Goal: Task Accomplishment & Management: Manage account settings

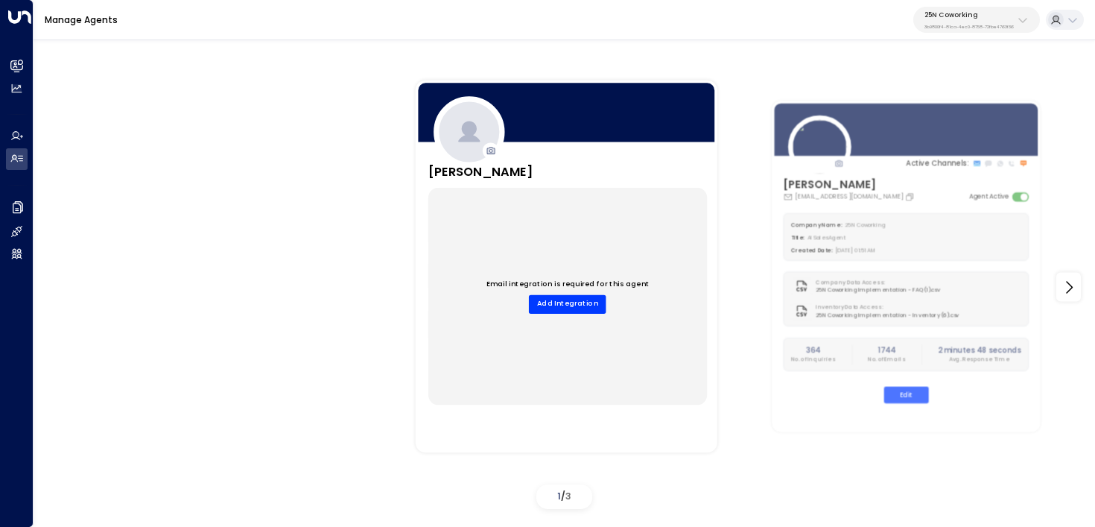
click at [949, 32] on button "25N Coworking 3b9800f4-81ca-4ec0-8758-72fbe4763f36" at bounding box center [977, 20] width 127 height 26
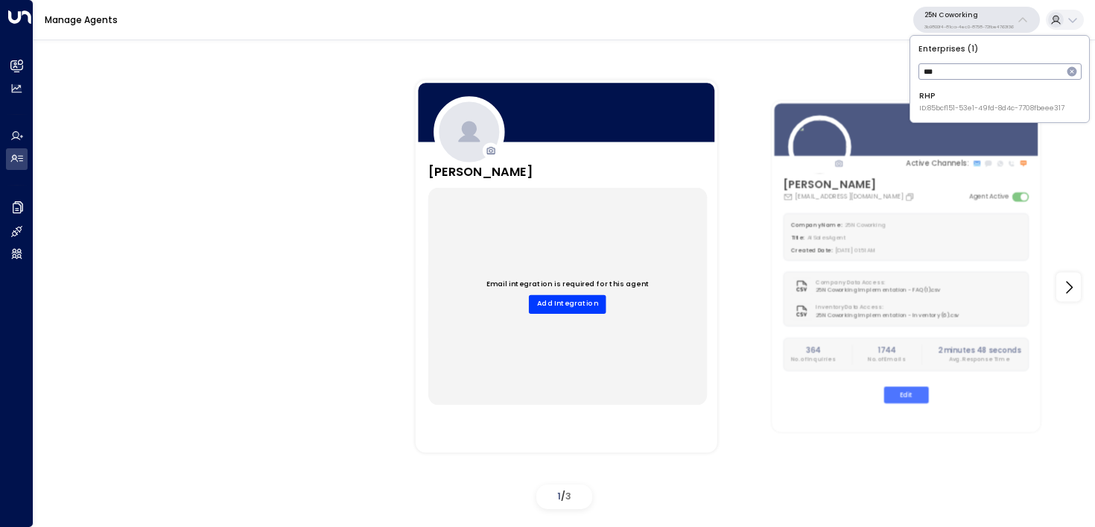
type input "***"
click at [931, 92] on div "RHP ID: 85bcf151-53e1-49fd-8d4c-7708fbeee317" at bounding box center [992, 101] width 145 height 23
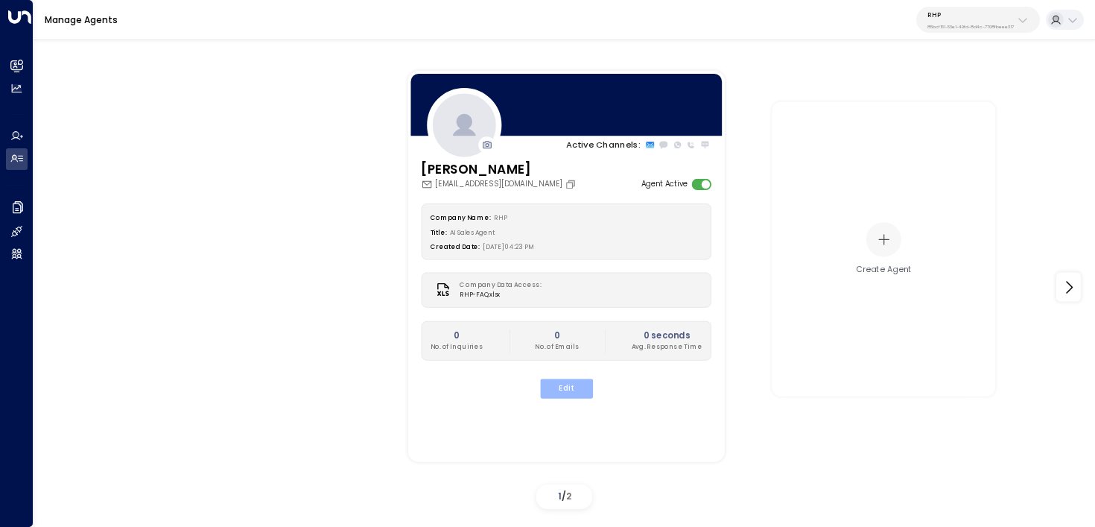
click at [563, 387] on button "Edit" at bounding box center [565, 388] width 53 height 19
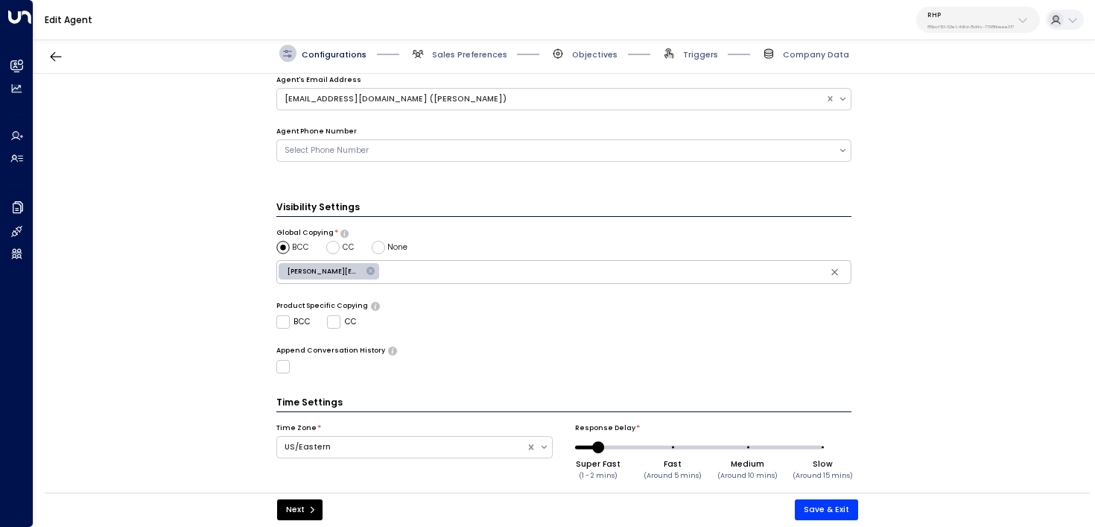
scroll to position [382, 0]
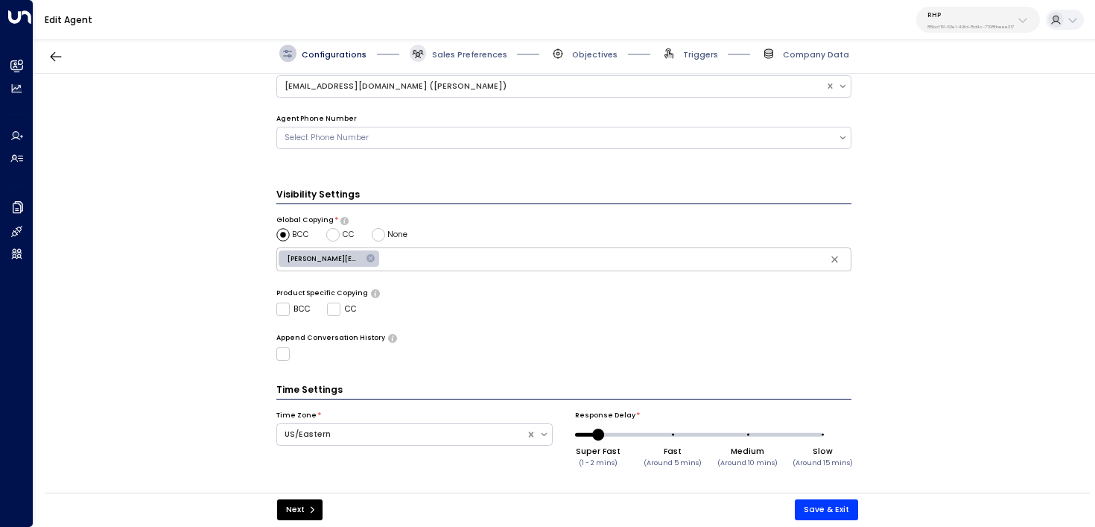
click at [425, 54] on span at bounding box center [418, 53] width 17 height 17
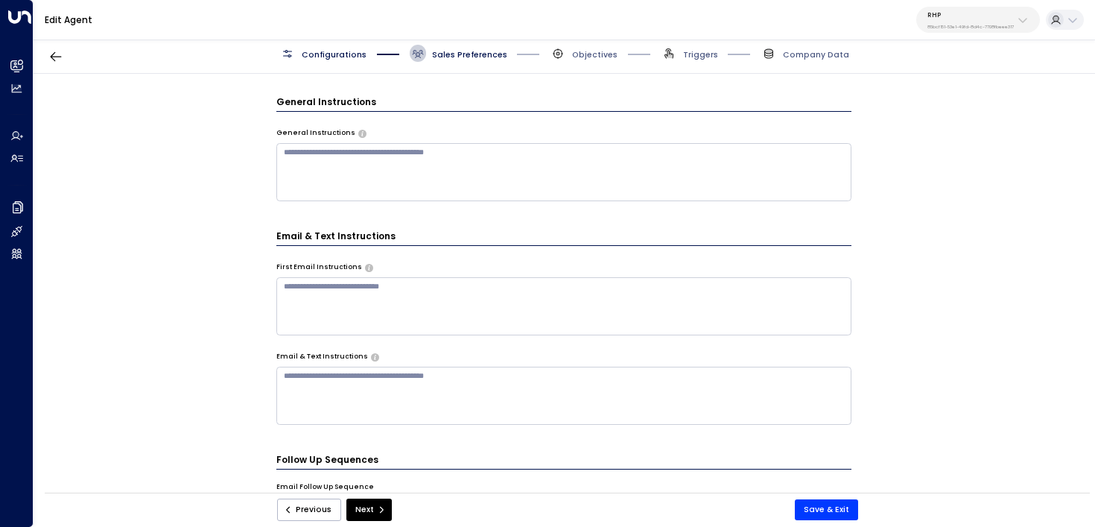
scroll to position [694, 0]
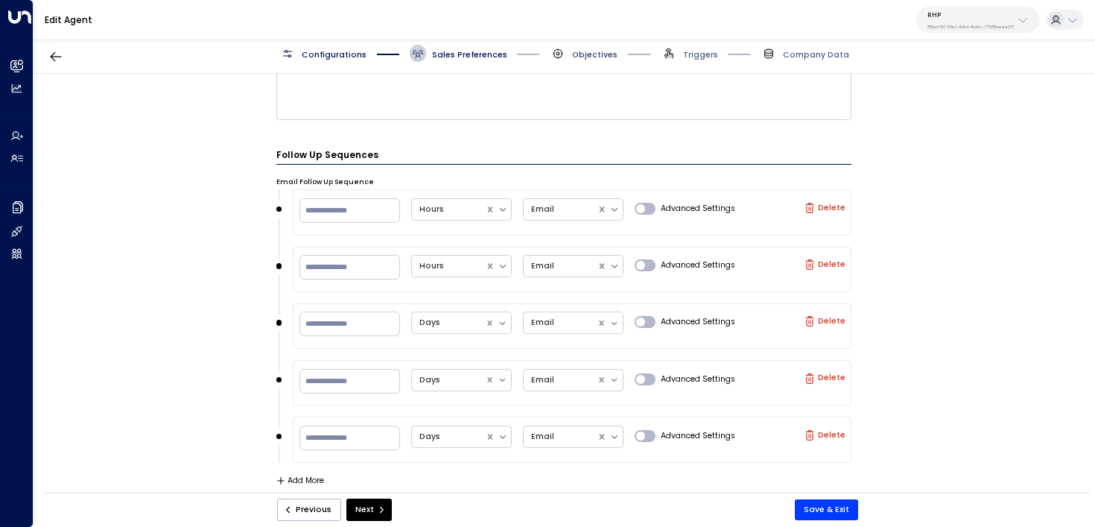
click at [589, 57] on span "Objectives" at bounding box center [594, 54] width 45 height 11
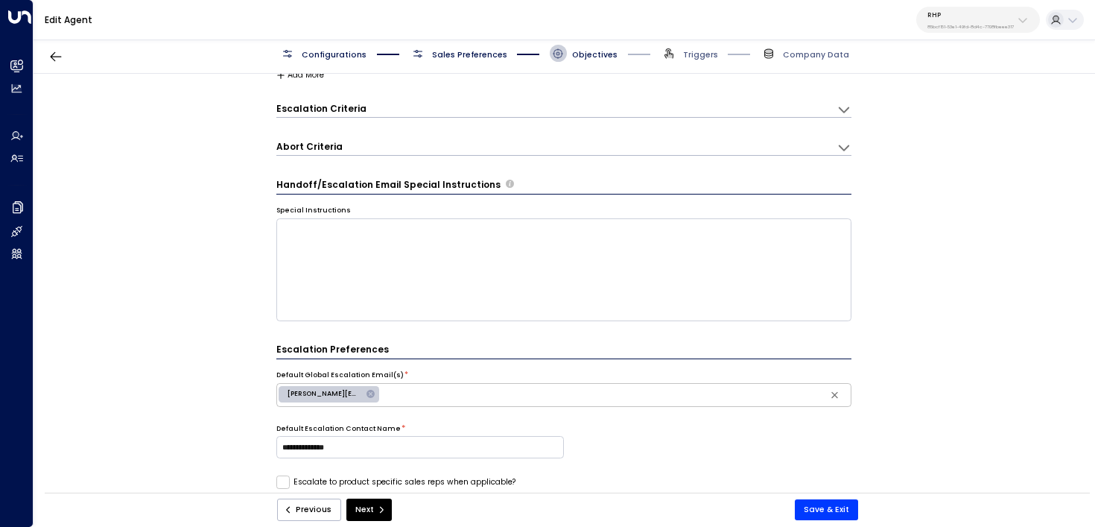
scroll to position [0, 0]
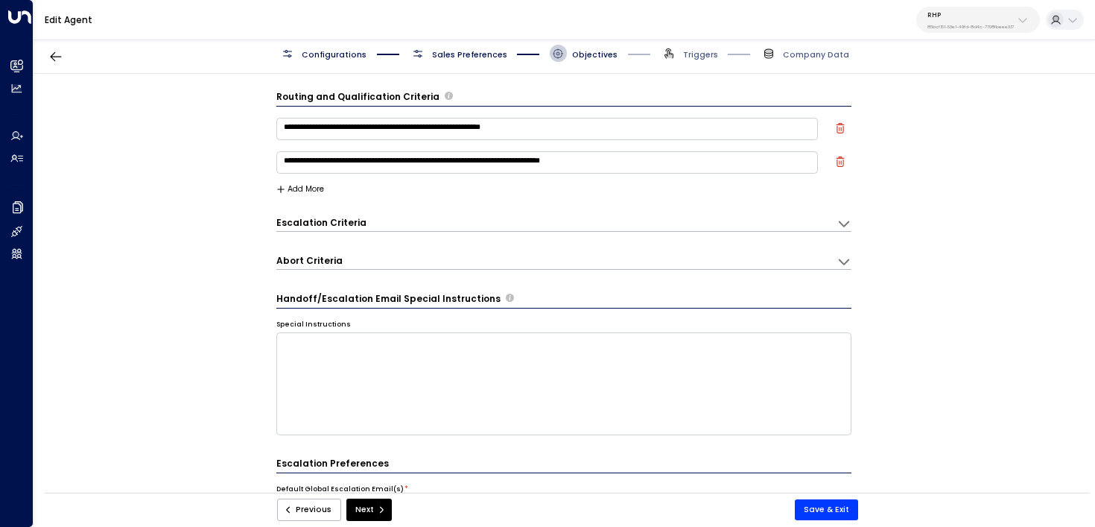
click at [836, 159] on icon "button" at bounding box center [840, 161] width 8 height 10
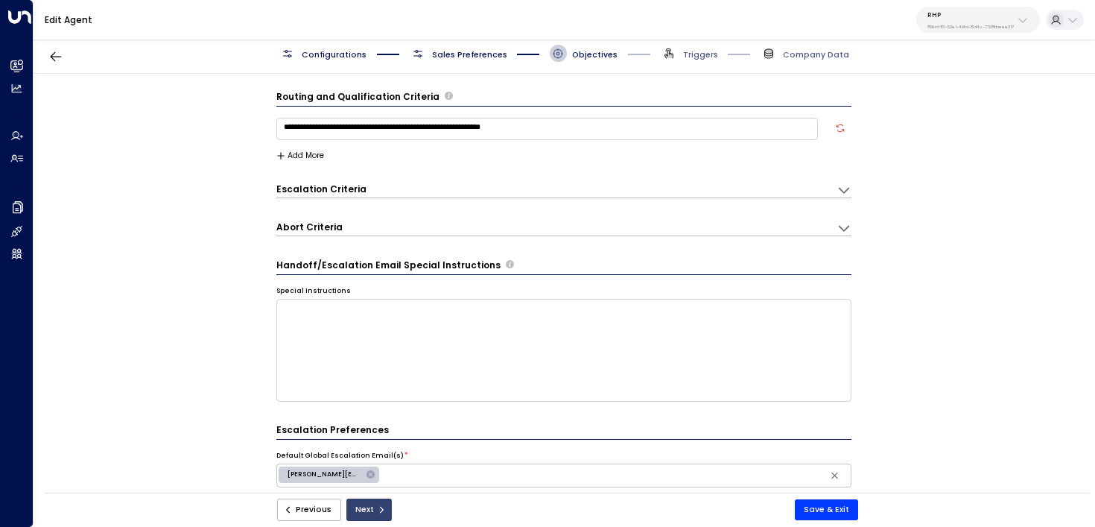
click at [371, 509] on button "Next" at bounding box center [368, 510] width 45 height 22
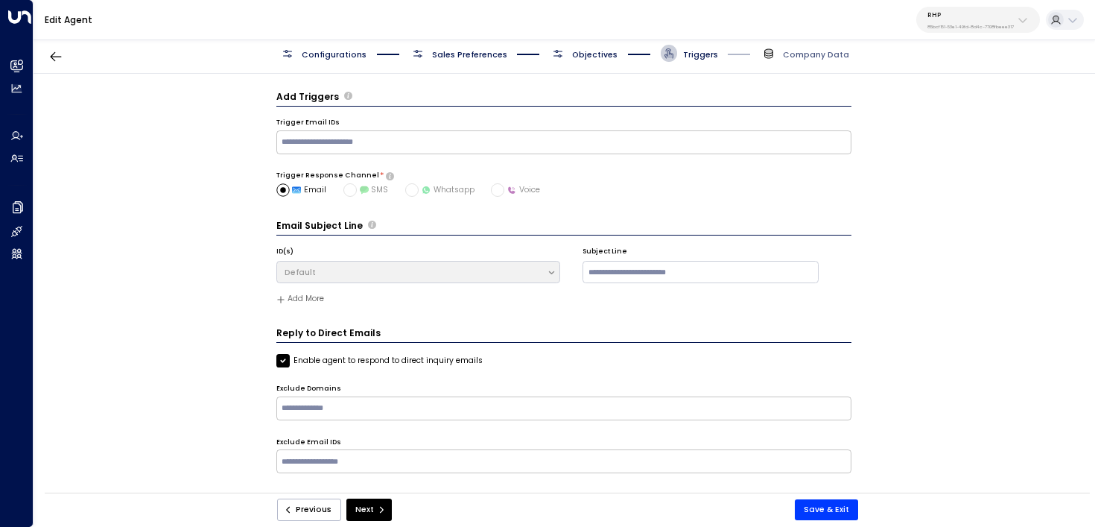
click at [371, 509] on button "Next" at bounding box center [368, 510] width 45 height 22
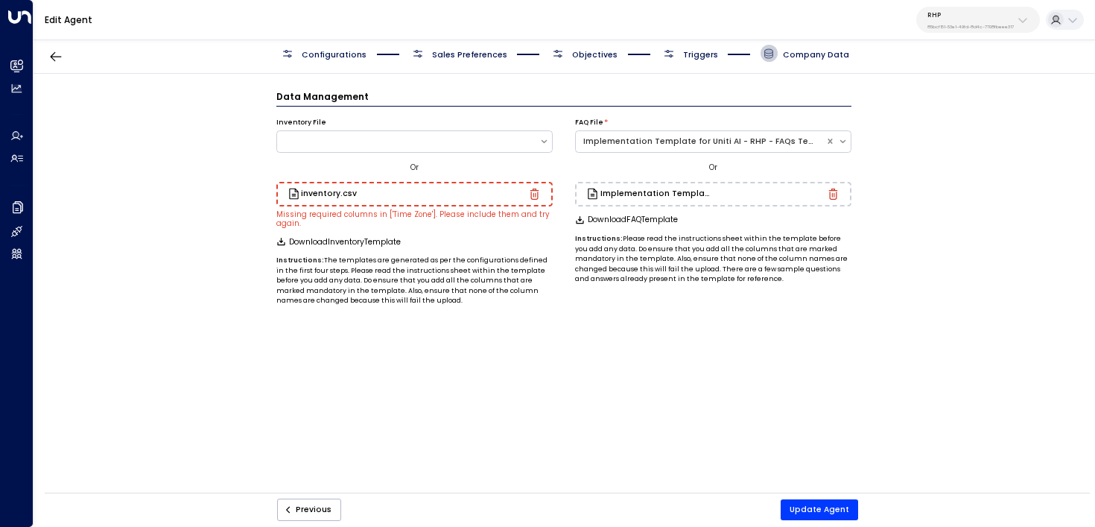
click at [536, 193] on icon "button" at bounding box center [535, 195] width 3 height 4
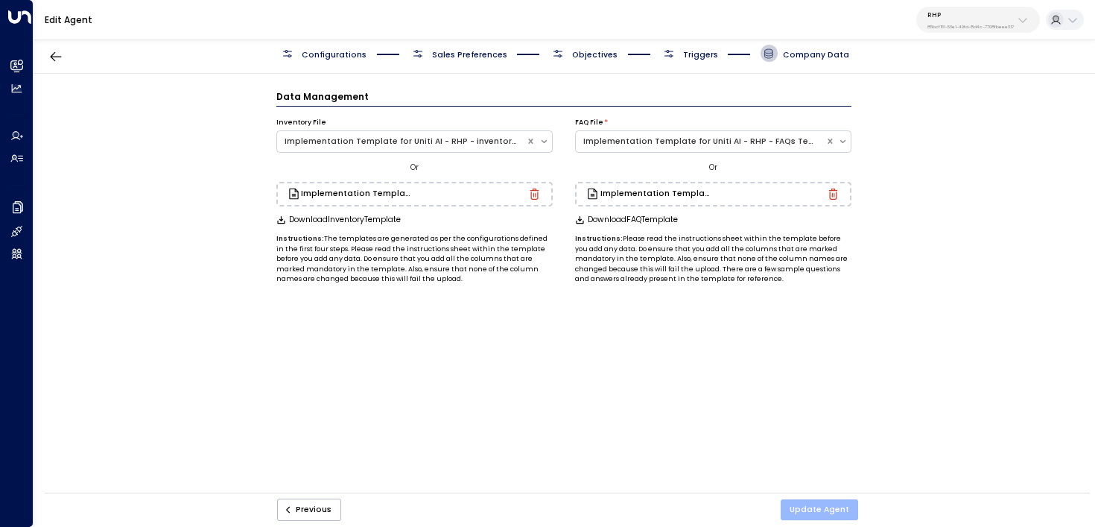
click at [819, 503] on button "Update Agent" at bounding box center [819, 509] width 77 height 21
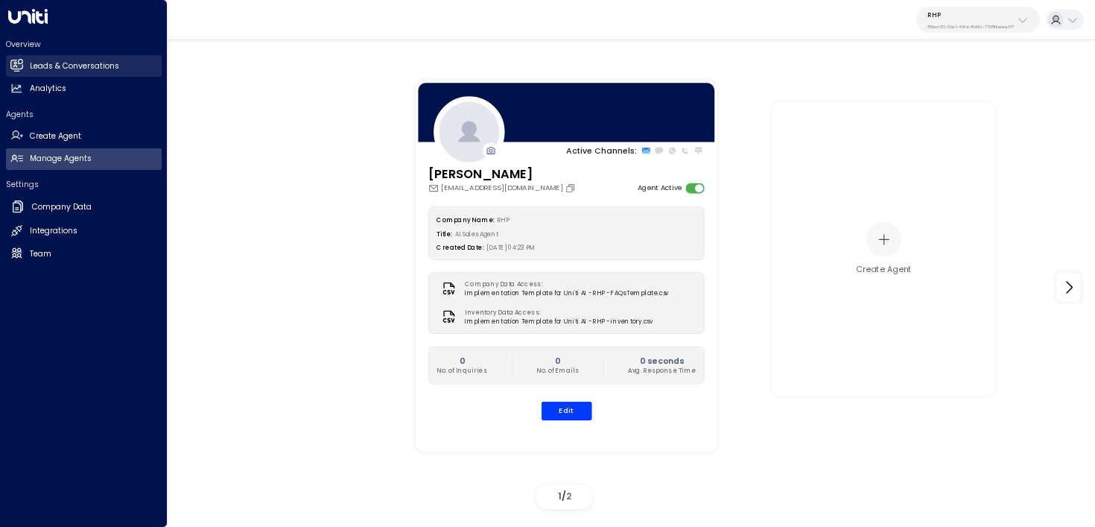
click at [10, 58] on link "Leads & Conversations Leads & Conversations" at bounding box center [84, 66] width 156 height 22
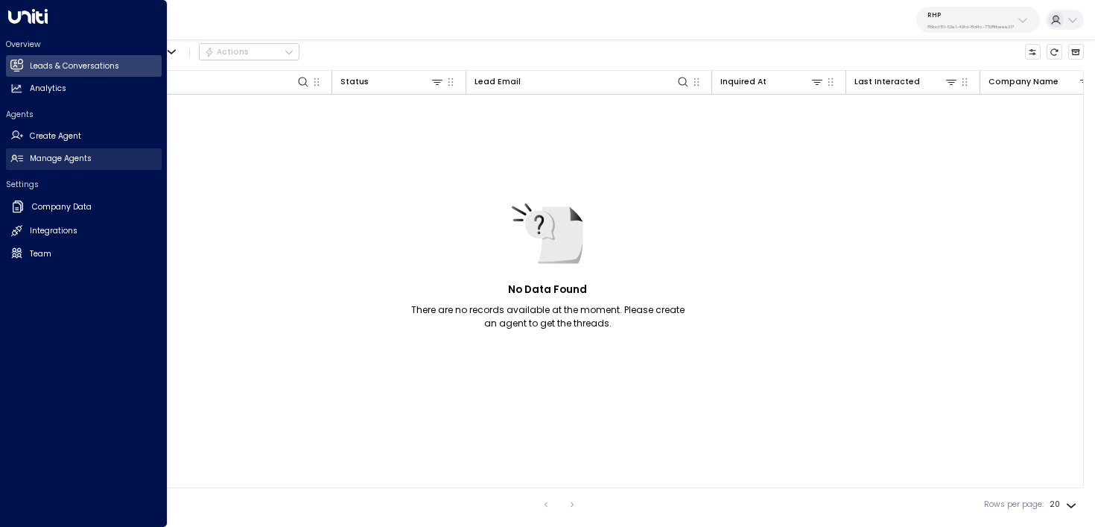
click at [56, 160] on h2 "Manage Agents" at bounding box center [61, 159] width 62 height 12
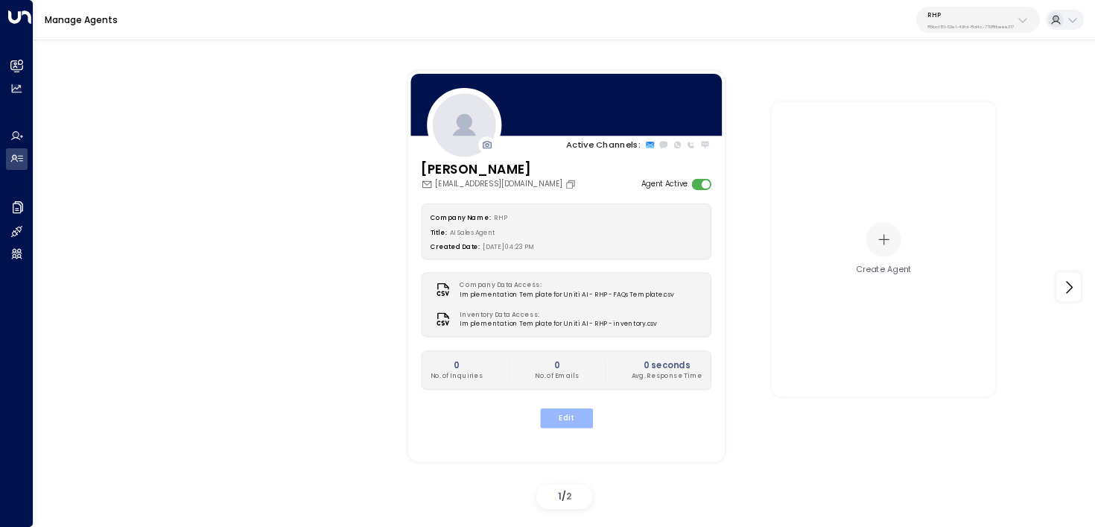
click at [562, 418] on button "Edit" at bounding box center [565, 417] width 53 height 19
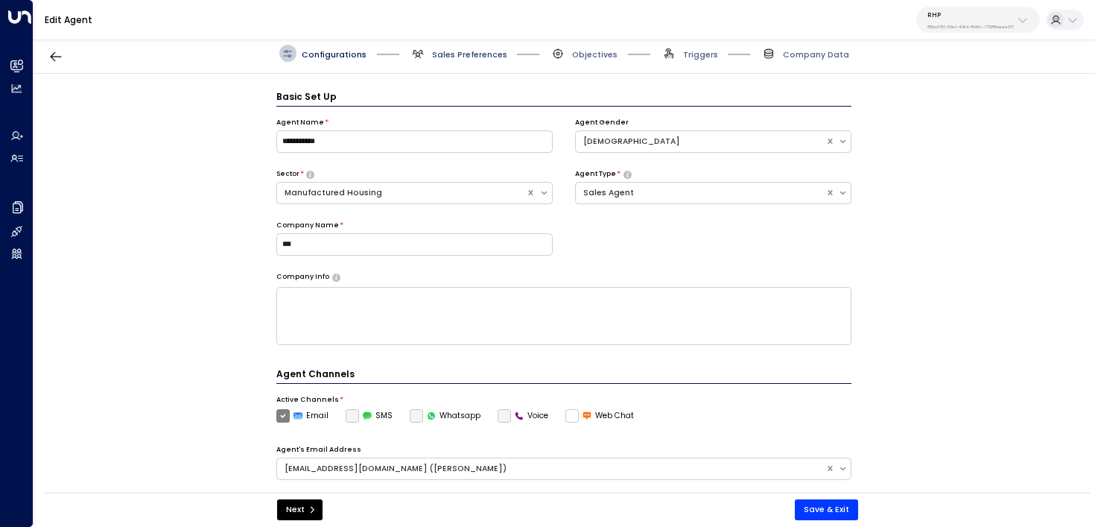
click at [456, 53] on span "Sales Preferences" at bounding box center [469, 54] width 75 height 11
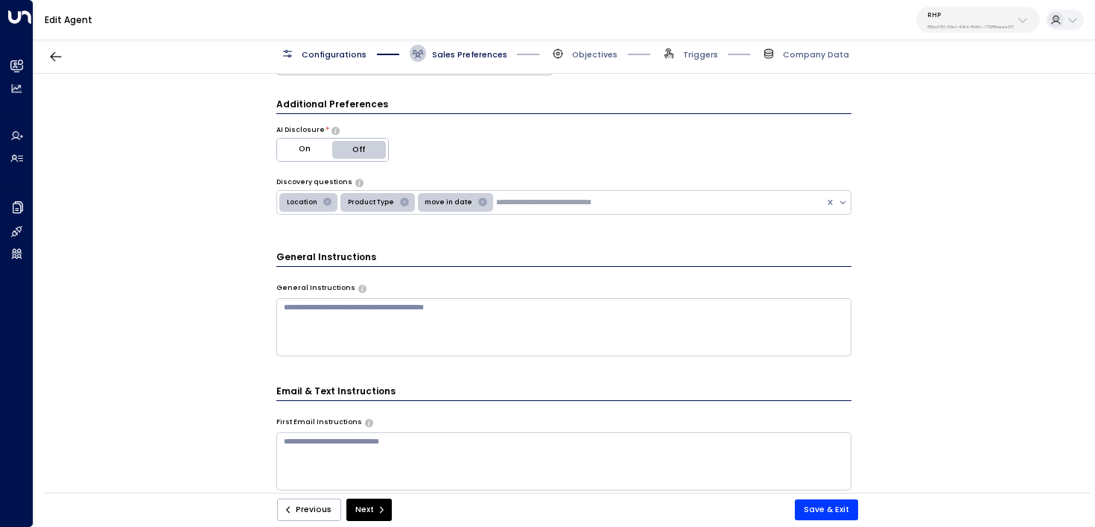
scroll to position [455, 0]
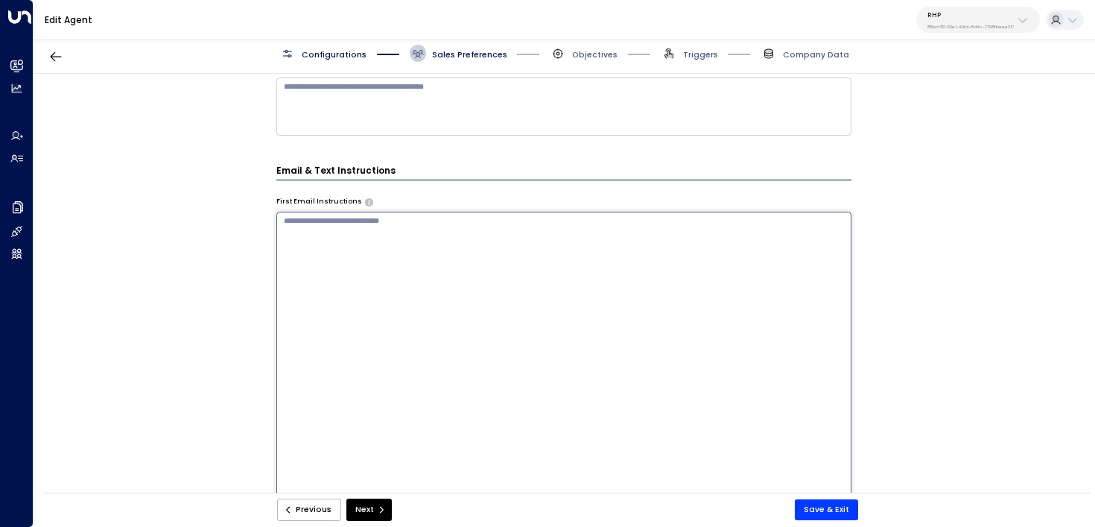
click at [396, 234] on textarea at bounding box center [564, 360] width 576 height 297
drag, startPoint x: 397, startPoint y: 297, endPoint x: 173, endPoint y: 142, distance: 272.2
click at [173, 143] on div "**********" at bounding box center [564, 287] width 1061 height 426
paste textarea "**********"
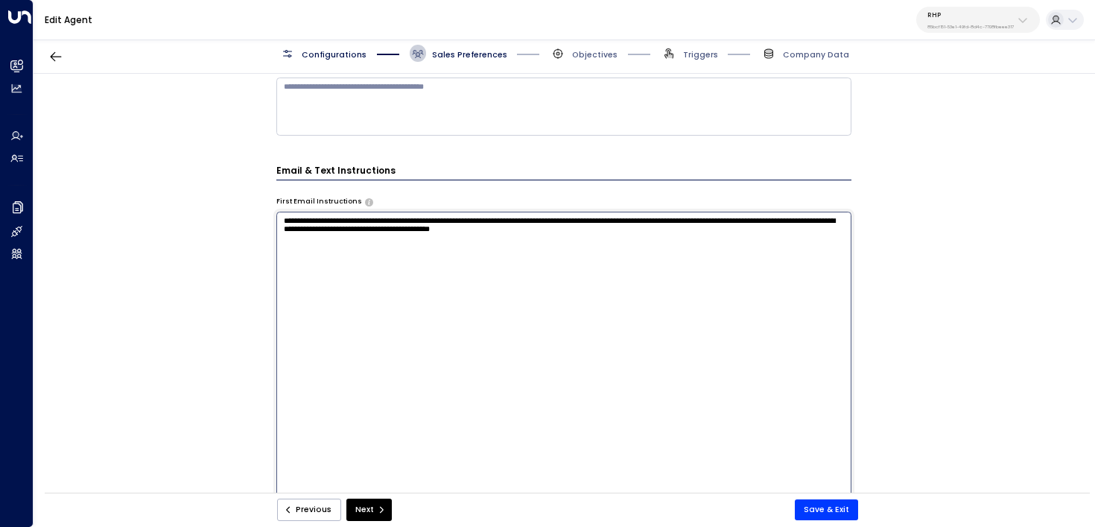
click at [560, 221] on textarea "**********" at bounding box center [564, 360] width 576 height 297
click at [675, 224] on textarea "**********" at bounding box center [564, 360] width 576 height 297
click at [606, 257] on textarea "**********" at bounding box center [564, 360] width 576 height 297
click at [739, 247] on textarea "**********" at bounding box center [564, 360] width 576 height 297
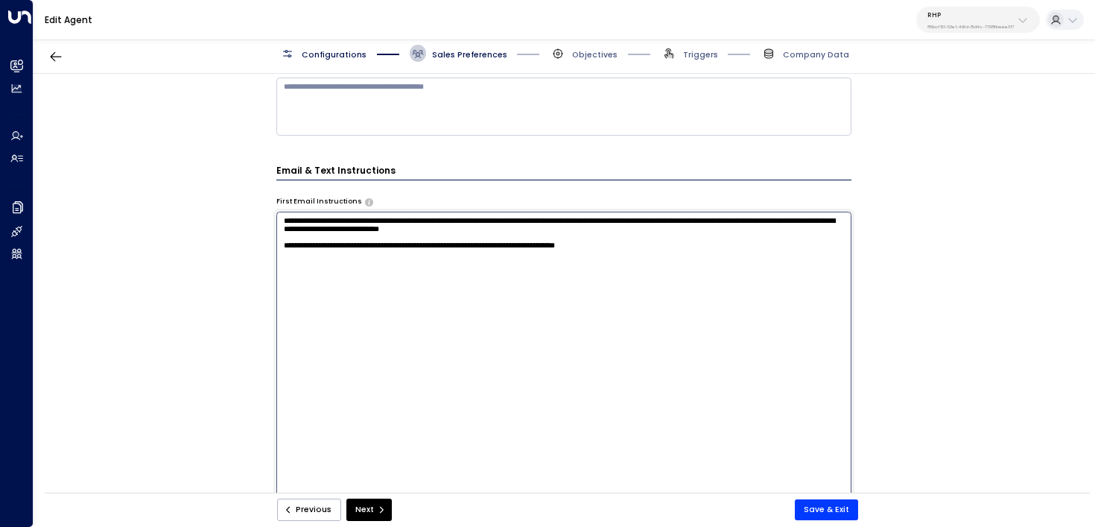
click at [726, 273] on textarea "**********" at bounding box center [564, 360] width 576 height 297
paste textarea "**********"
click at [399, 300] on textarea "**********" at bounding box center [564, 360] width 576 height 297
click at [548, 311] on textarea "**********" at bounding box center [564, 360] width 576 height 297
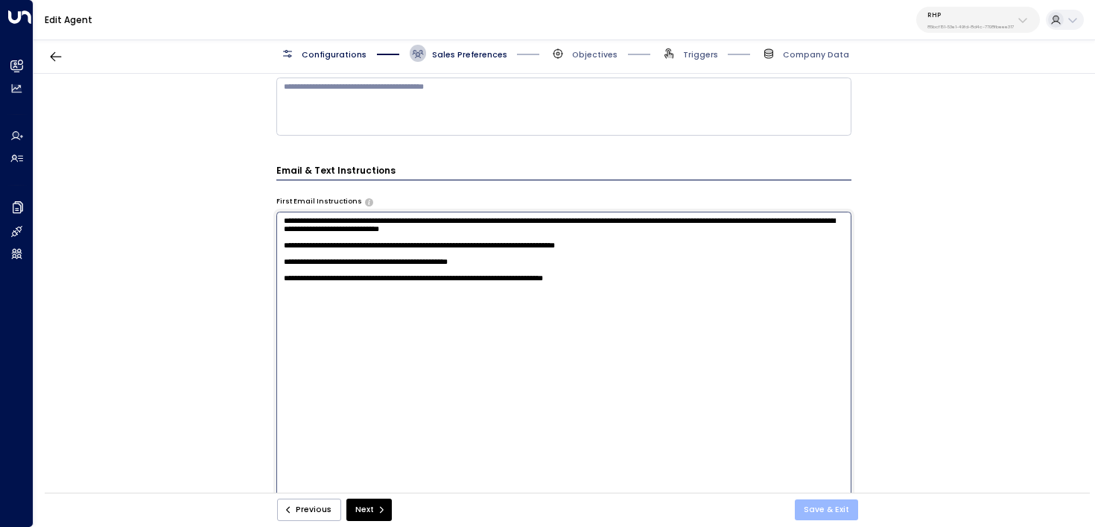
type textarea "**********"
click at [854, 510] on button "Save & Exit" at bounding box center [826, 509] width 63 height 21
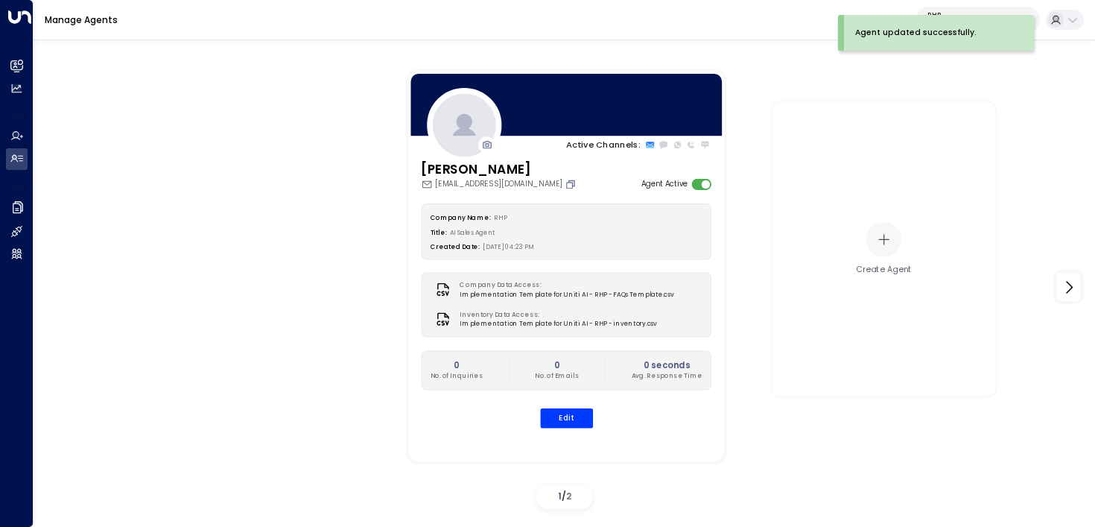
click at [565, 185] on icon "Copy" at bounding box center [570, 184] width 11 height 11
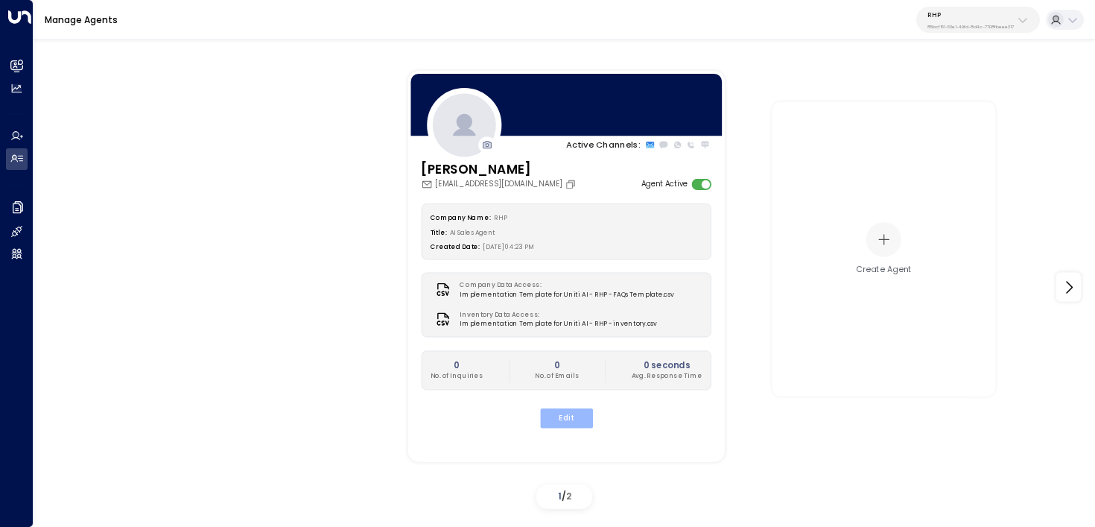
click at [575, 416] on button "Edit" at bounding box center [565, 417] width 53 height 19
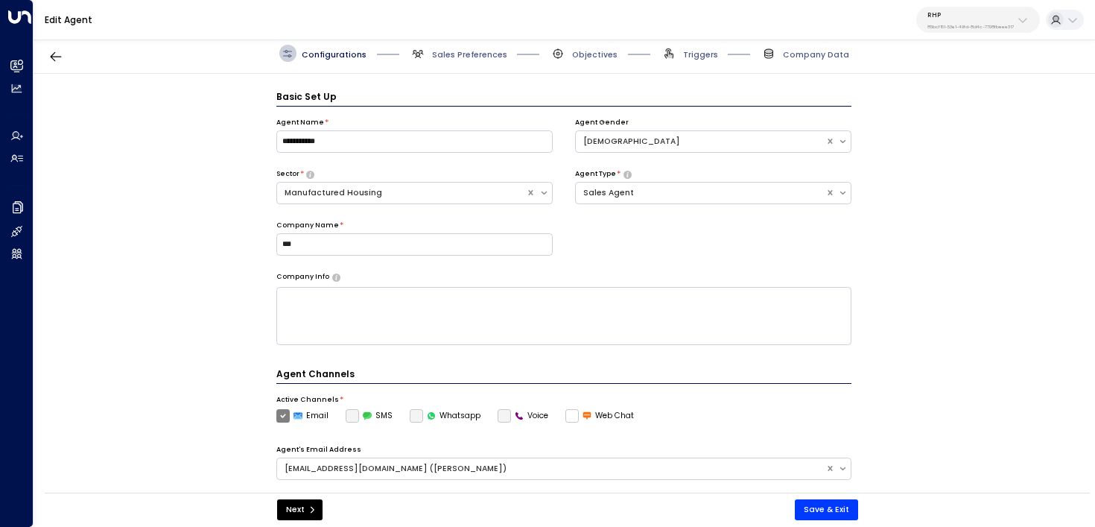
scroll to position [16, 0]
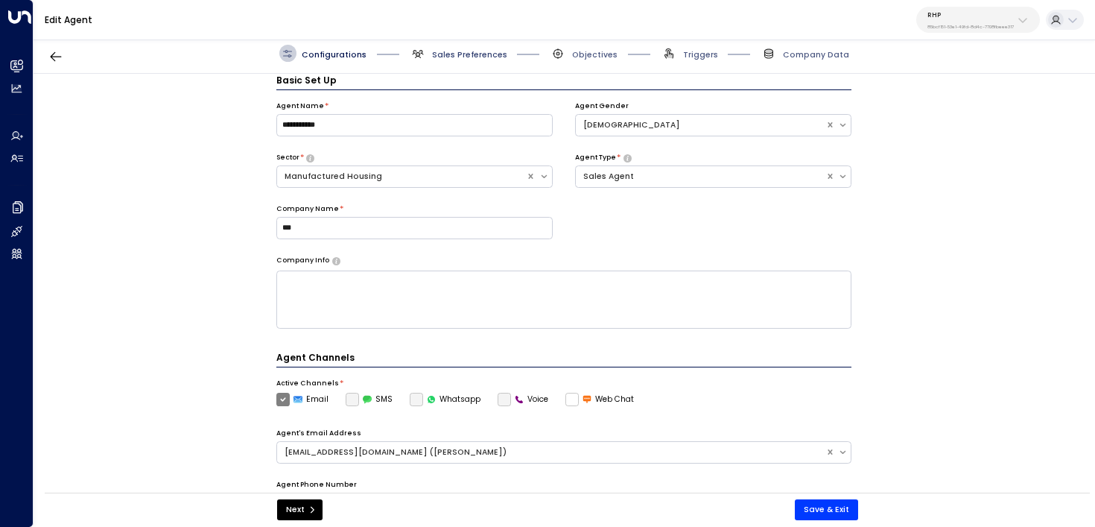
click at [480, 53] on span "Sales Preferences" at bounding box center [469, 54] width 75 height 11
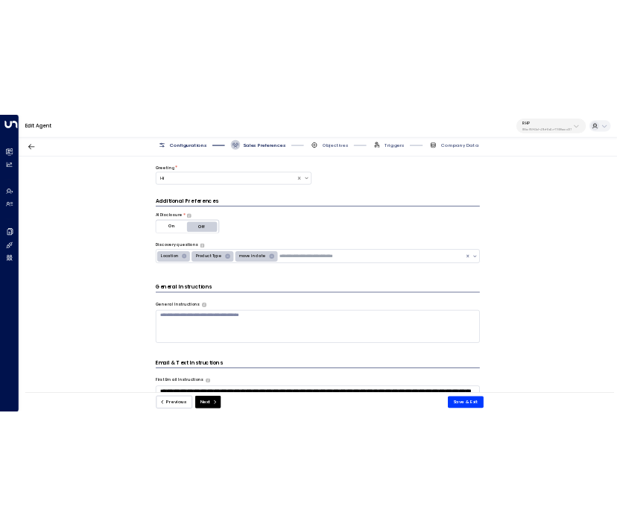
scroll to position [420, 0]
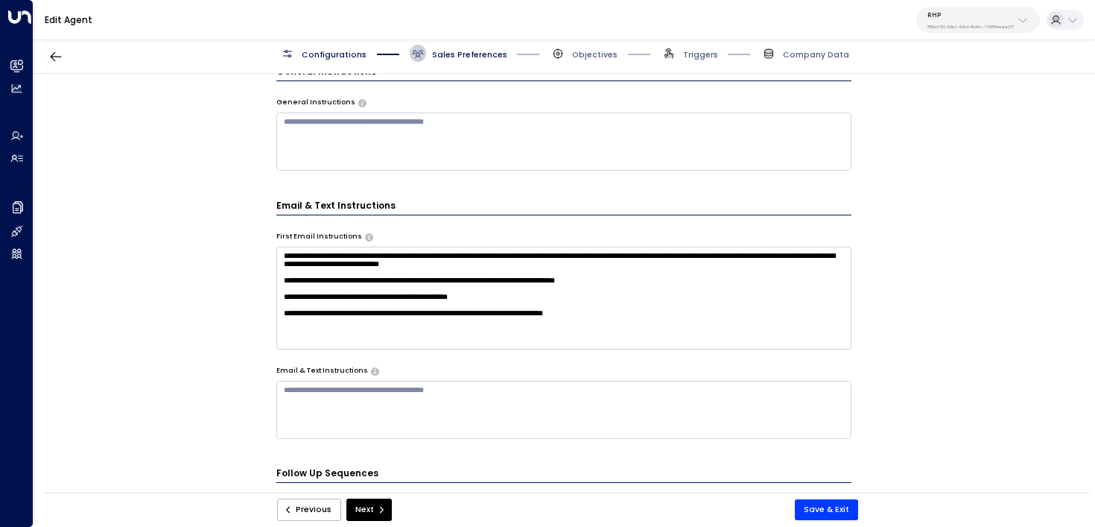
click at [673, 336] on textarea "**********" at bounding box center [564, 298] width 576 height 103
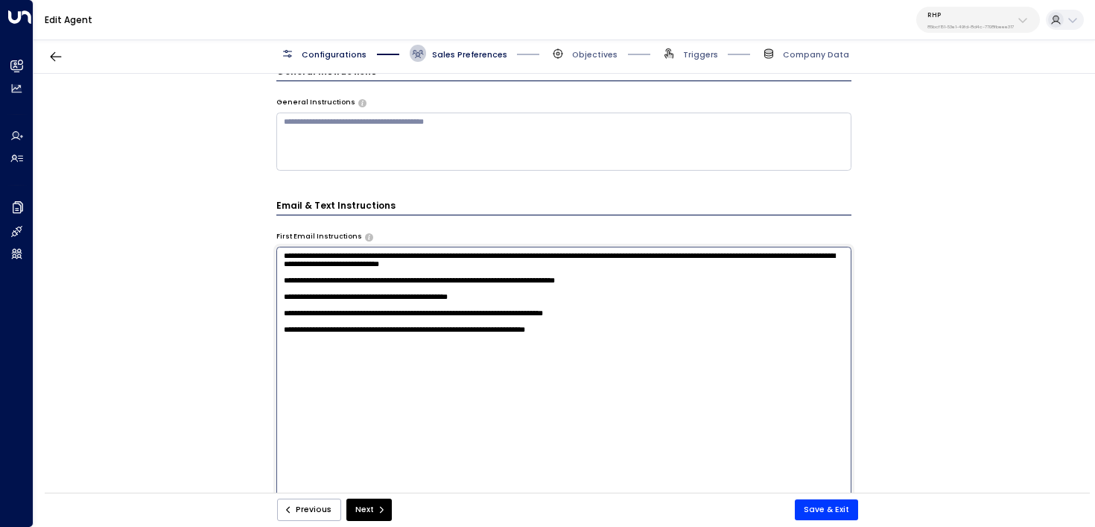
type textarea "**********"
click at [843, 499] on div "Previous Next Save & Exit" at bounding box center [567, 510] width 615 height 22
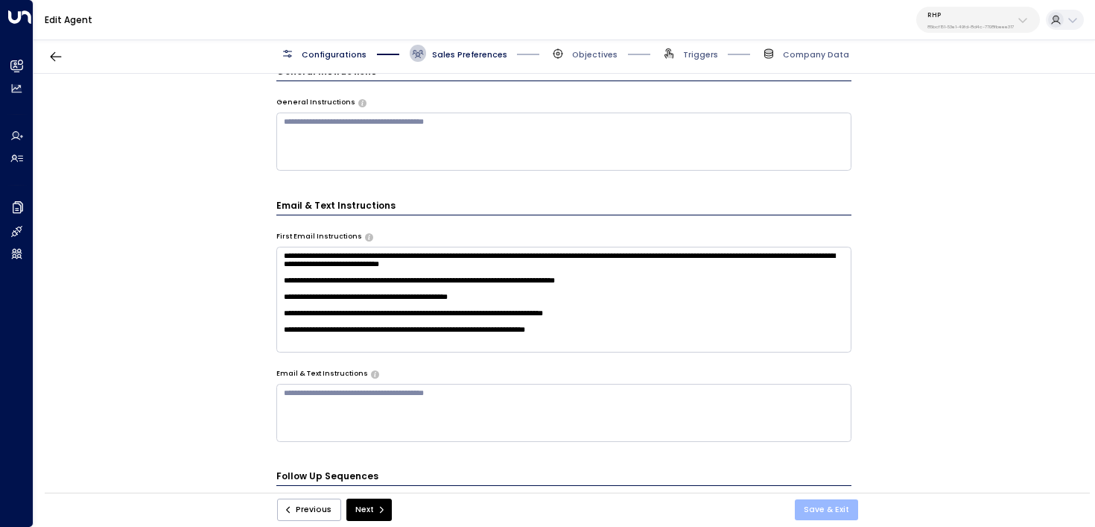
click at [841, 504] on button "Save & Exit" at bounding box center [826, 509] width 63 height 21
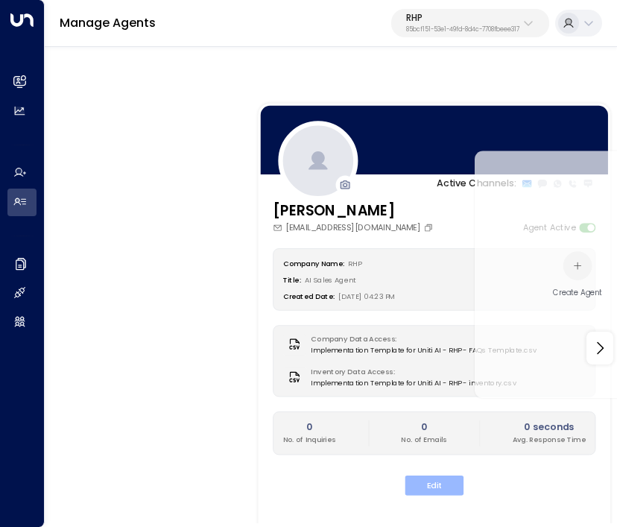
click at [435, 479] on button "Edit" at bounding box center [434, 485] width 59 height 20
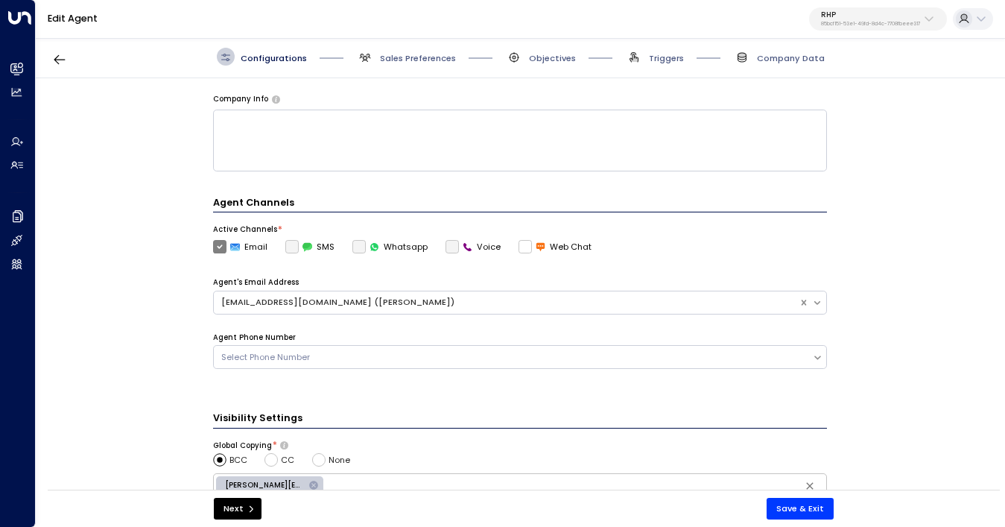
scroll to position [439, 0]
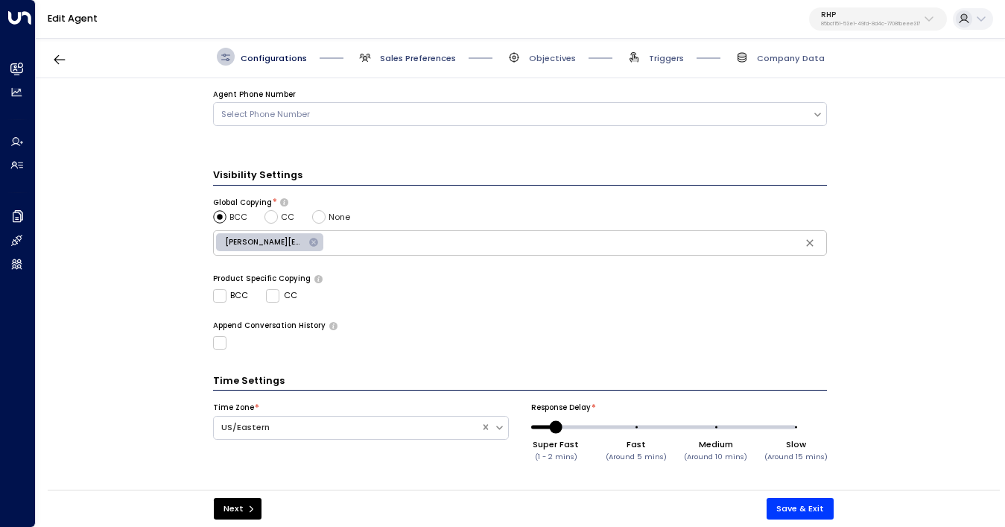
click at [422, 54] on span "Sales Preferences" at bounding box center [418, 58] width 76 height 12
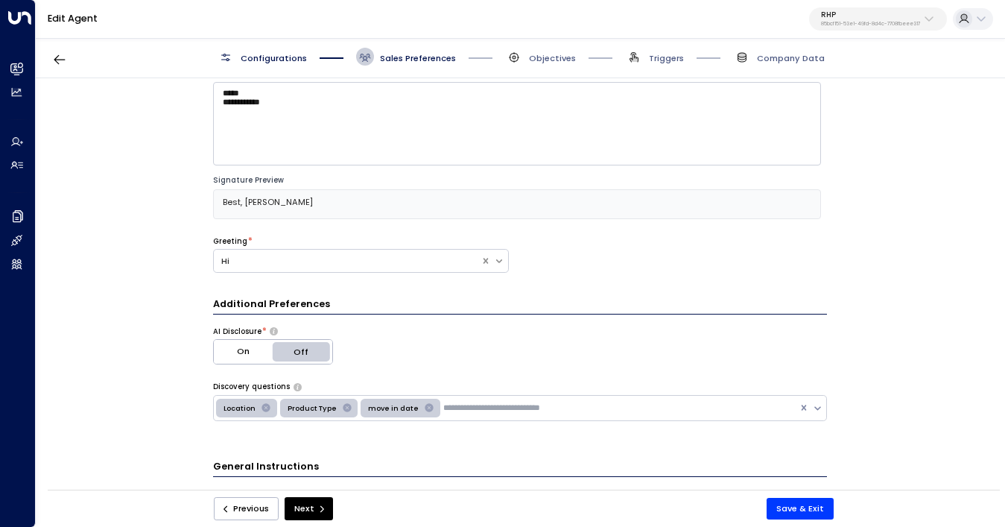
scroll to position [55, 0]
click at [16, 65] on icon at bounding box center [18, 69] width 10 height 13
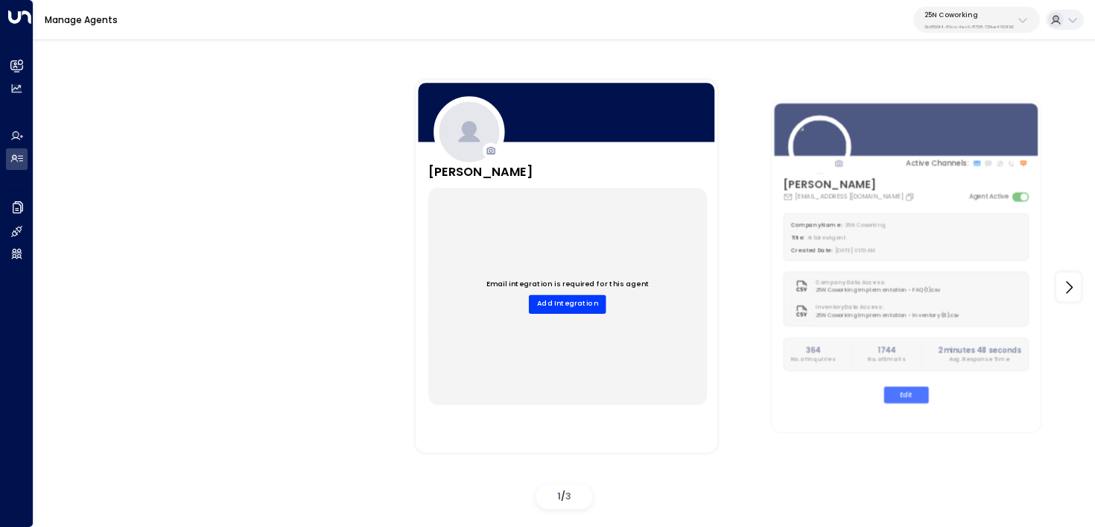
click at [966, 24] on p "3b9800f4-81ca-4ec0-8758-72fbe4763f36" at bounding box center [969, 27] width 89 height 6
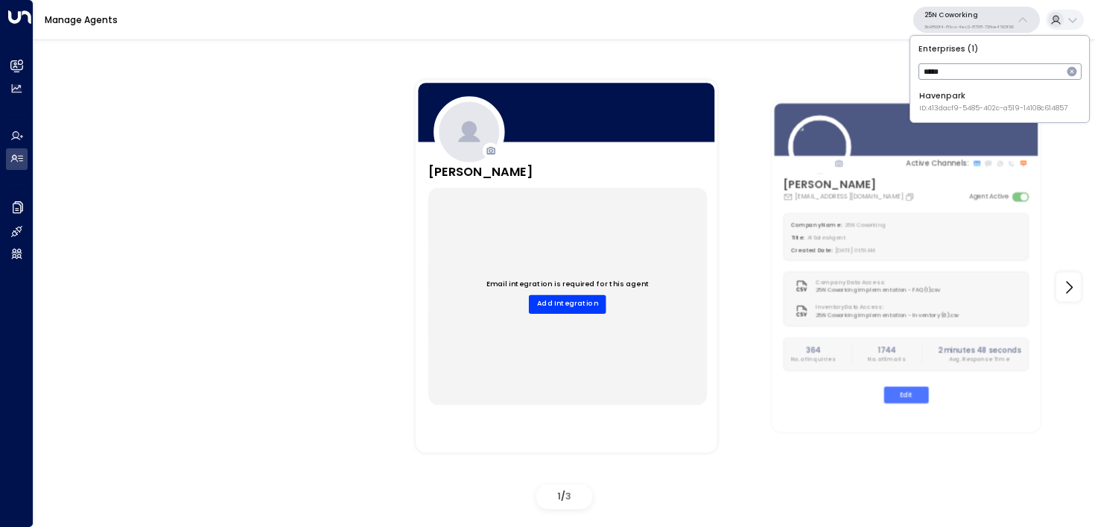
type input "*****"
click at [943, 101] on div "Havenpark ID: 413dacf9-5485-402c-a519-14108c614857" at bounding box center [994, 101] width 148 height 23
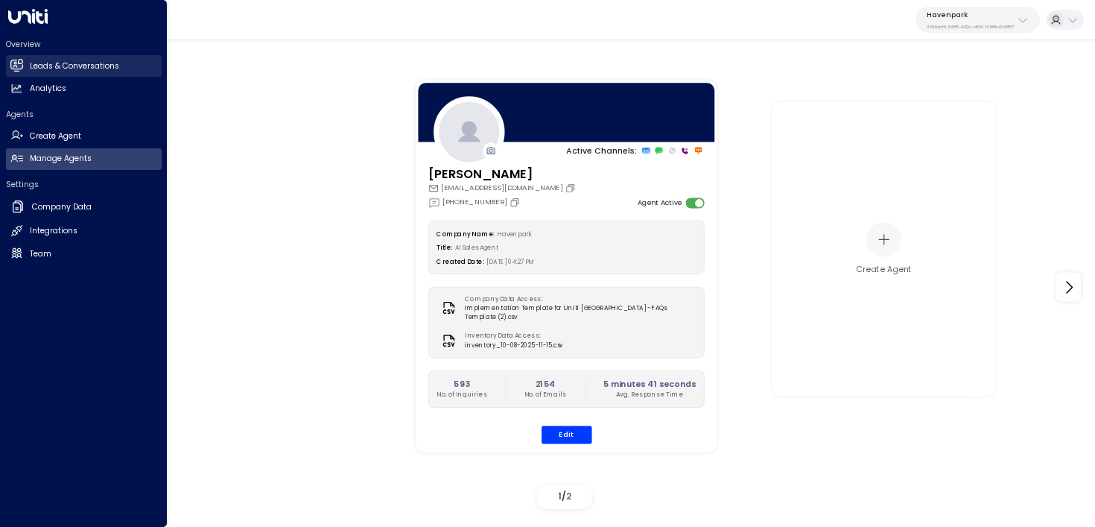
click at [21, 61] on icon at bounding box center [16, 65] width 13 height 13
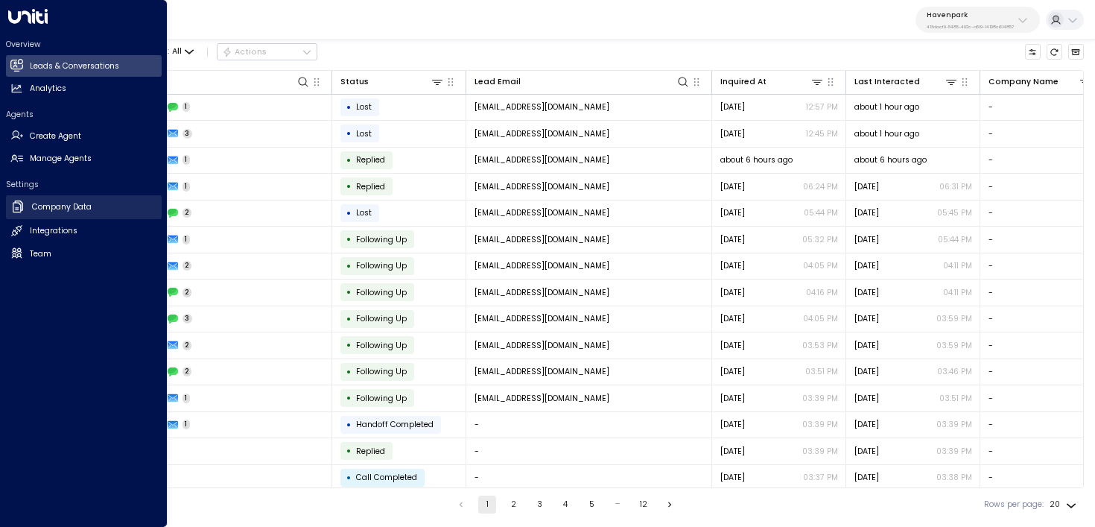
click at [9, 207] on link "Company Data Company Data" at bounding box center [84, 207] width 156 height 24
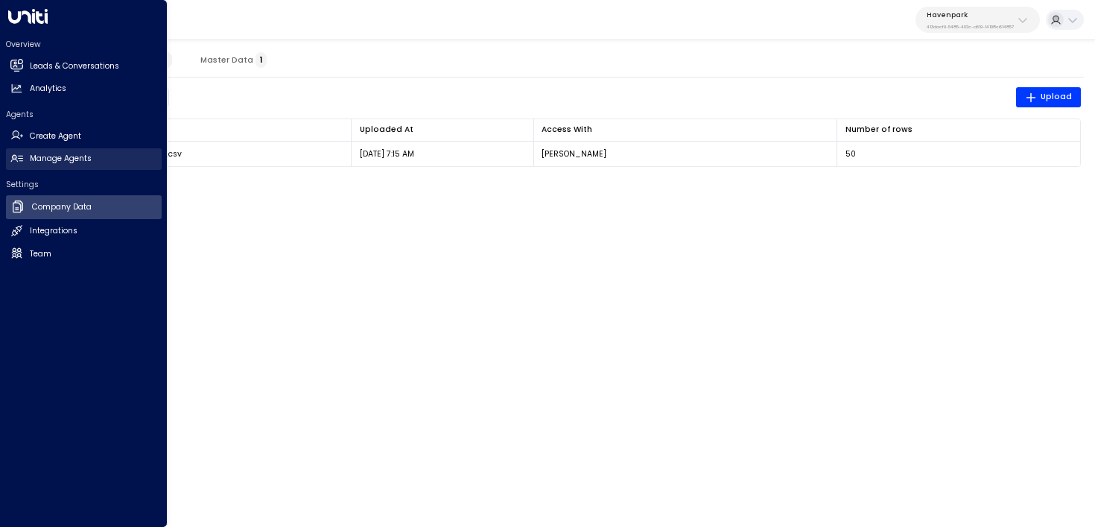
click at [14, 162] on icon at bounding box center [16, 158] width 13 height 13
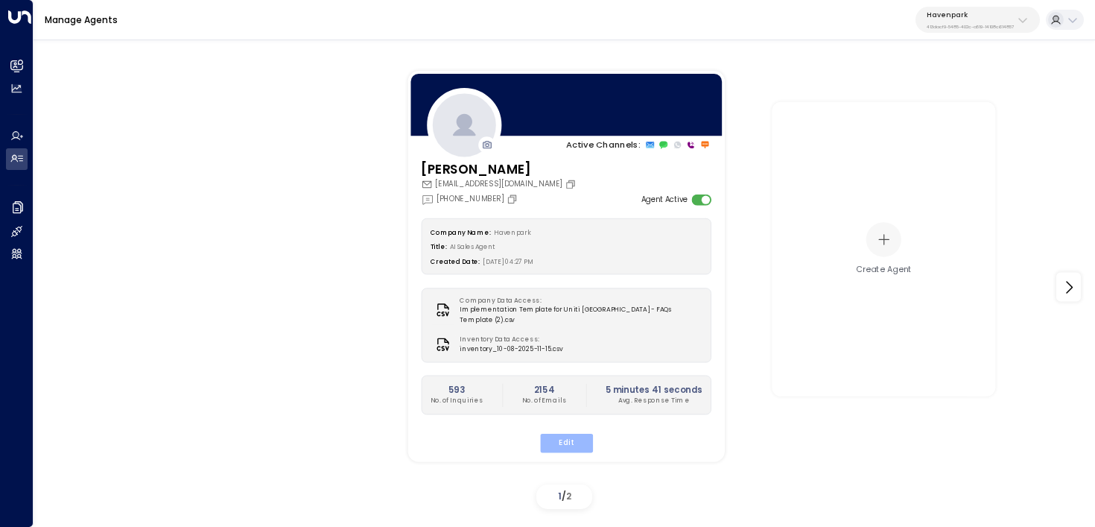
click at [568, 436] on button "Edit" at bounding box center [565, 443] width 53 height 19
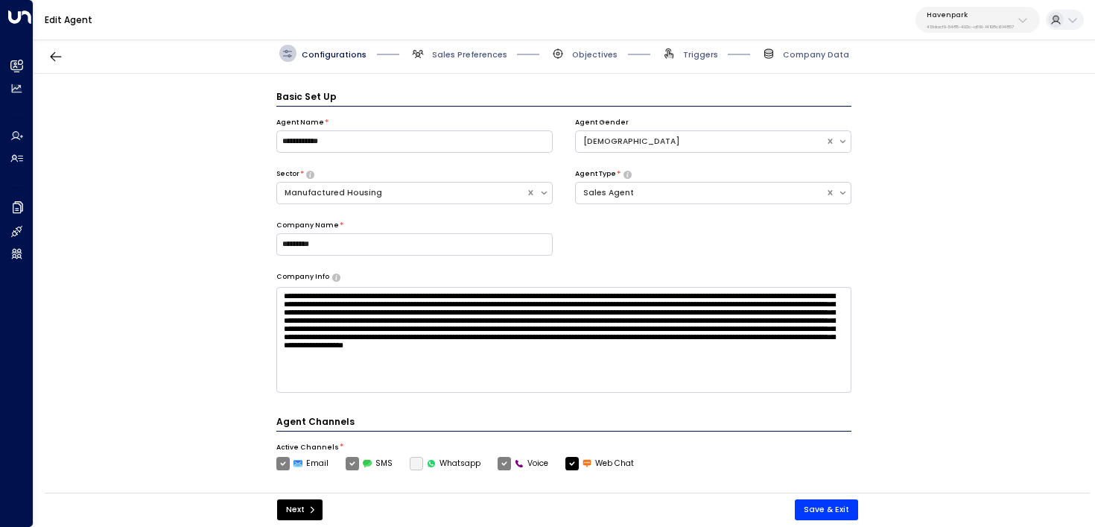
scroll to position [16, 0]
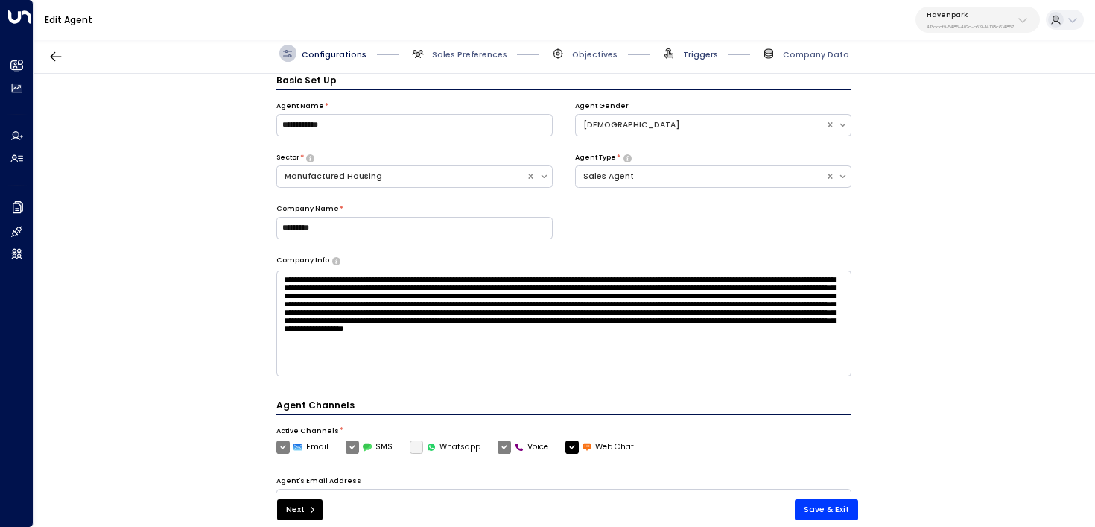
click at [697, 54] on span "Triggers" at bounding box center [700, 54] width 35 height 11
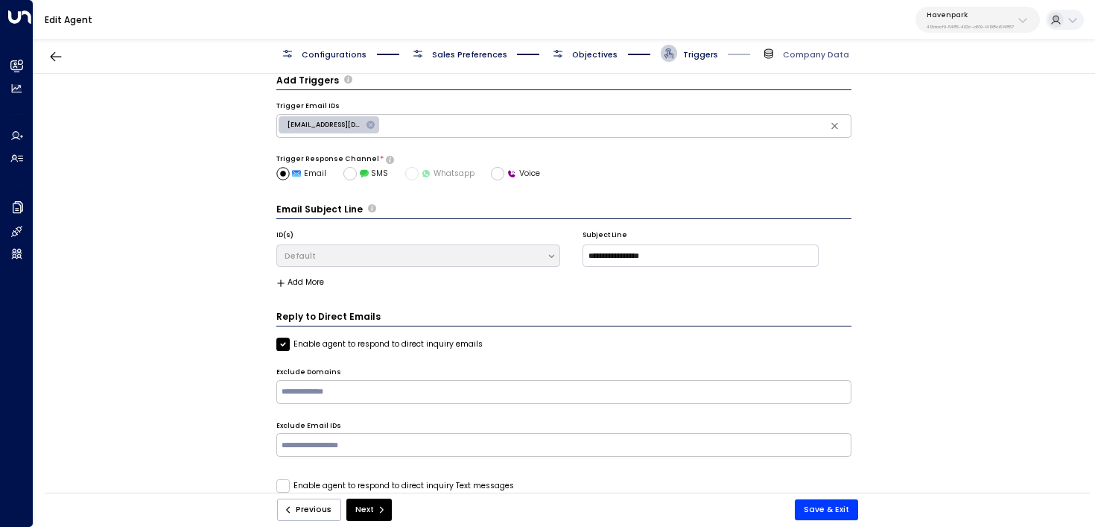
click at [604, 42] on div "Configurations Sales Preferences Objectives Triggers Company Data" at bounding box center [565, 54] width 1062 height 40
click at [599, 54] on span "Objectives" at bounding box center [594, 54] width 45 height 11
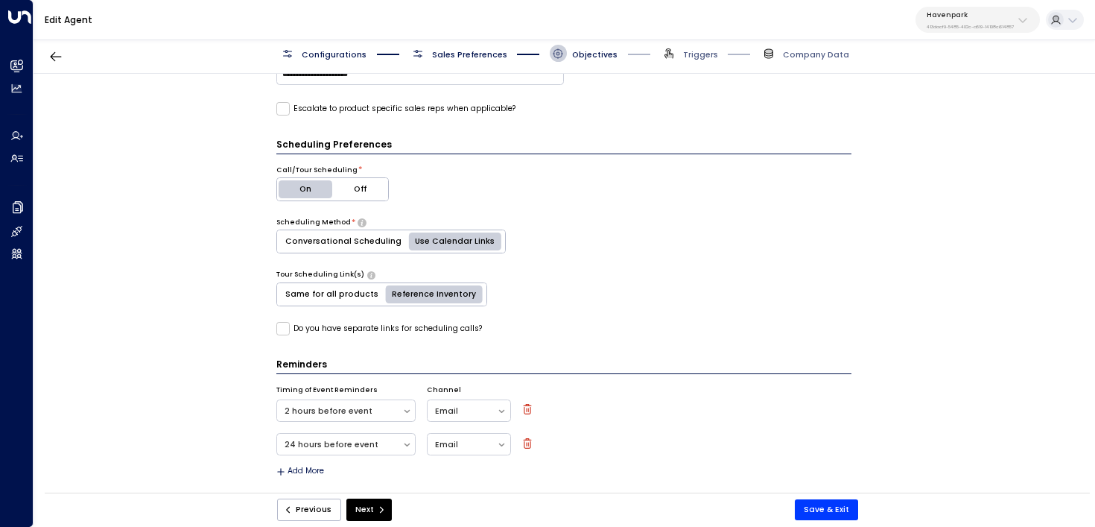
scroll to position [456, 0]
click at [456, 57] on span "Sales Preferences" at bounding box center [469, 54] width 75 height 11
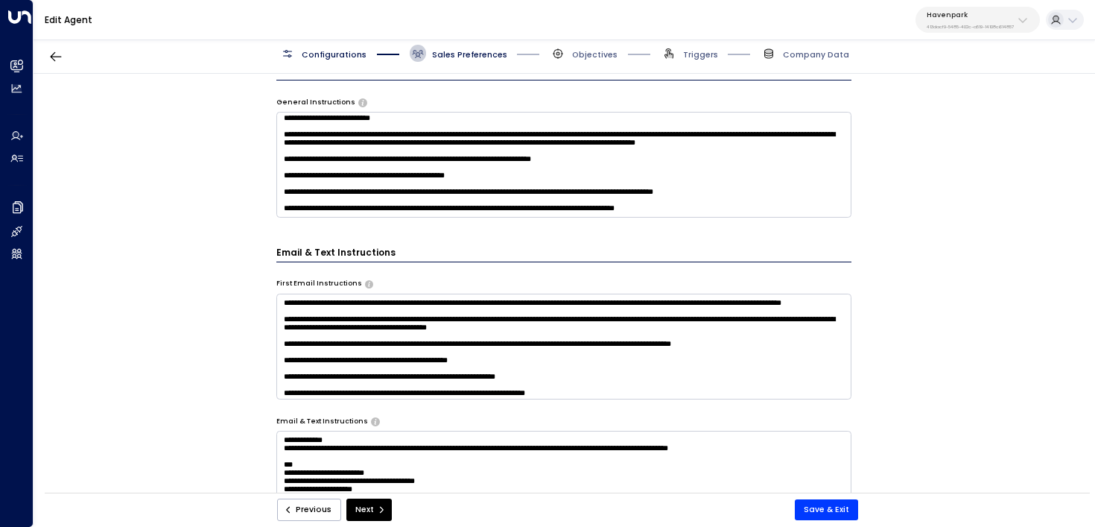
scroll to position [481, 0]
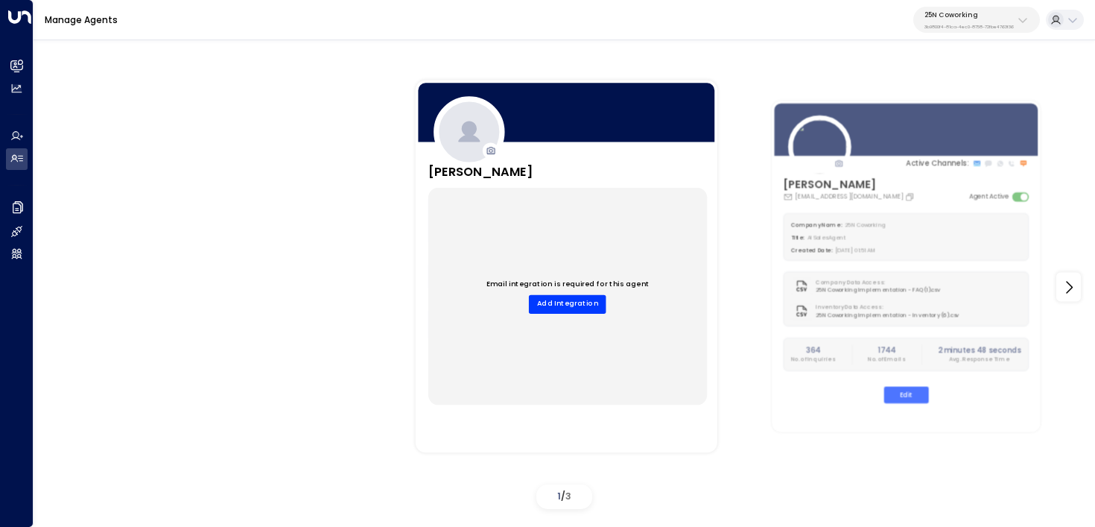
click at [963, 21] on div "25N Coworking 3b9800f4-81ca-4ec0-8758-72fbe4763f36" at bounding box center [969, 19] width 89 height 19
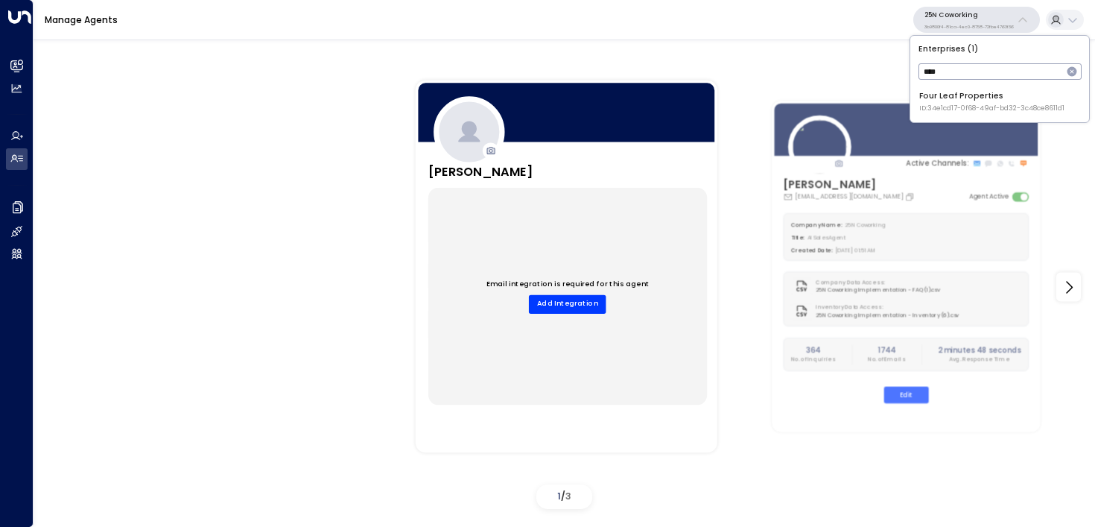
type input "****"
click at [940, 104] on span "ID: 34e1cd17-0f68-49af-bd32-3c48ce8611d1" at bounding box center [992, 109] width 145 height 10
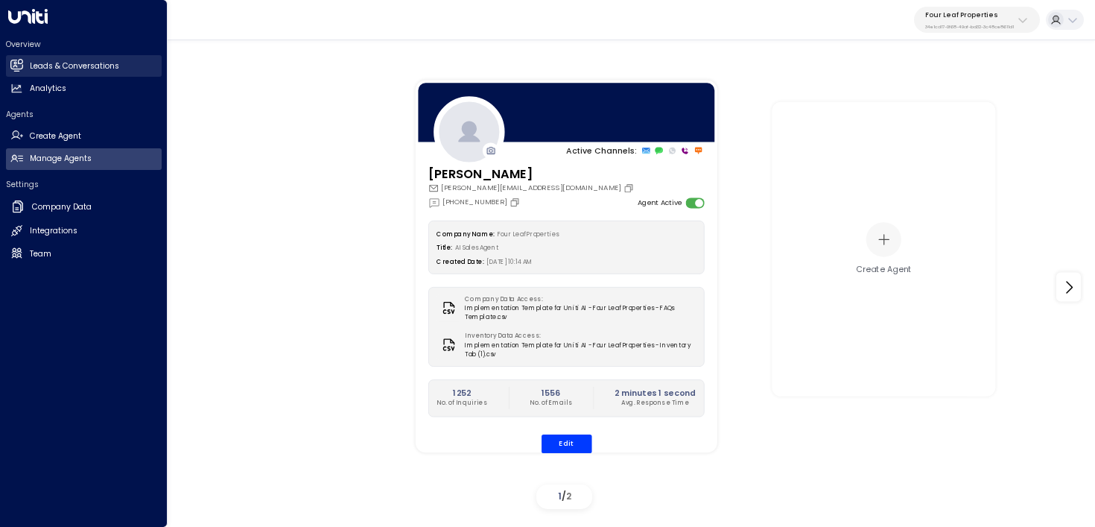
click at [30, 67] on h2 "Leads & Conversations" at bounding box center [74, 66] width 89 height 12
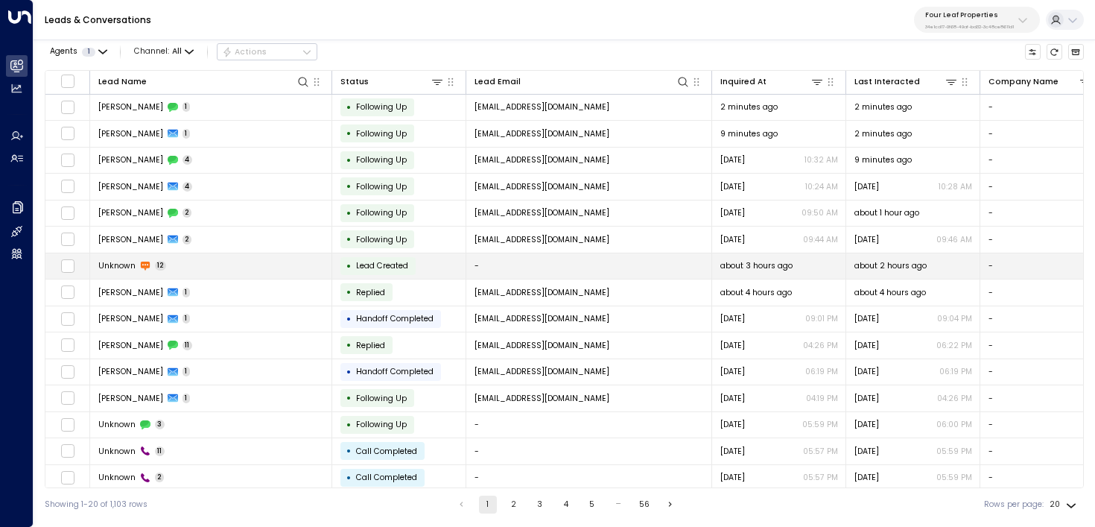
click at [273, 256] on td "Unknown 12" at bounding box center [211, 266] width 242 height 26
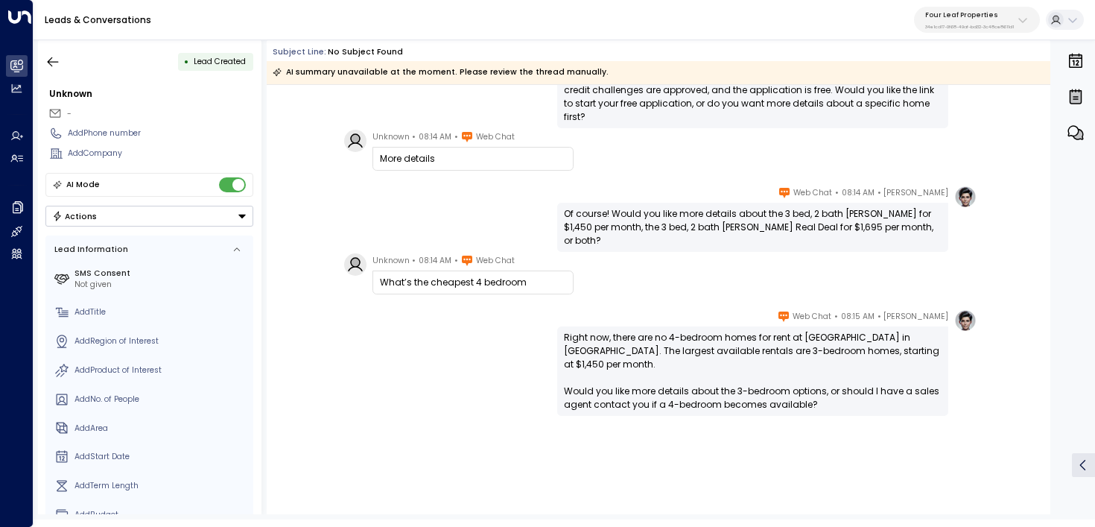
scroll to position [611, 0]
click at [54, 66] on icon "button" at bounding box center [52, 61] width 15 height 15
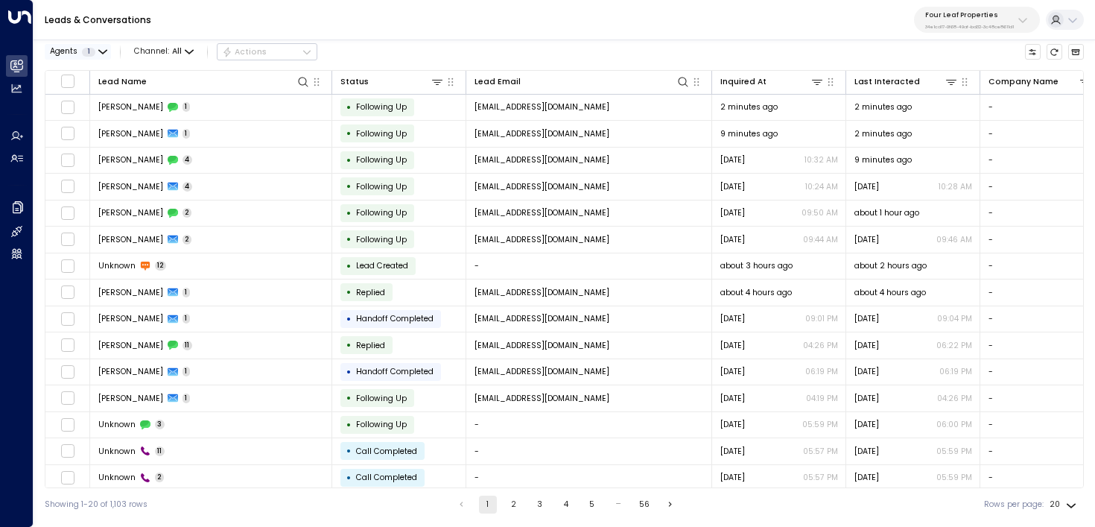
click at [93, 51] on span "1" at bounding box center [88, 52] width 13 height 9
click at [183, 47] on div at bounding box center [547, 263] width 1095 height 527
click at [181, 47] on span "Channel: All" at bounding box center [164, 52] width 69 height 16
click at [163, 161] on span "Web Chat" at bounding box center [167, 159] width 42 height 12
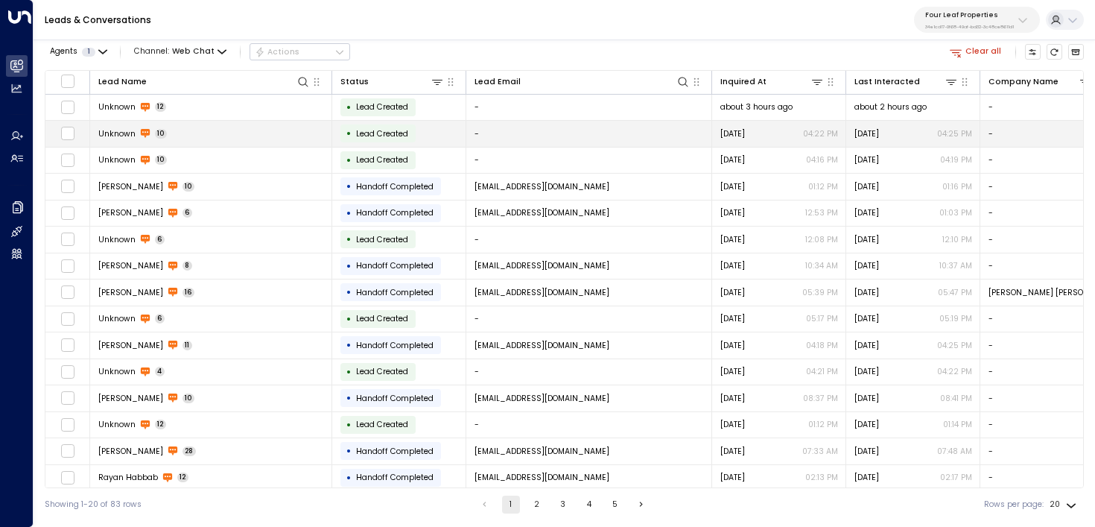
click at [292, 135] on td "Unknown 10" at bounding box center [211, 134] width 242 height 26
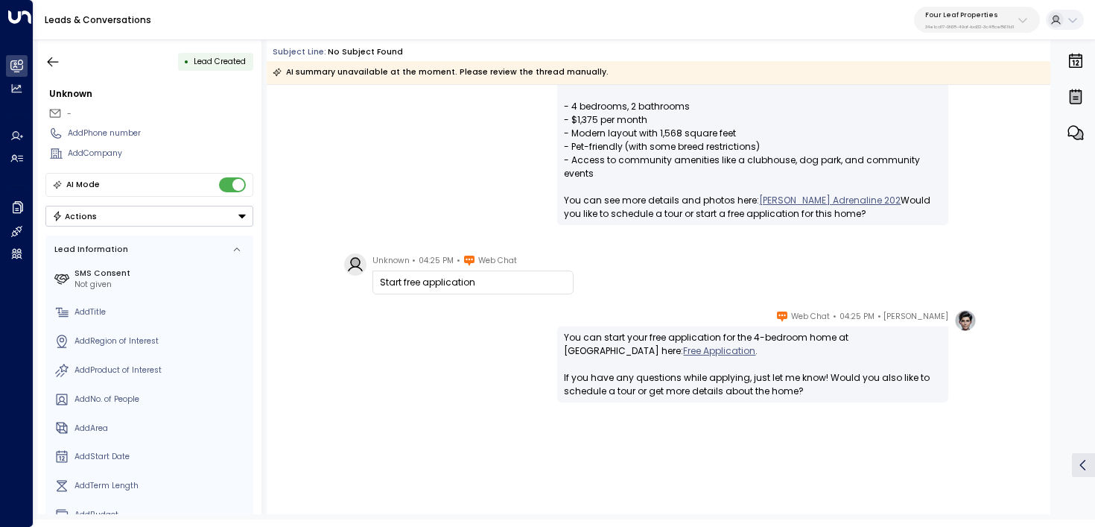
scroll to position [769, 0]
click at [53, 63] on icon "button" at bounding box center [52, 61] width 15 height 15
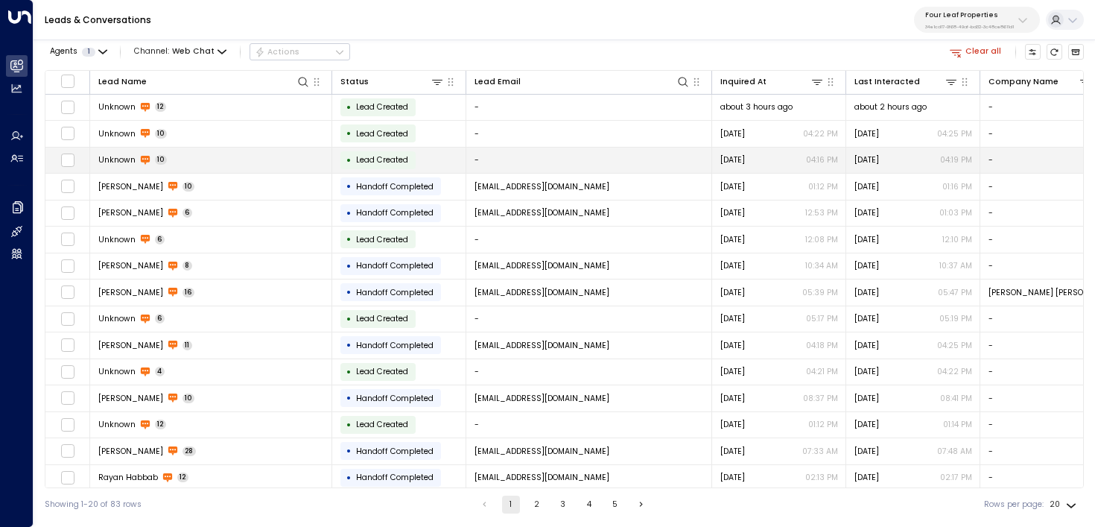
click at [175, 159] on td "Unknown 10" at bounding box center [211, 161] width 242 height 26
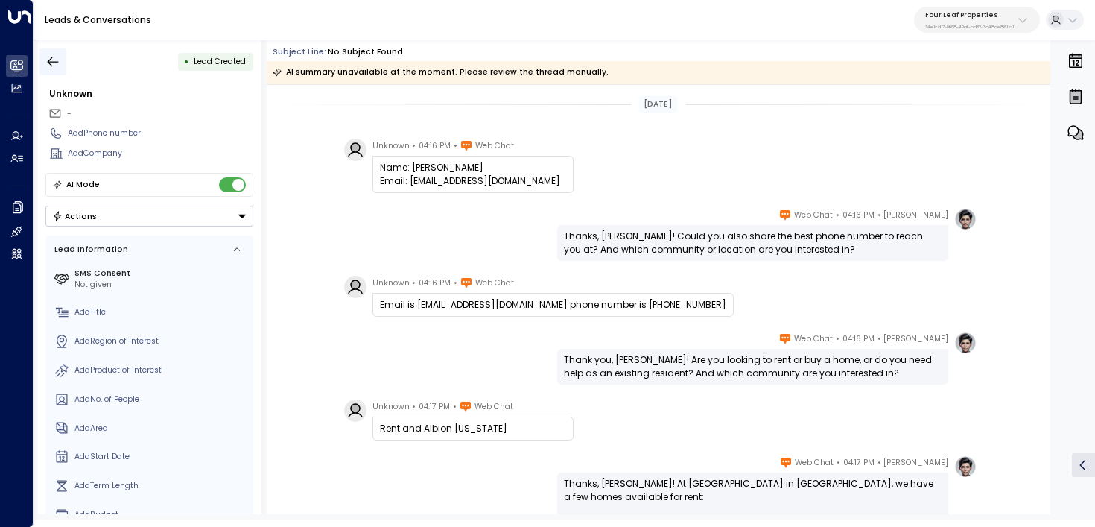
click at [51, 69] on button "button" at bounding box center [52, 61] width 27 height 27
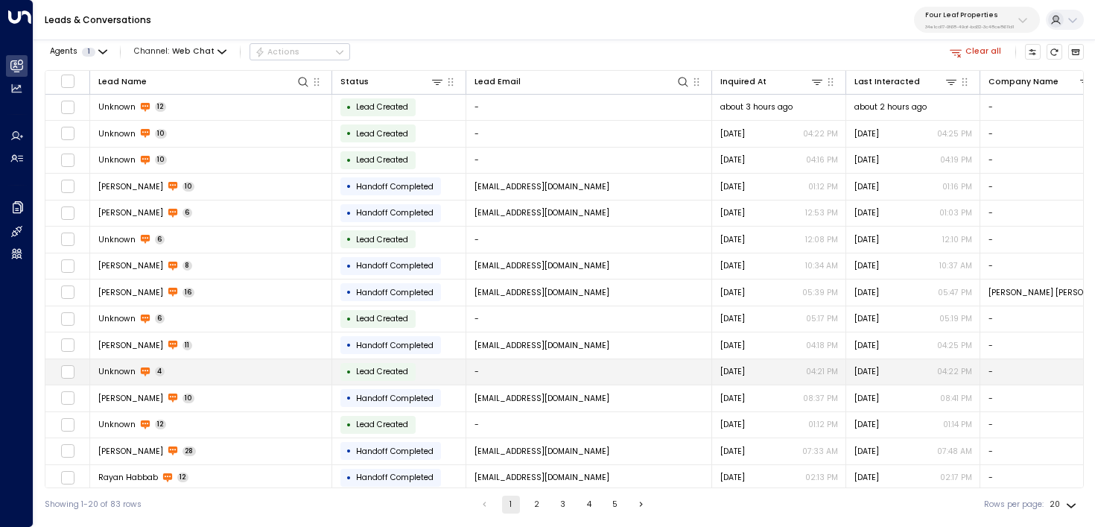
scroll to position [17, 0]
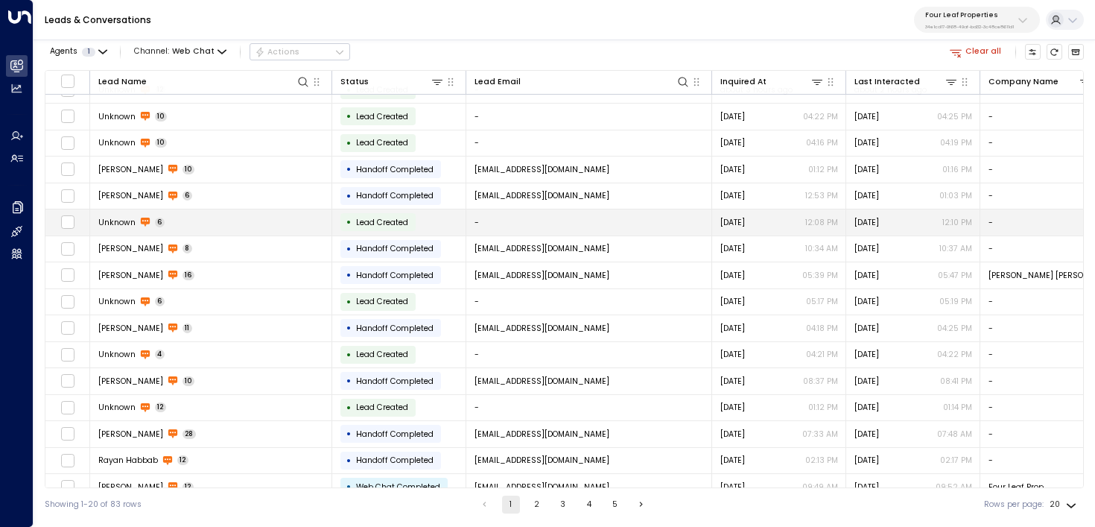
click at [269, 227] on td "Unknown 6" at bounding box center [211, 222] width 242 height 26
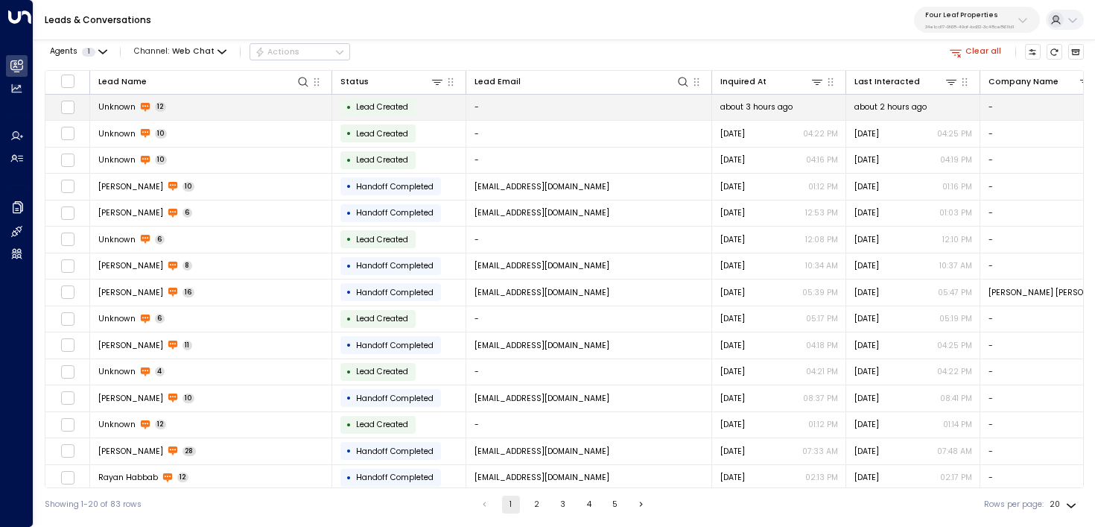
click at [200, 109] on td "Unknown 12" at bounding box center [211, 108] width 242 height 26
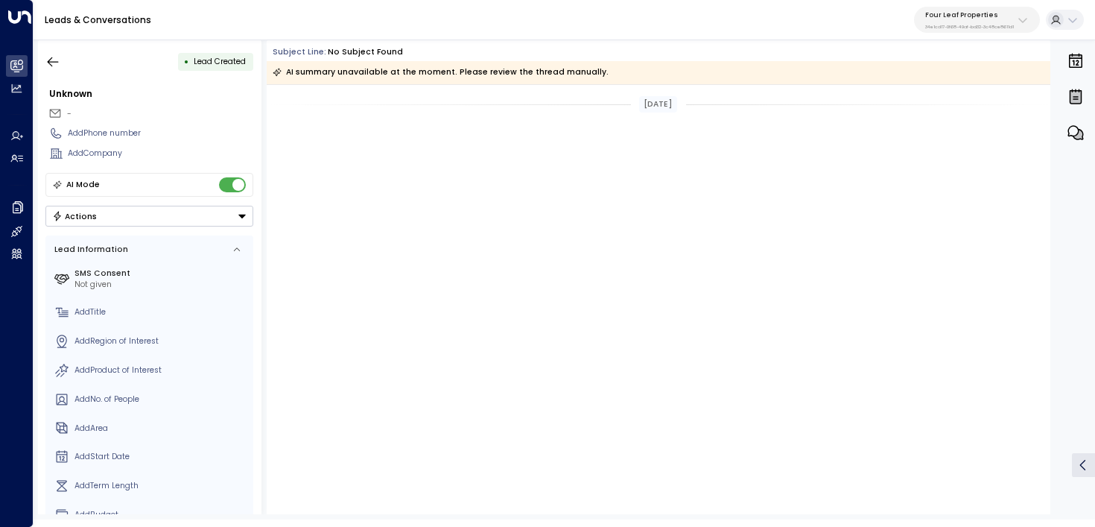
scroll to position [611, 0]
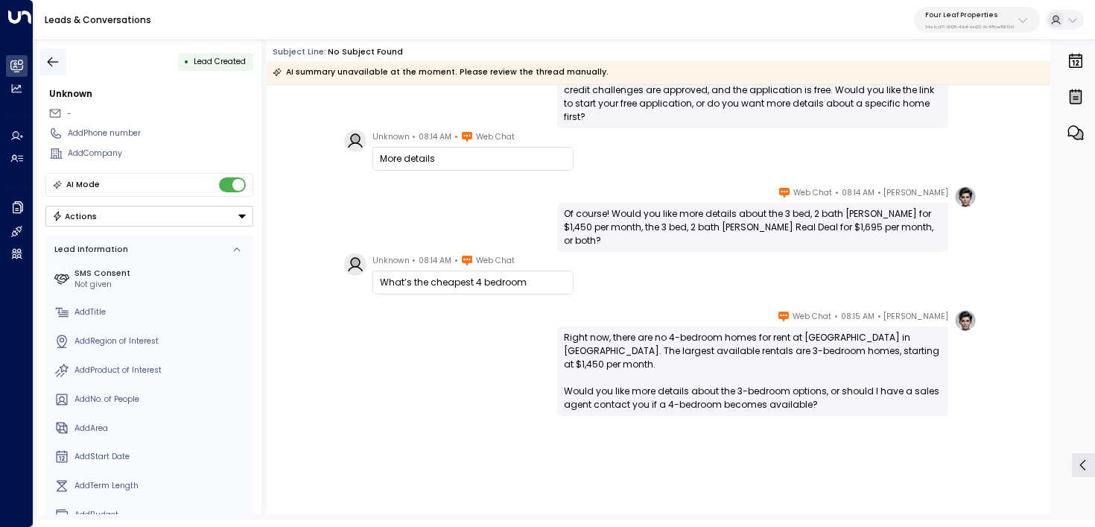
click at [41, 57] on button "button" at bounding box center [52, 61] width 27 height 27
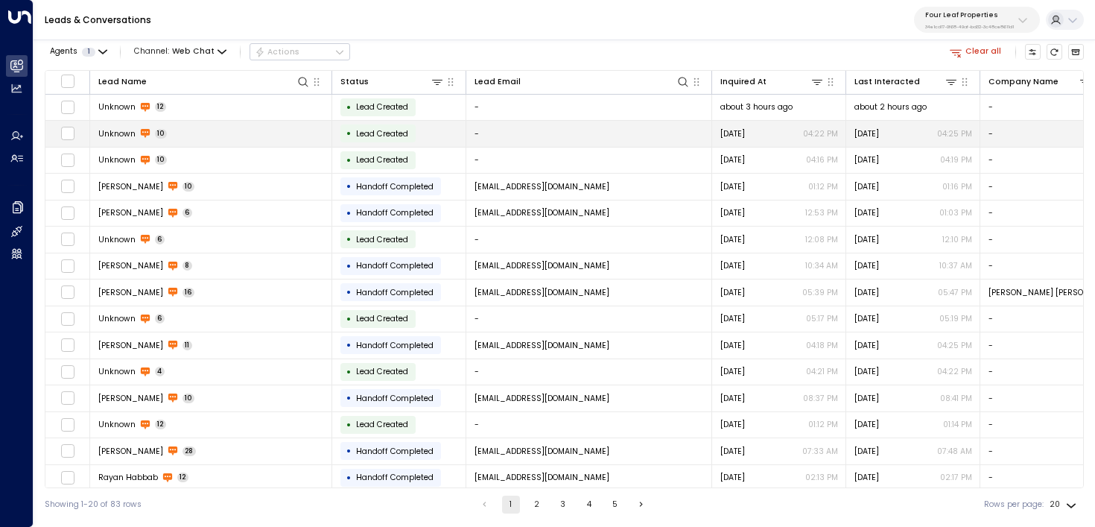
click at [178, 136] on td "Unknown 10" at bounding box center [211, 134] width 242 height 26
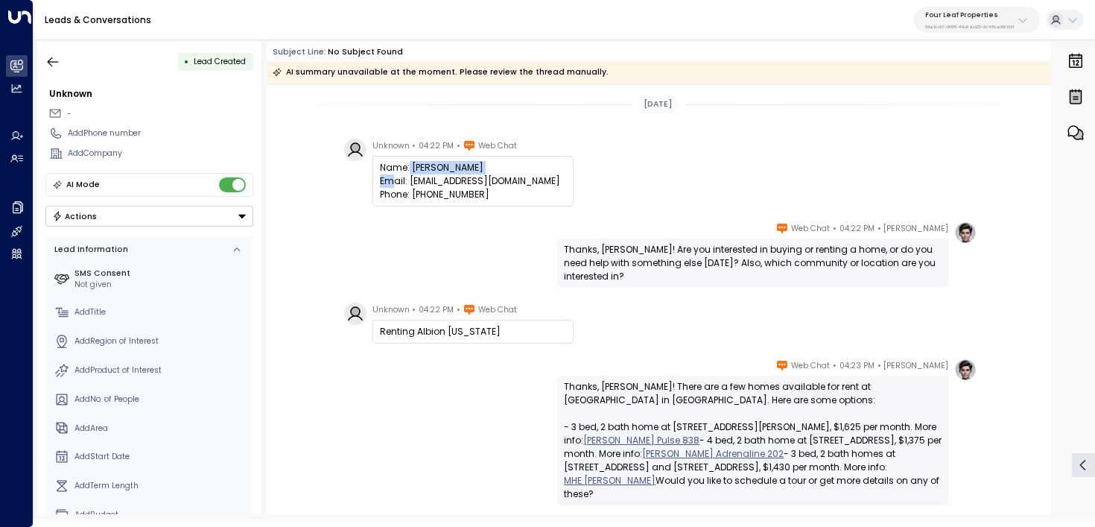
drag, startPoint x: 489, startPoint y: 171, endPoint x: 407, endPoint y: 166, distance: 82.1
click at [407, 166] on div "Name: Katelynn Gardner Email: Katelynn123003@gmail.com Phone: 5175549954" at bounding box center [473, 181] width 186 height 40
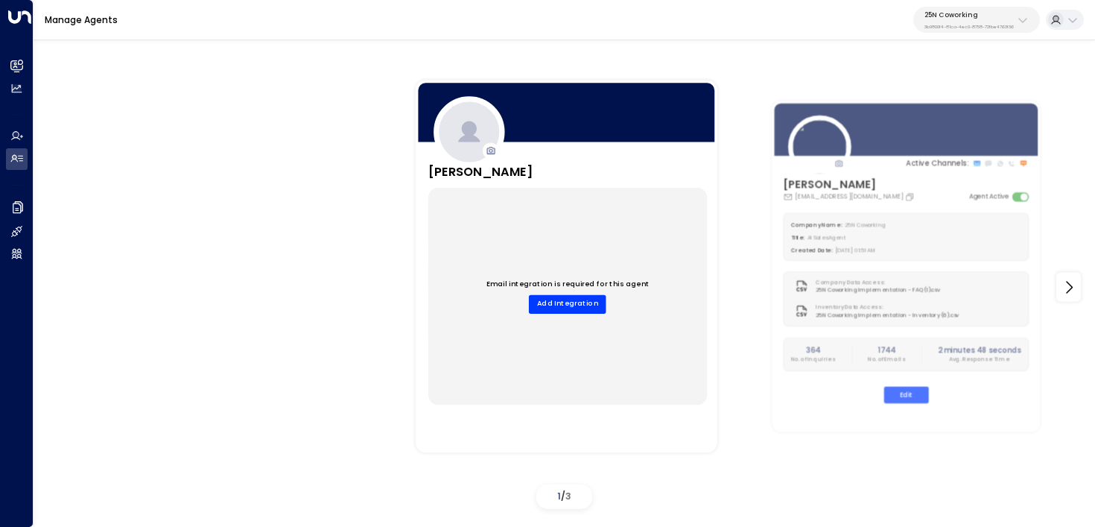
click at [966, 28] on p "3b9800f4-81ca-4ec0-8758-72fbe4763f36" at bounding box center [969, 27] width 89 height 6
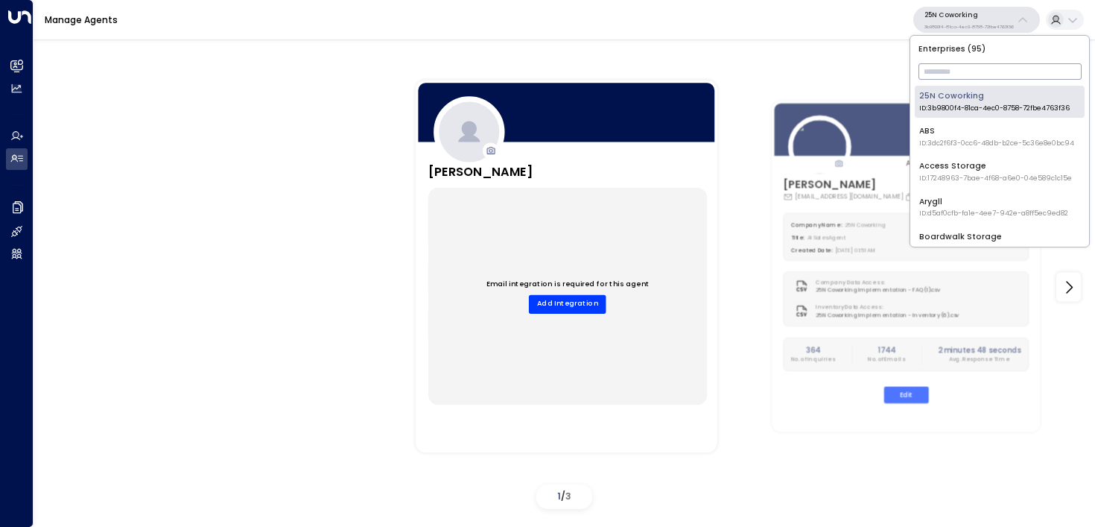
type input "*"
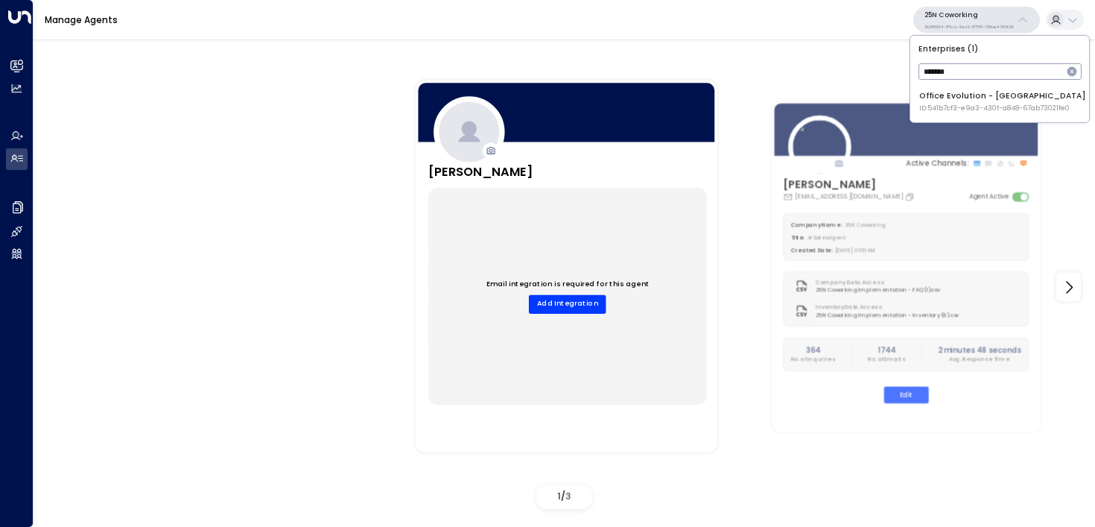
type input "*******"
click at [989, 96] on div "Office Evolution - [GEOGRAPHIC_DATA] ID: 541b7cf3-e9a3-430f-a848-67ab73021fe0" at bounding box center [1003, 101] width 167 height 23
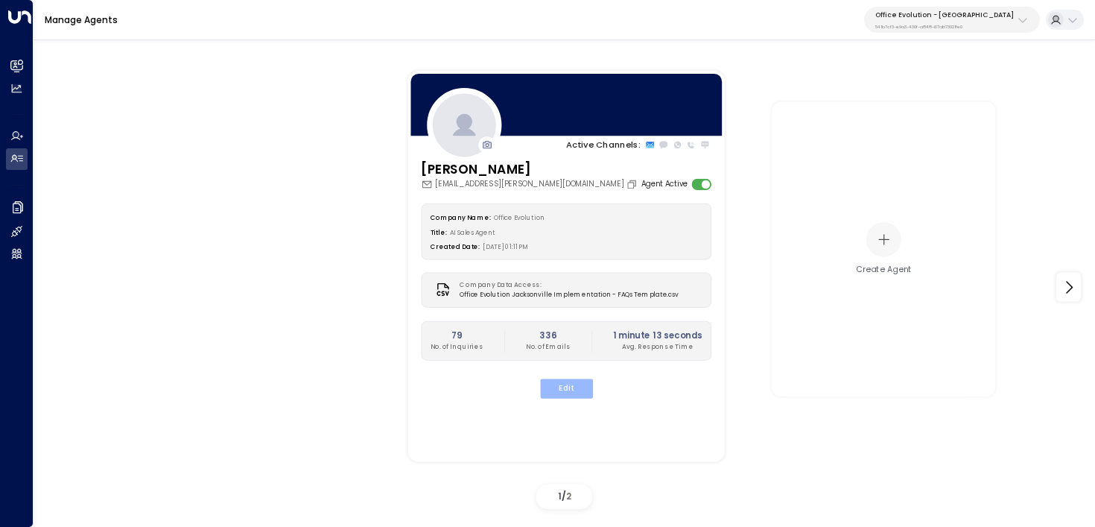
click at [572, 388] on button "Edit" at bounding box center [565, 388] width 53 height 19
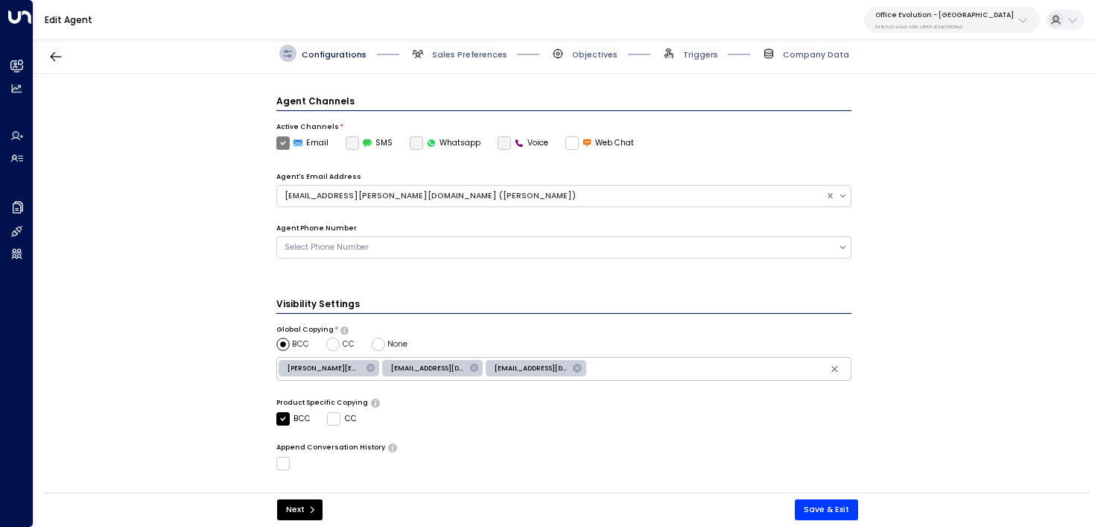
scroll to position [326, 0]
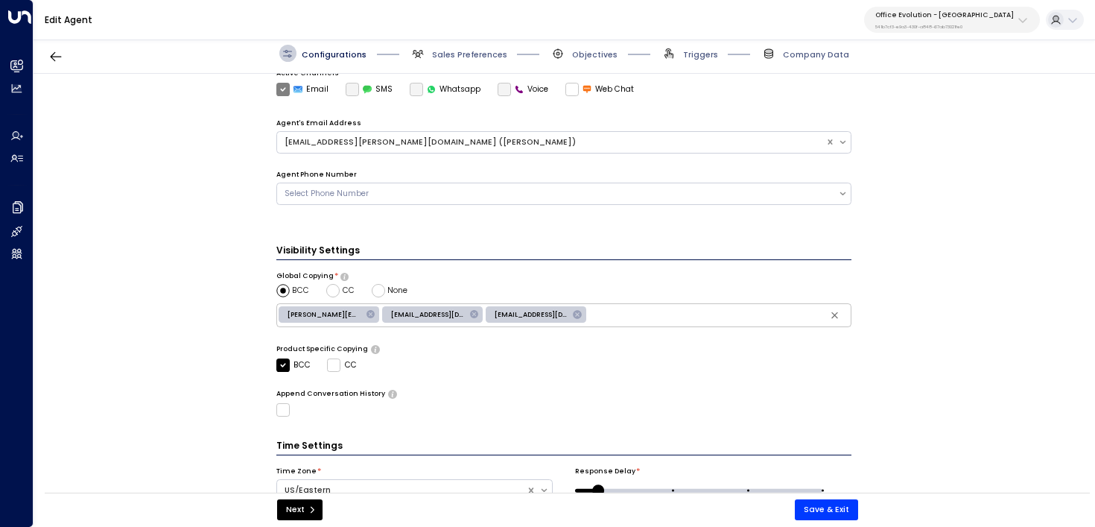
click at [272, 408] on div "**********" at bounding box center [564, 287] width 1061 height 426
click at [837, 517] on button "Save & Exit" at bounding box center [826, 509] width 63 height 21
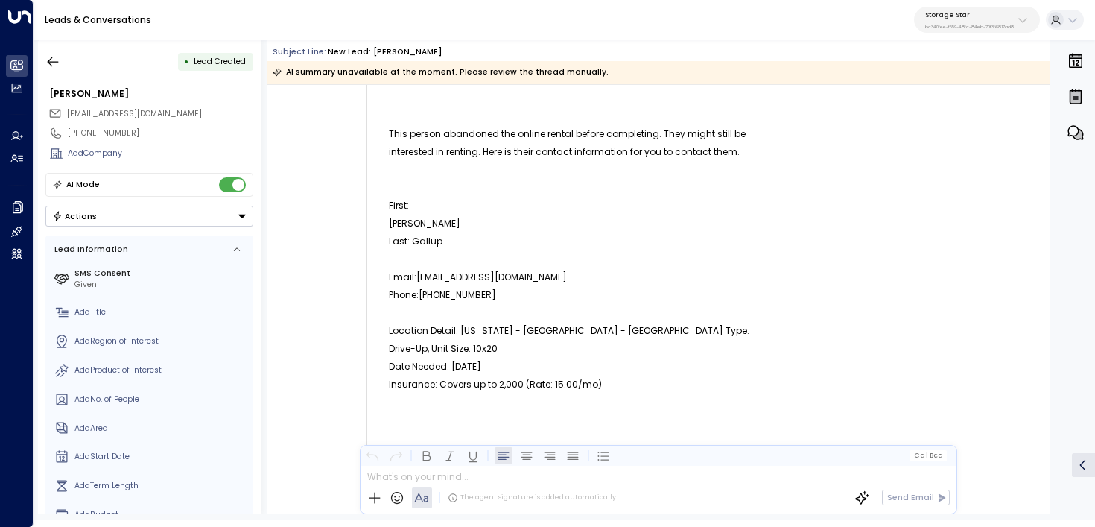
scroll to position [227, 0]
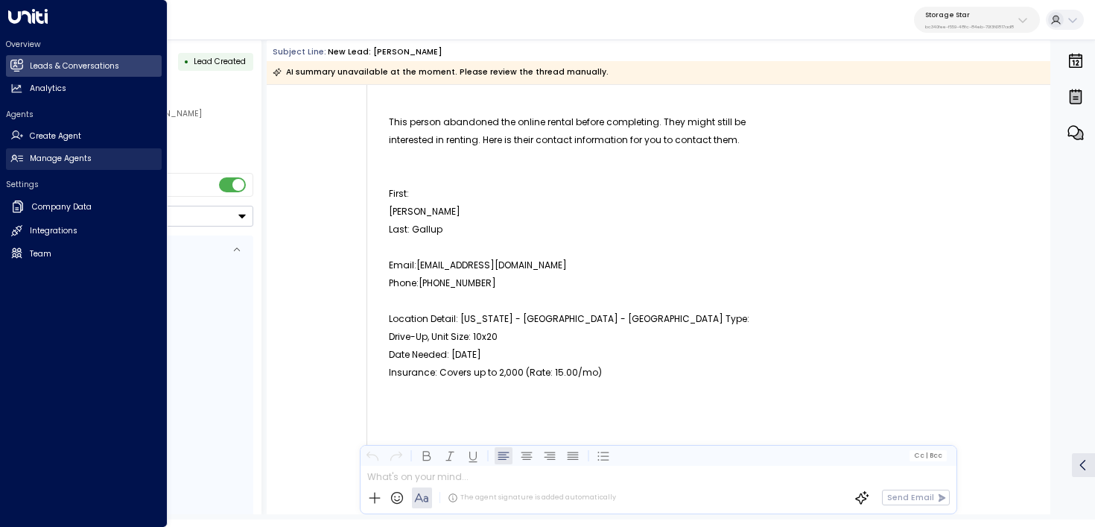
click at [74, 159] on h2 "Manage Agents" at bounding box center [61, 159] width 62 height 12
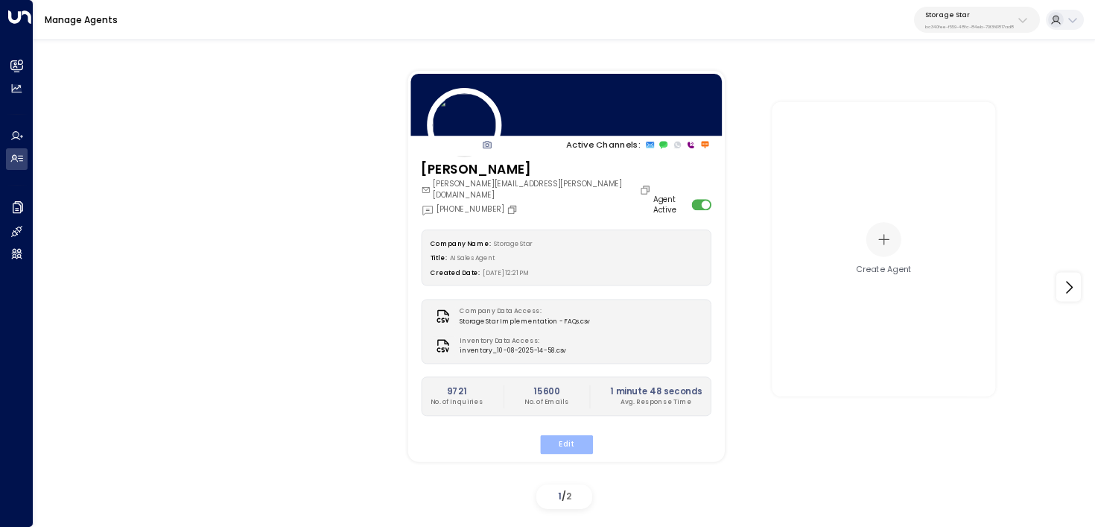
click at [583, 437] on button "Edit" at bounding box center [565, 443] width 53 height 19
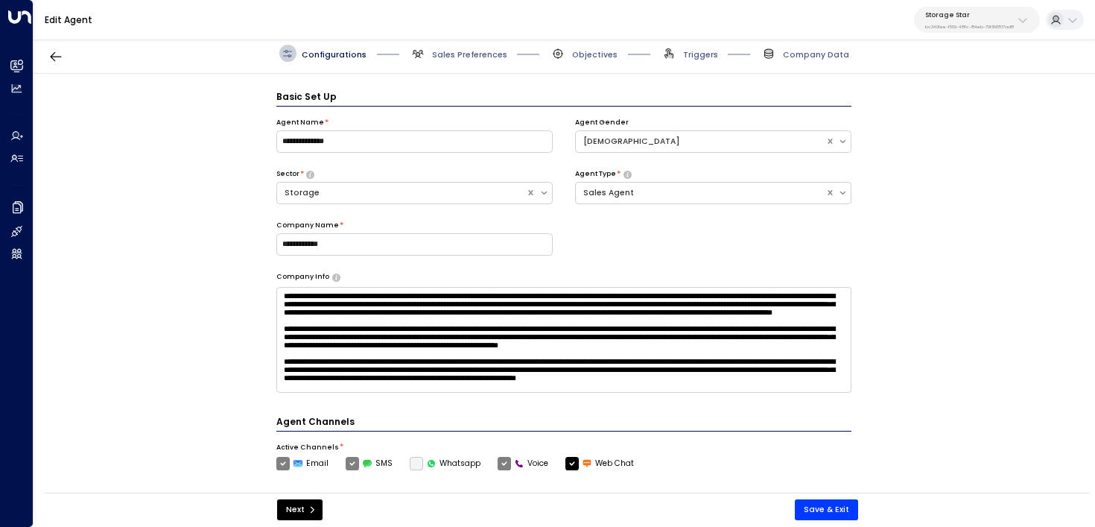
scroll to position [16, 0]
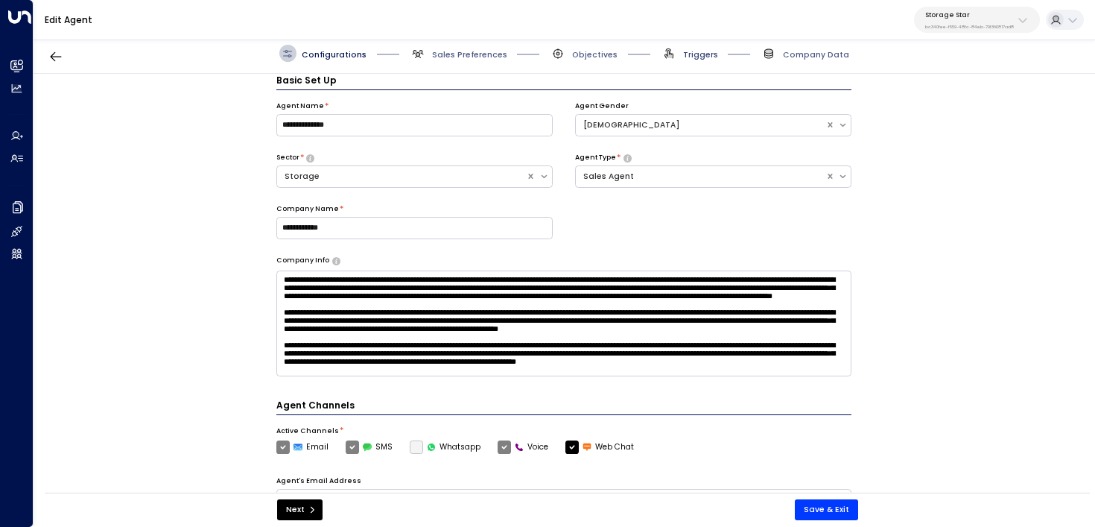
click at [692, 55] on span "Triggers" at bounding box center [700, 54] width 35 height 11
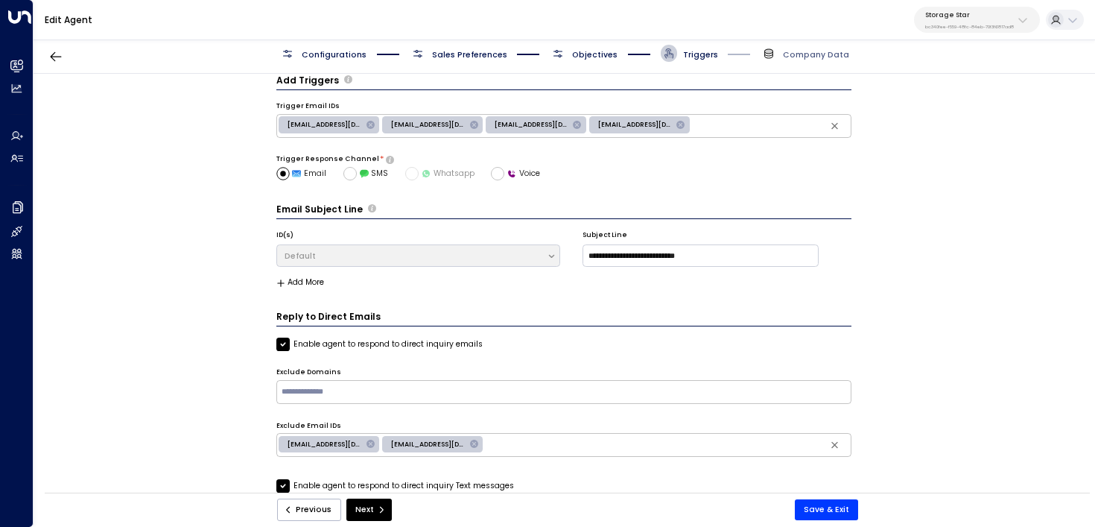
click at [604, 45] on span "Objectives" at bounding box center [584, 53] width 68 height 17
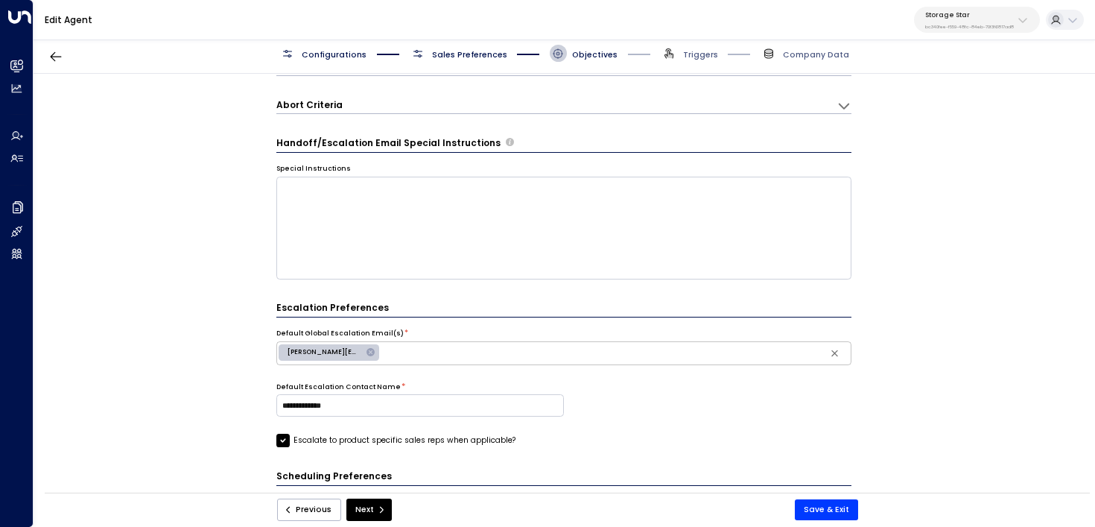
scroll to position [0, 0]
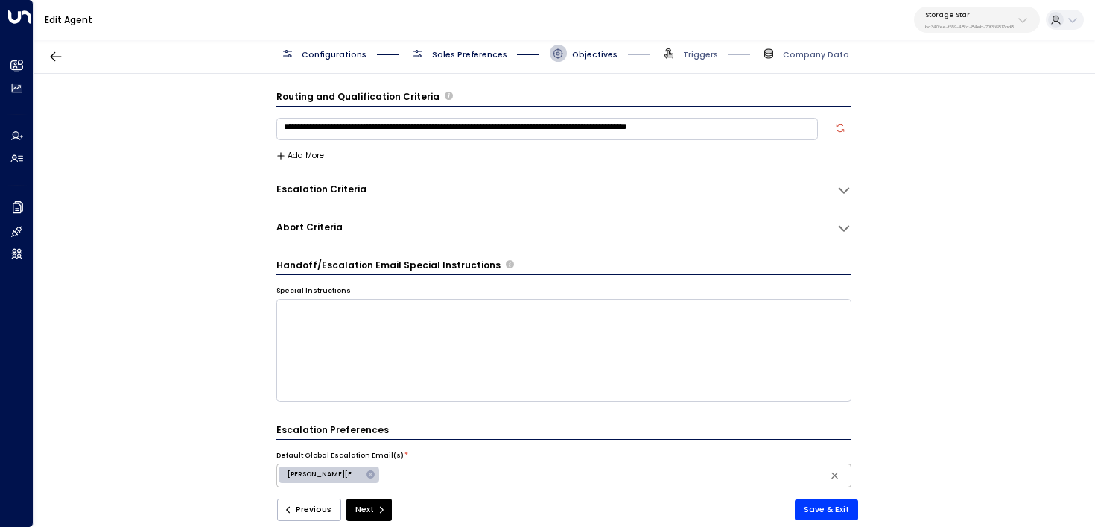
click at [492, 230] on div "Abort Criteria" at bounding box center [556, 228] width 561 height 15
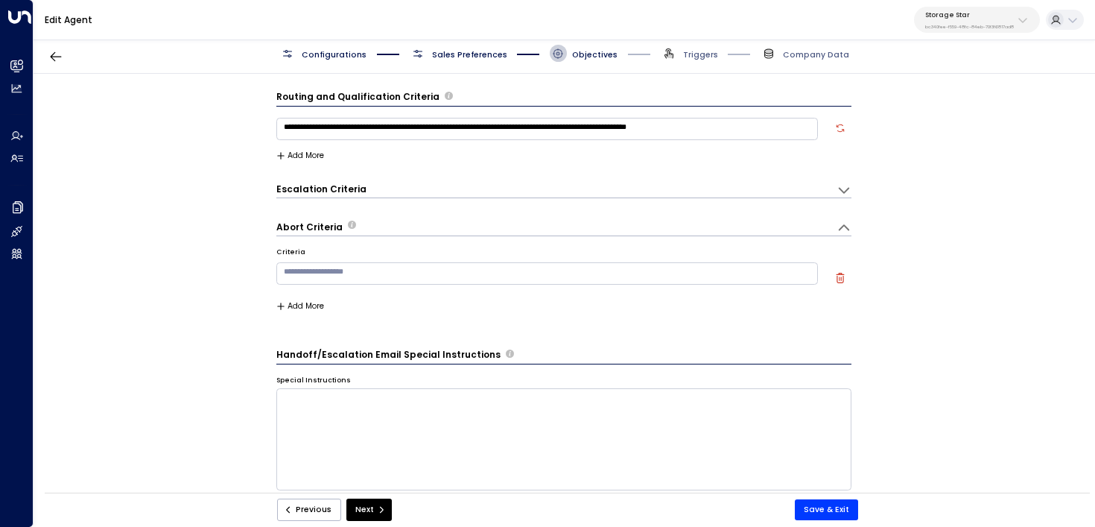
click at [374, 191] on div "Escalation Criteria Reset" at bounding box center [550, 189] width 549 height 13
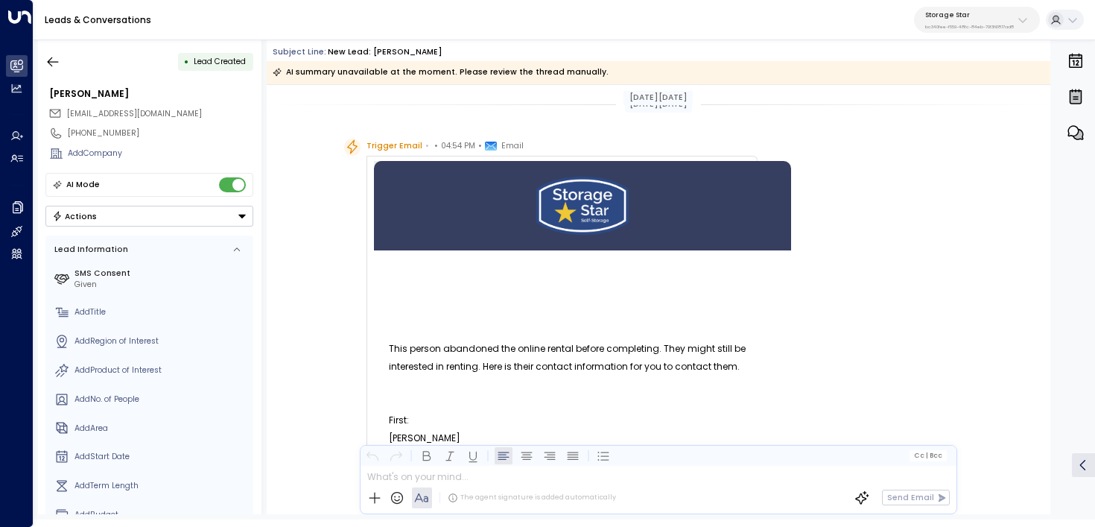
scroll to position [76, 0]
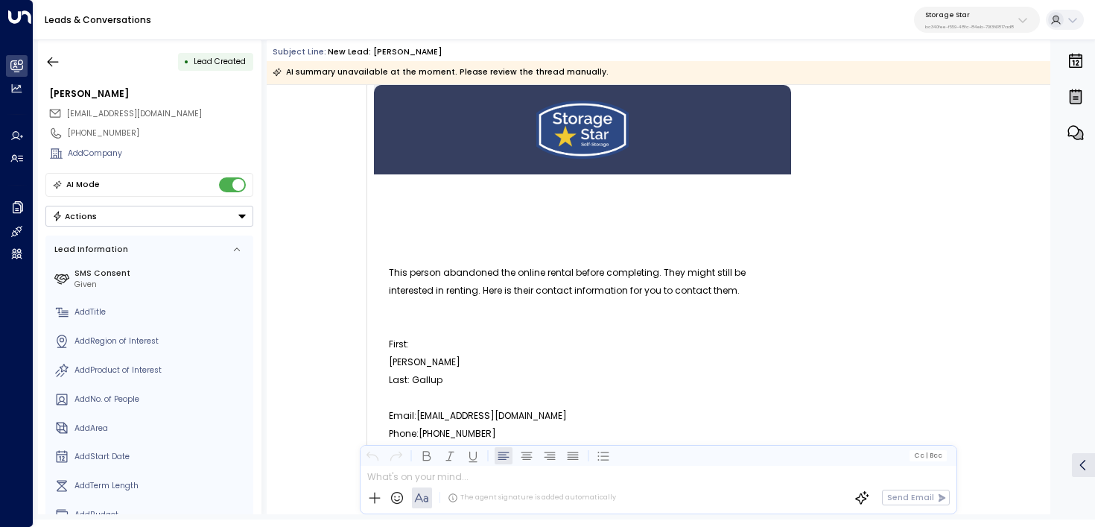
drag, startPoint x: 379, startPoint y: 270, endPoint x: 780, endPoint y: 301, distance: 402.0
click at [781, 301] on td "This person abandoned the online rental before completing. They might still be …" at bounding box center [582, 397] width 417 height 447
click at [780, 301] on td "This person abandoned the online rental before completing. They might still be …" at bounding box center [582, 397] width 417 height 447
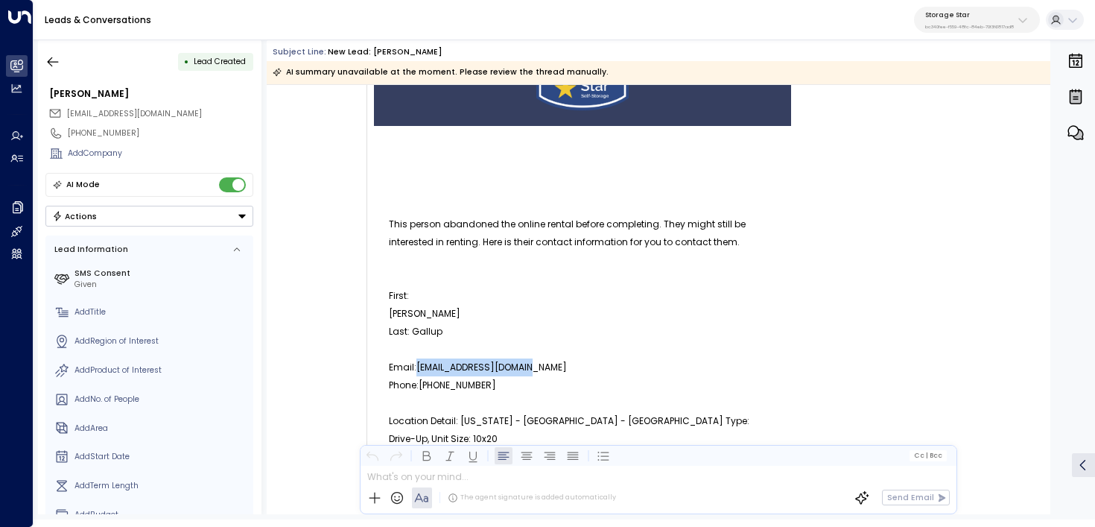
drag, startPoint x: 560, startPoint y: 367, endPoint x: 414, endPoint y: 364, distance: 146.1
click at [414, 364] on p "Email:[EMAIL_ADDRESS][DOMAIN_NAME]" at bounding box center [582, 367] width 387 height 18
copy p "[EMAIL_ADDRESS][DOMAIN_NAME]"
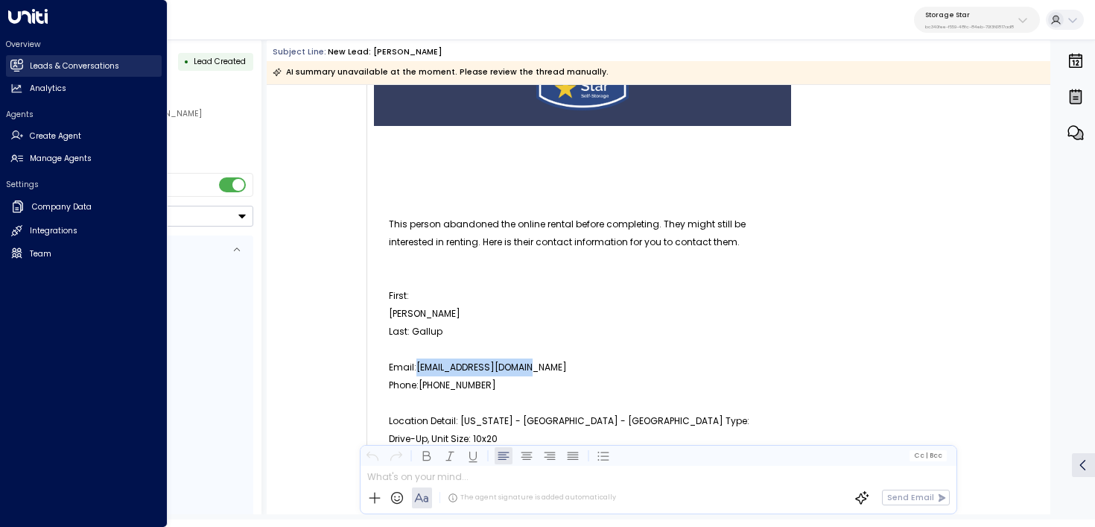
click at [23, 66] on link "Leads & Conversations Leads & Conversations" at bounding box center [84, 66] width 156 height 22
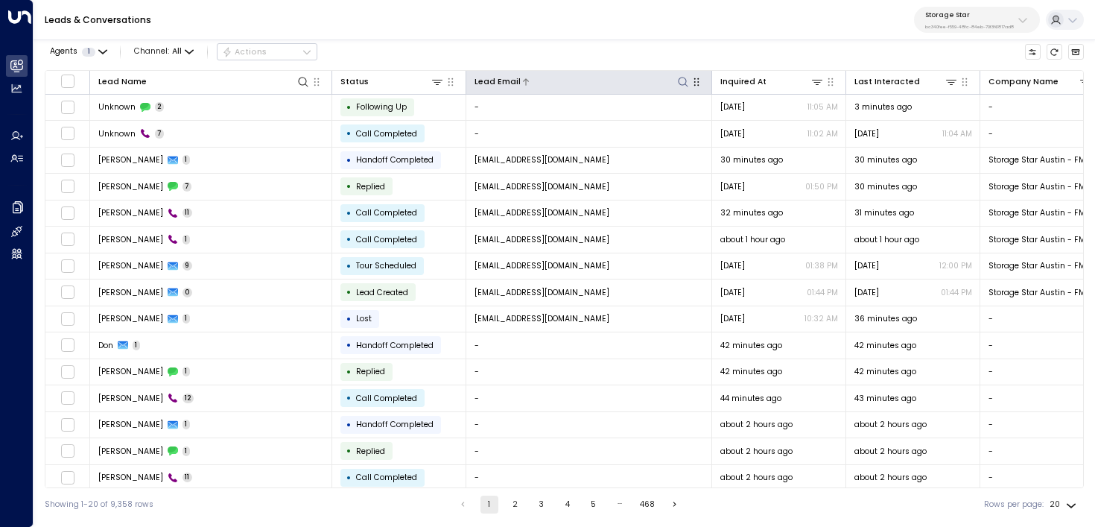
click at [681, 81] on icon at bounding box center [683, 82] width 12 height 12
type input "**********"
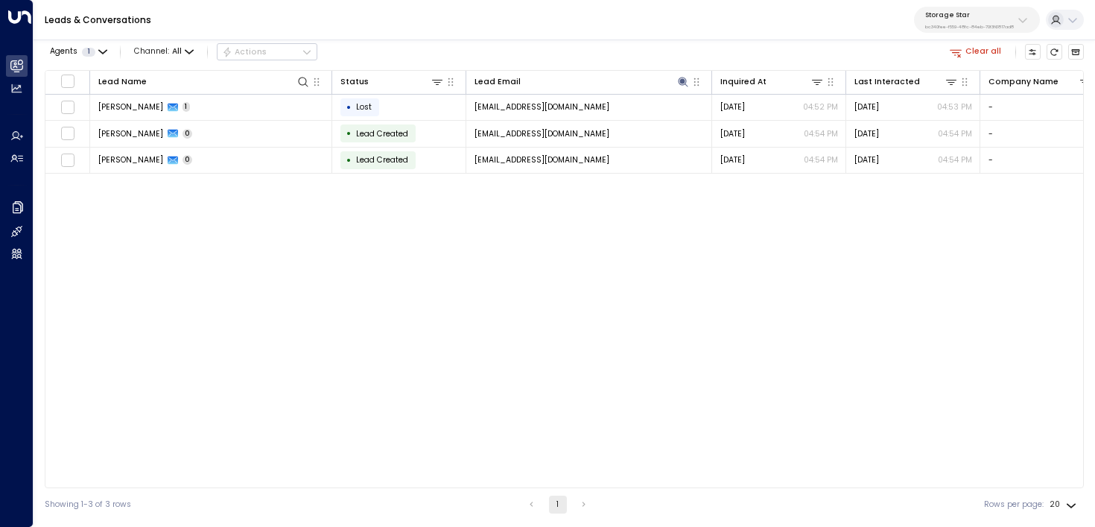
click at [692, 37] on div "Leads & Conversations Storage Star bc340fee-f559-48fc-84eb-70f3f6817ad8" at bounding box center [565, 20] width 1062 height 40
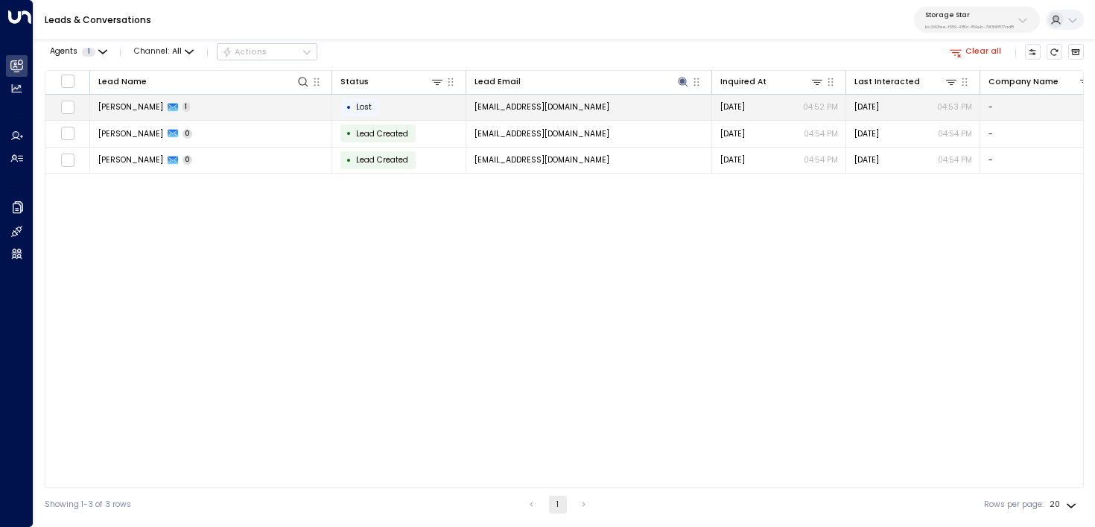
click at [671, 101] on td "silentmike23@gmail.com" at bounding box center [589, 108] width 246 height 26
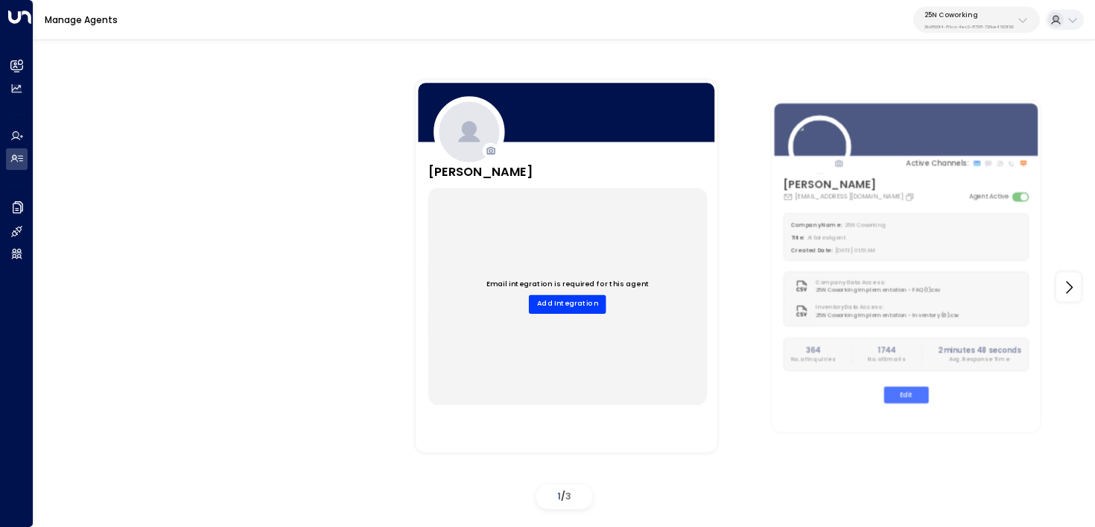
click at [960, 29] on button "25N Coworking 3b9800f4-81ca-4ec0-8758-72fbe4763f36" at bounding box center [977, 20] width 127 height 26
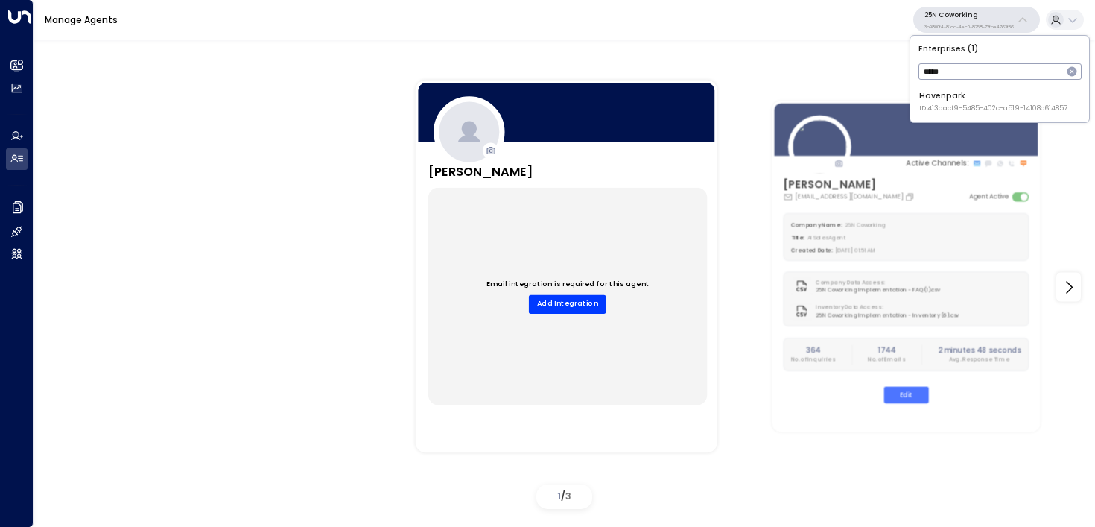
type input "*****"
click at [937, 104] on span "ID: 413dacf9-5485-402c-a519-14108c614857" at bounding box center [994, 109] width 148 height 10
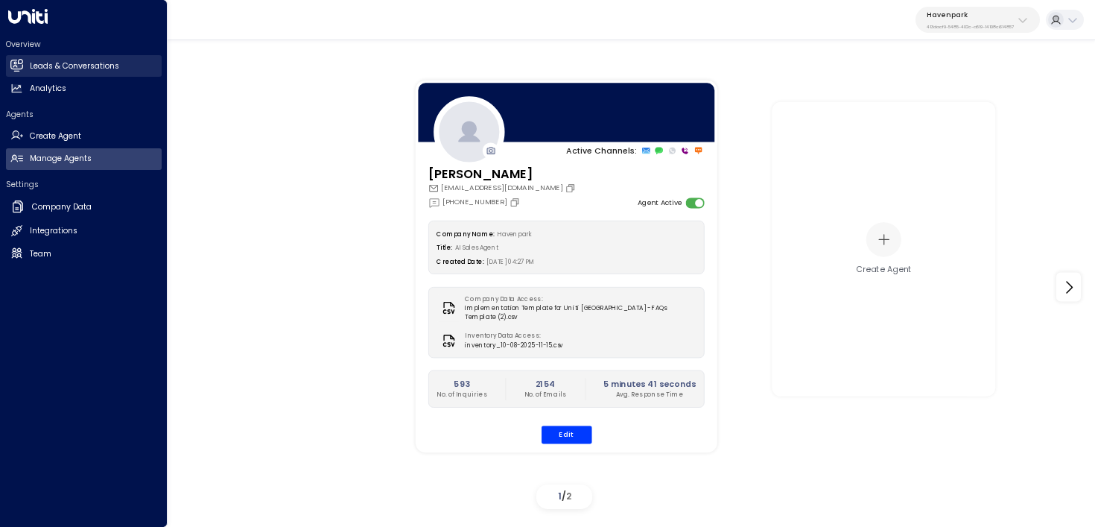
click at [60, 72] on h2 "Leads & Conversations" at bounding box center [74, 66] width 89 height 12
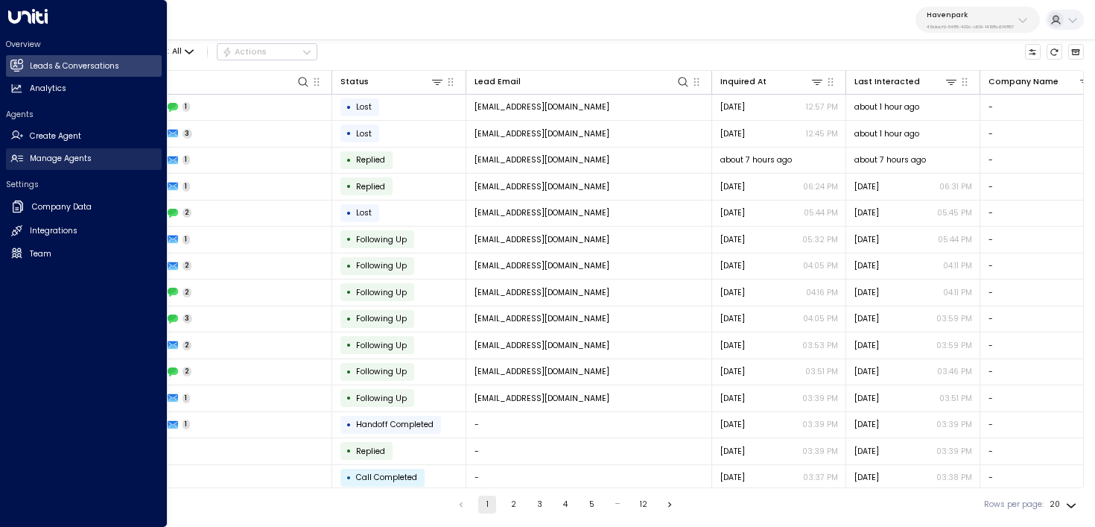
click at [8, 154] on link "Manage Agents Manage Agents" at bounding box center [84, 159] width 156 height 22
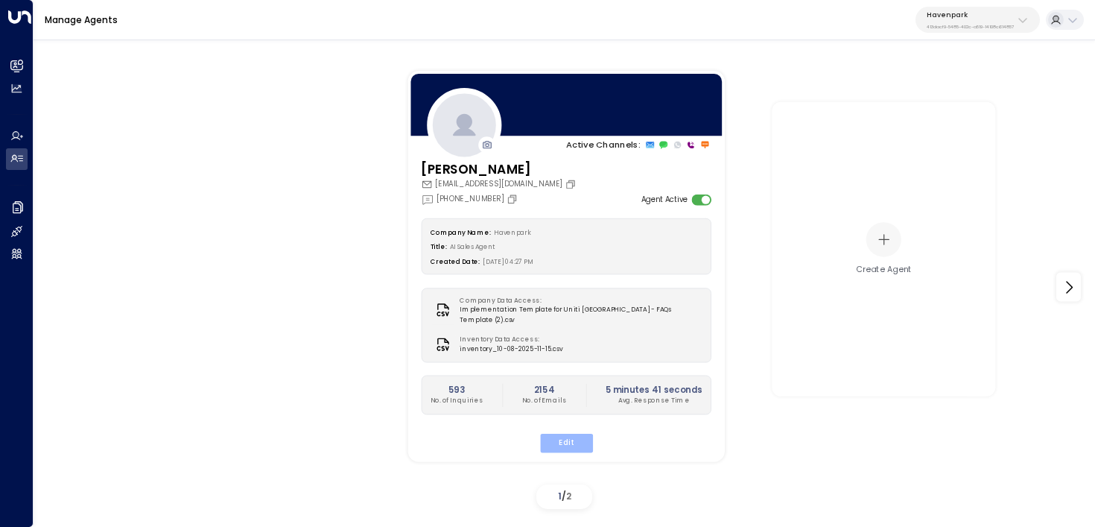
click at [575, 434] on button "Edit" at bounding box center [565, 443] width 53 height 19
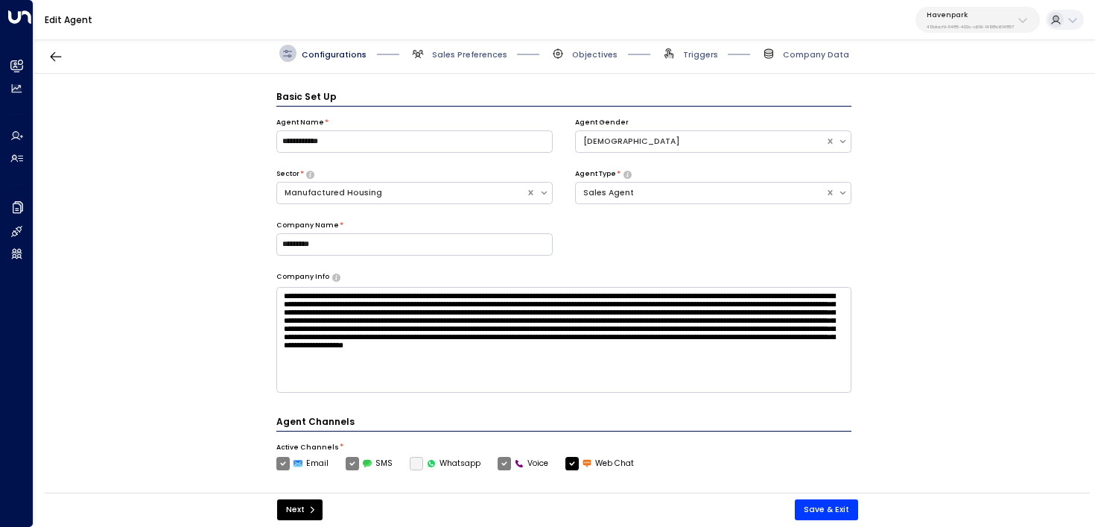
scroll to position [16, 0]
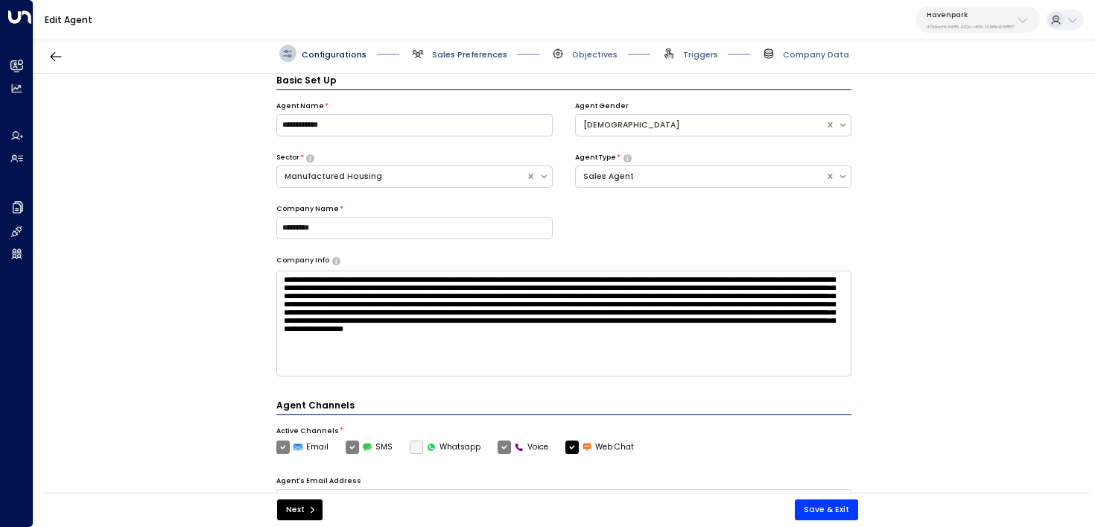
click at [479, 49] on span "Sales Preferences" at bounding box center [469, 54] width 75 height 11
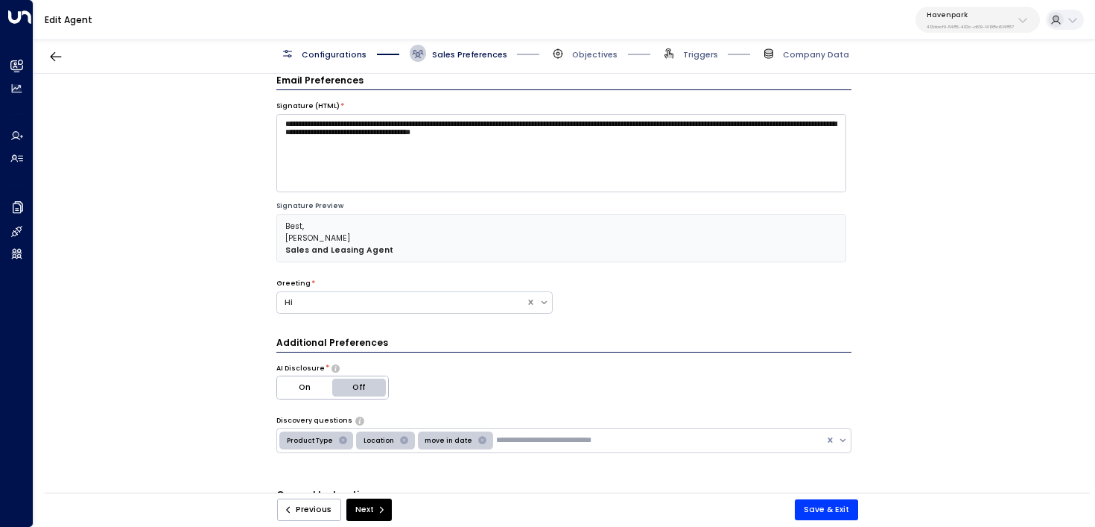
scroll to position [454, 0]
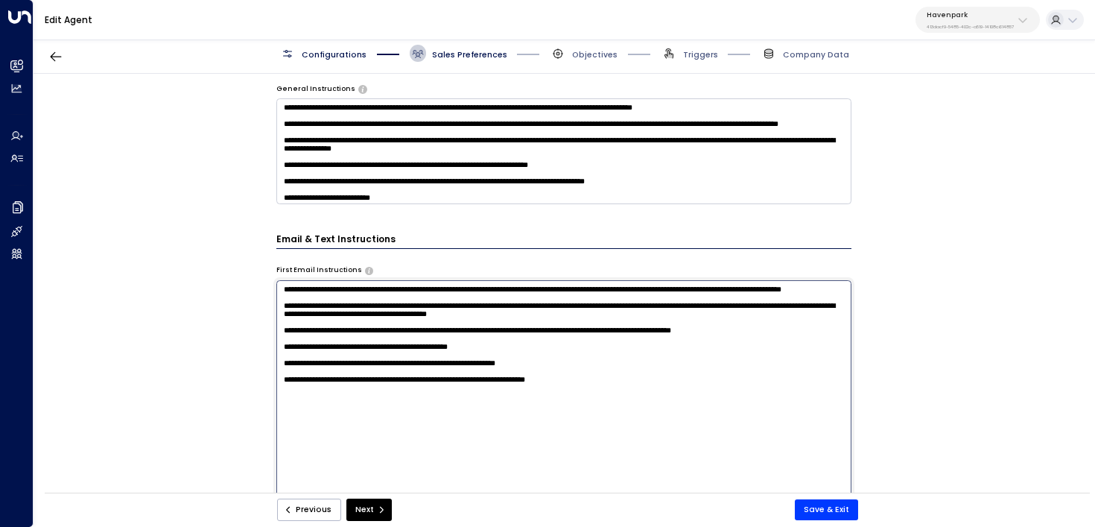
drag, startPoint x: 663, startPoint y: 341, endPoint x: 230, endPoint y: 321, distance: 434.1
click at [230, 321] on div "**********" at bounding box center [564, 287] width 1061 height 426
drag, startPoint x: 534, startPoint y: 379, endPoint x: 129, endPoint y: 379, distance: 404.6
click at [129, 379] on div "**********" at bounding box center [564, 287] width 1061 height 426
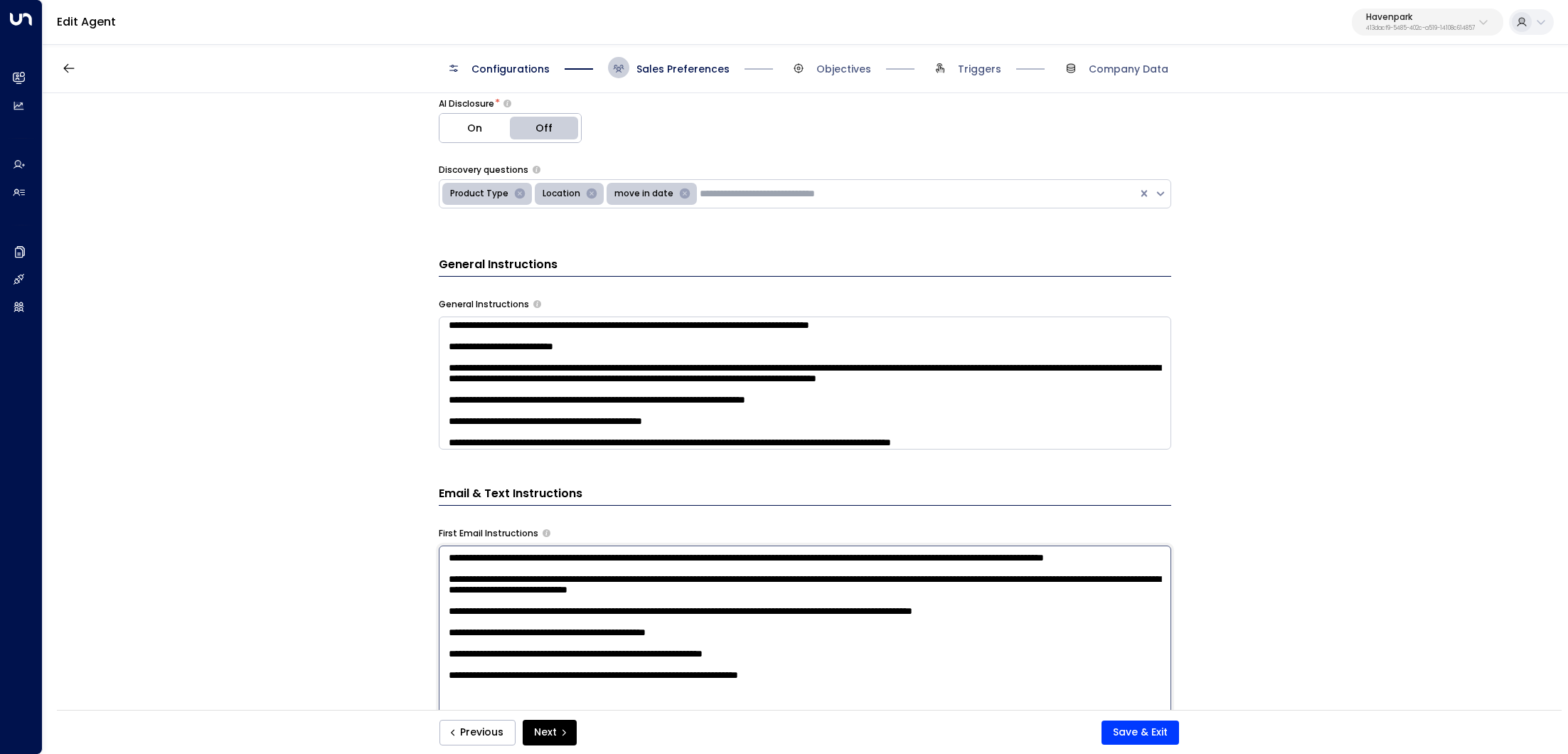
scroll to position [99, 0]
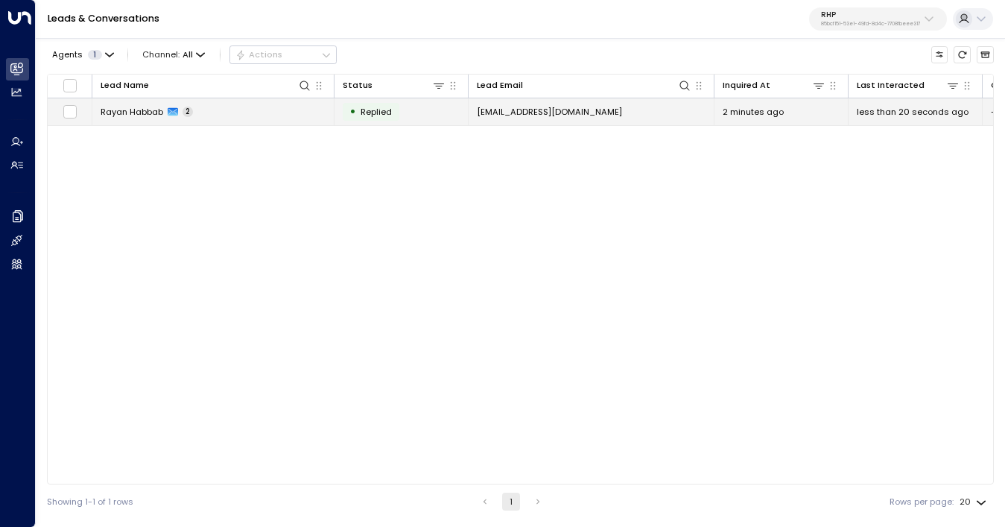
click at [257, 118] on td "[PERSON_NAME] 2" at bounding box center [213, 111] width 242 height 26
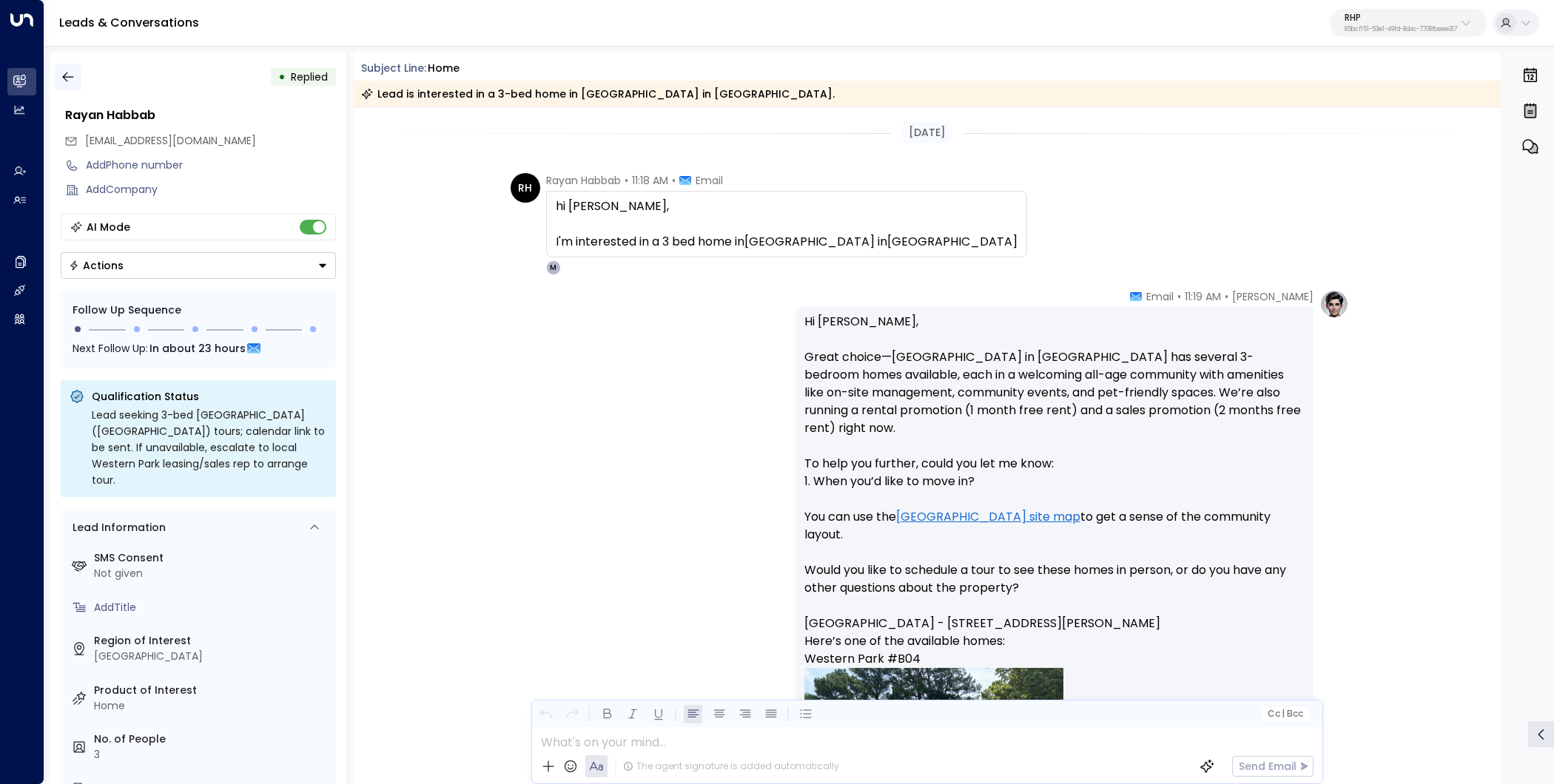
click at [67, 72] on icon "button" at bounding box center [68, 76] width 15 height 15
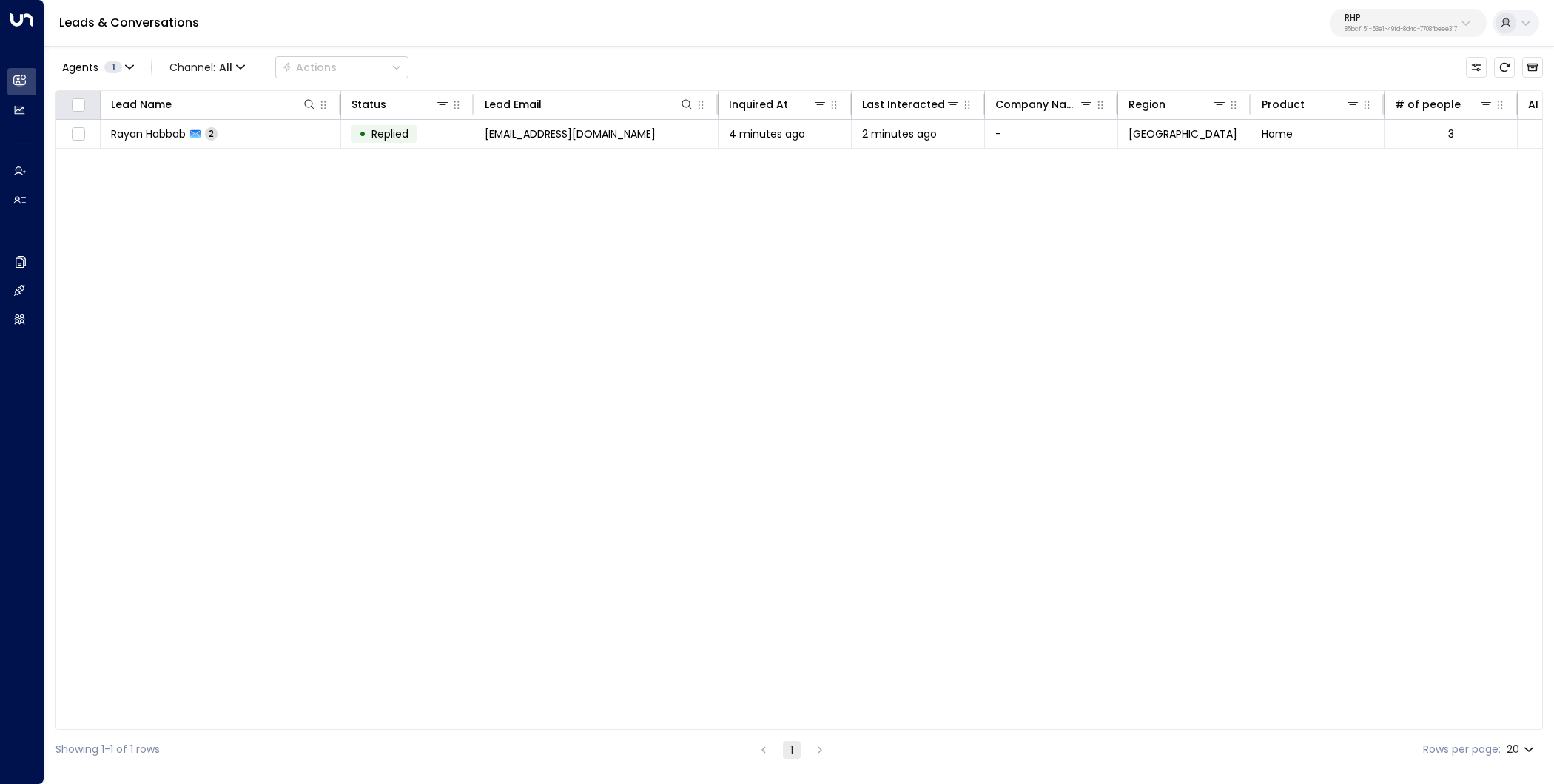
click at [87, 98] on div at bounding box center [78, 104] width 27 height 18
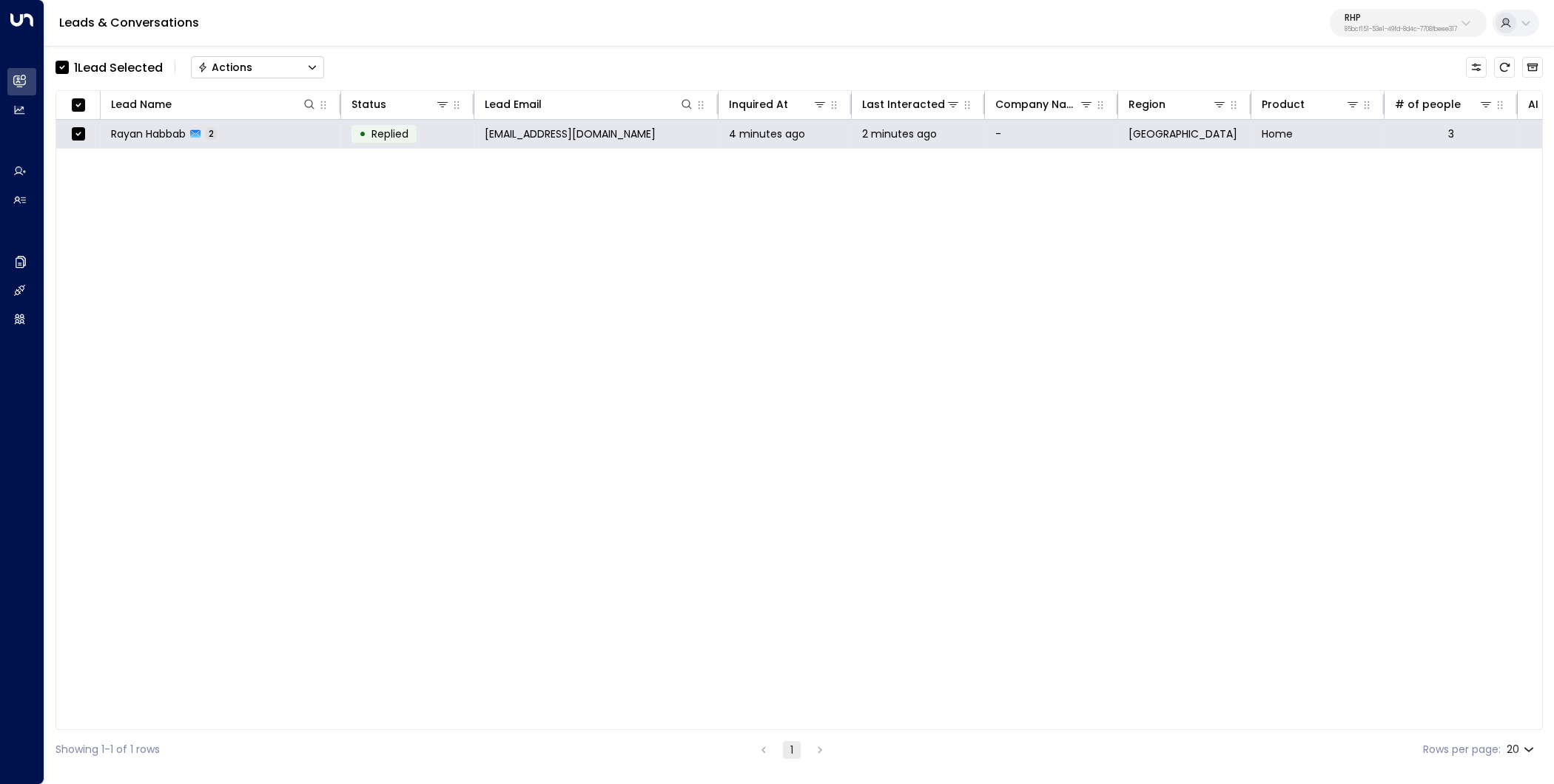
click at [266, 69] on button "Actions" at bounding box center [257, 67] width 133 height 22
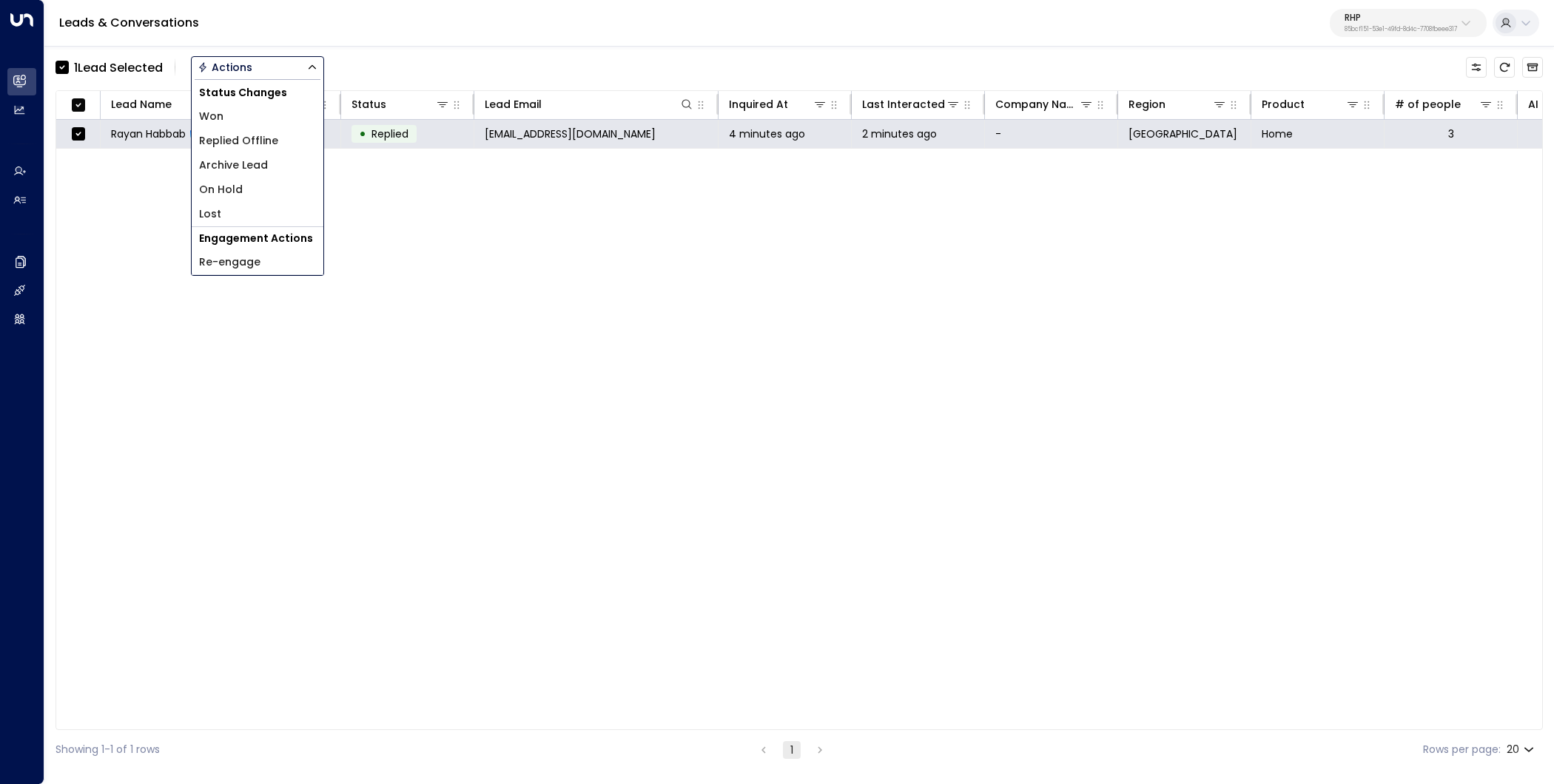
click at [287, 167] on li "Archive Lead" at bounding box center [257, 165] width 132 height 25
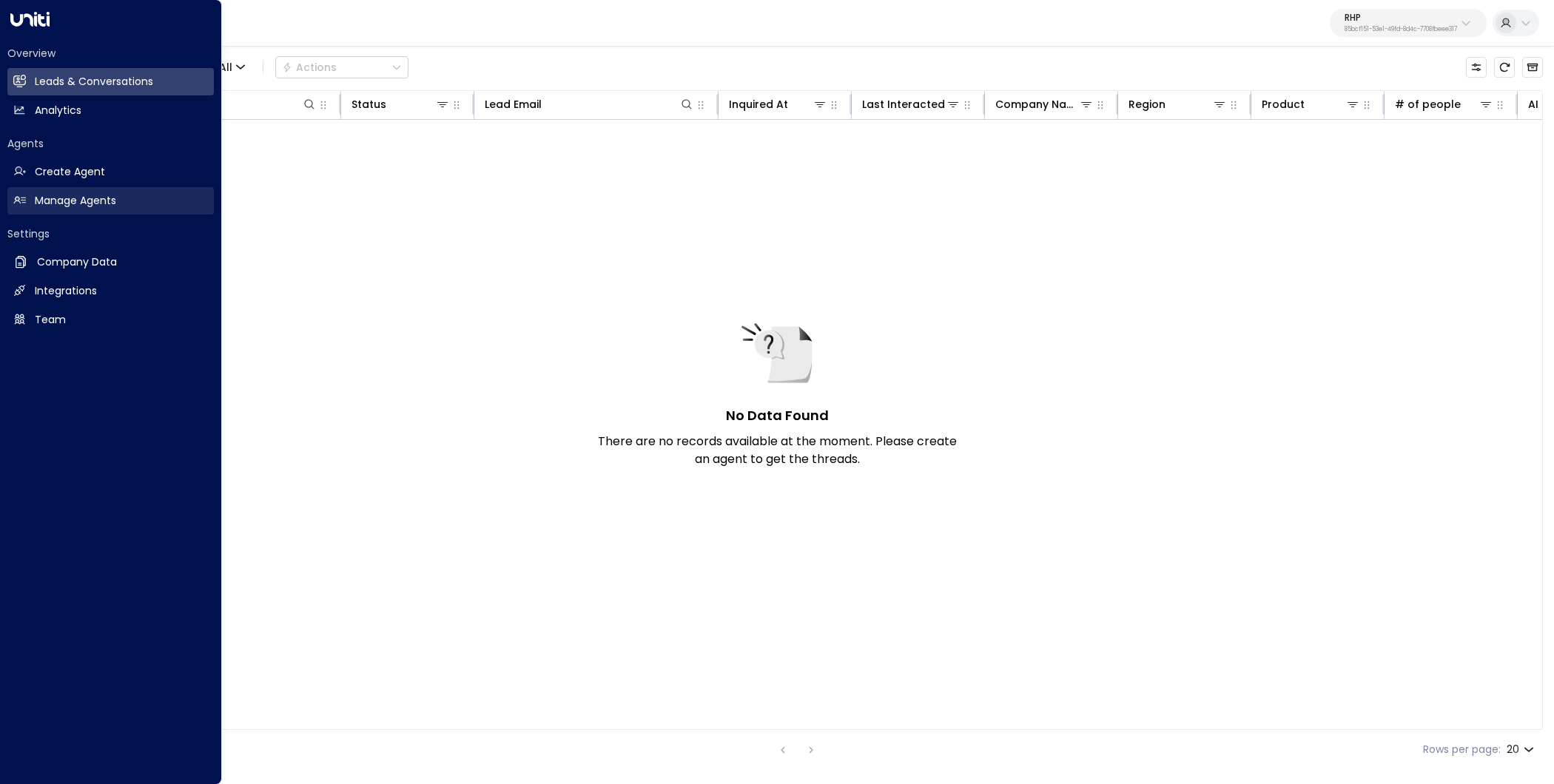
click at [7, 192] on link "Manage Agents Manage Agents" at bounding box center [110, 201] width 207 height 28
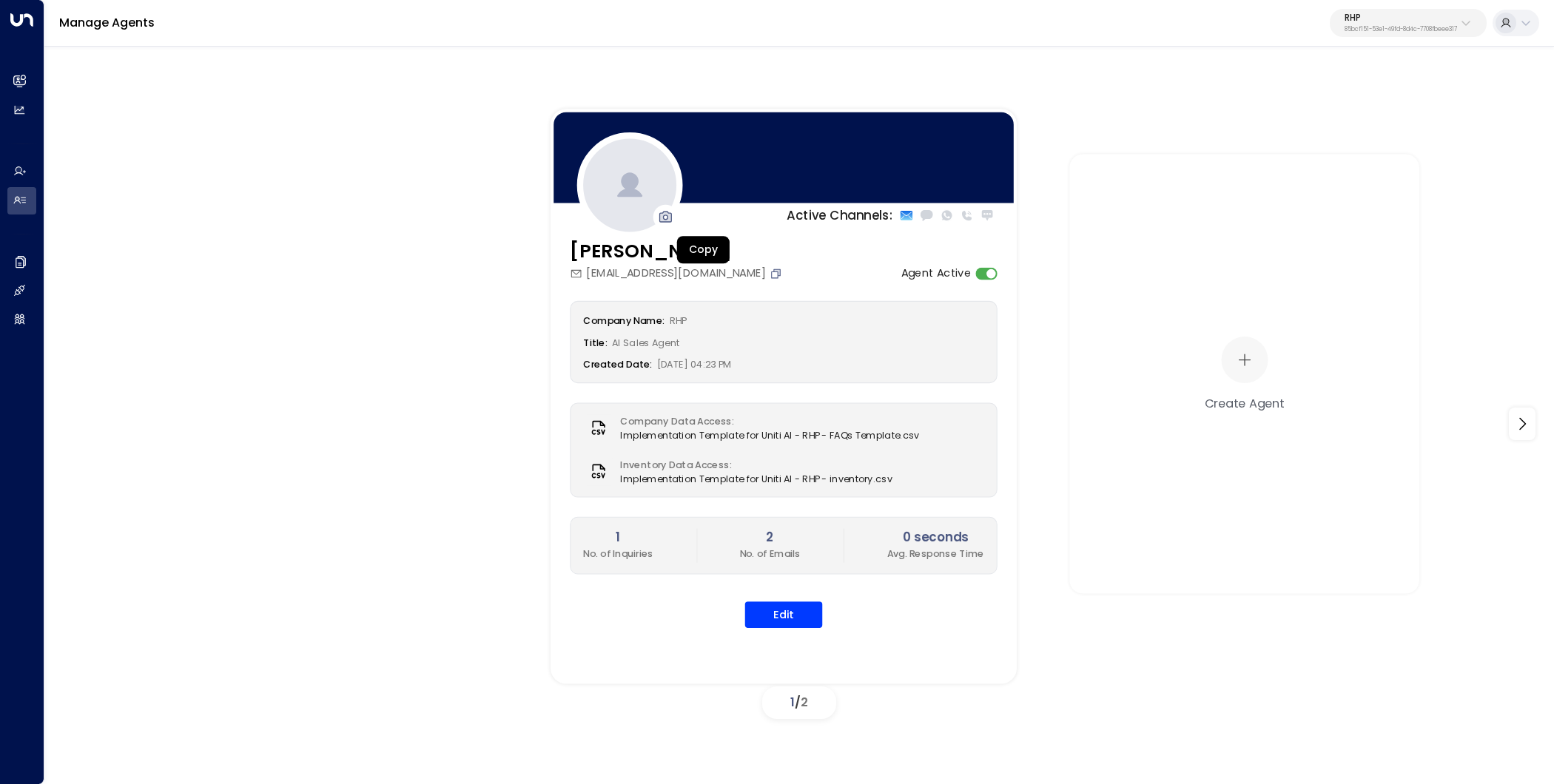
click at [770, 275] on icon "Copy" at bounding box center [776, 273] width 13 height 13
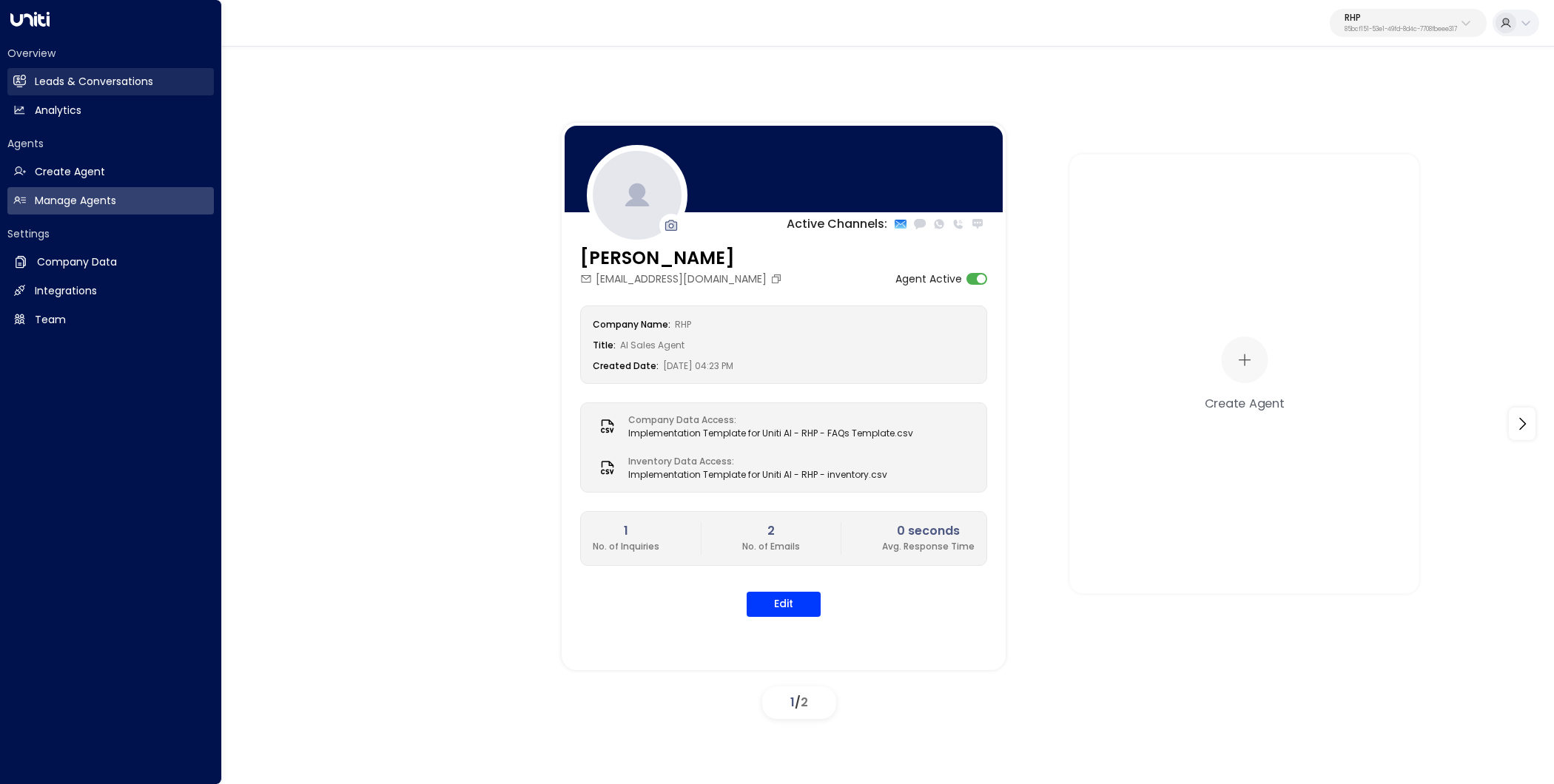
click at [21, 74] on icon at bounding box center [19, 80] width 13 height 13
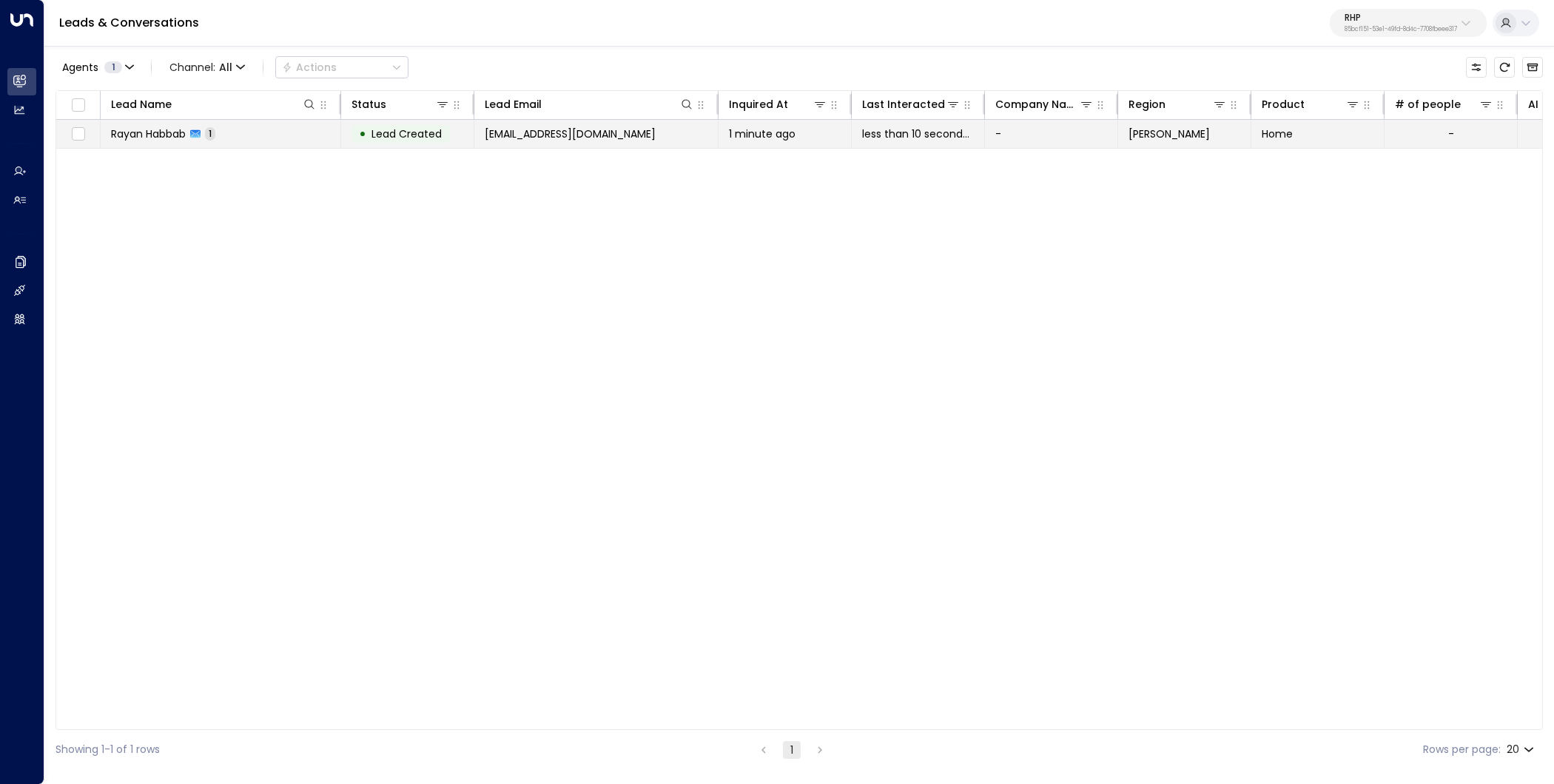
click at [303, 146] on td "Rayan Habbab 1" at bounding box center [220, 134] width 240 height 28
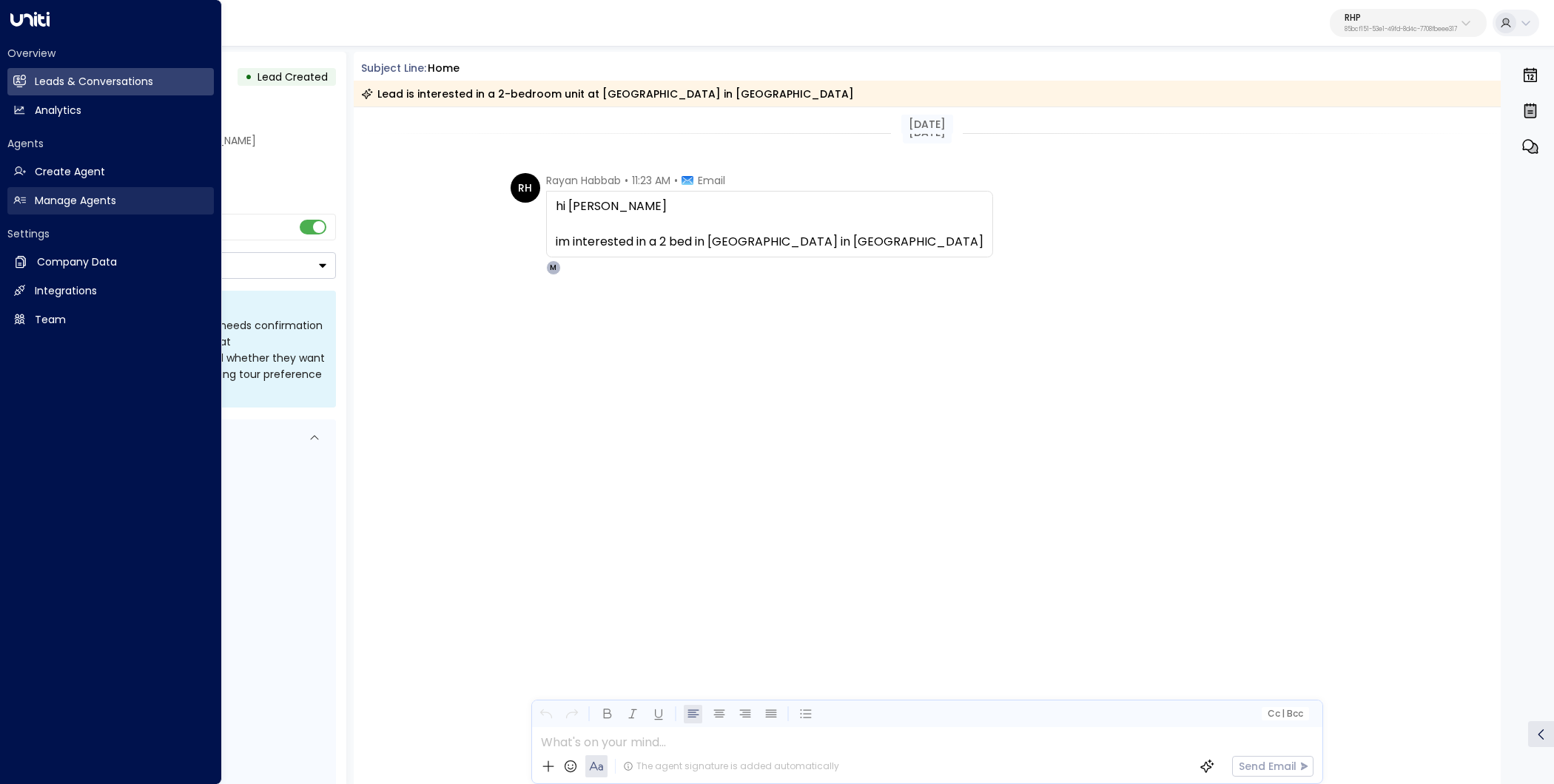
click at [59, 190] on link "Manage Agents Manage Agents" at bounding box center [110, 201] width 207 height 28
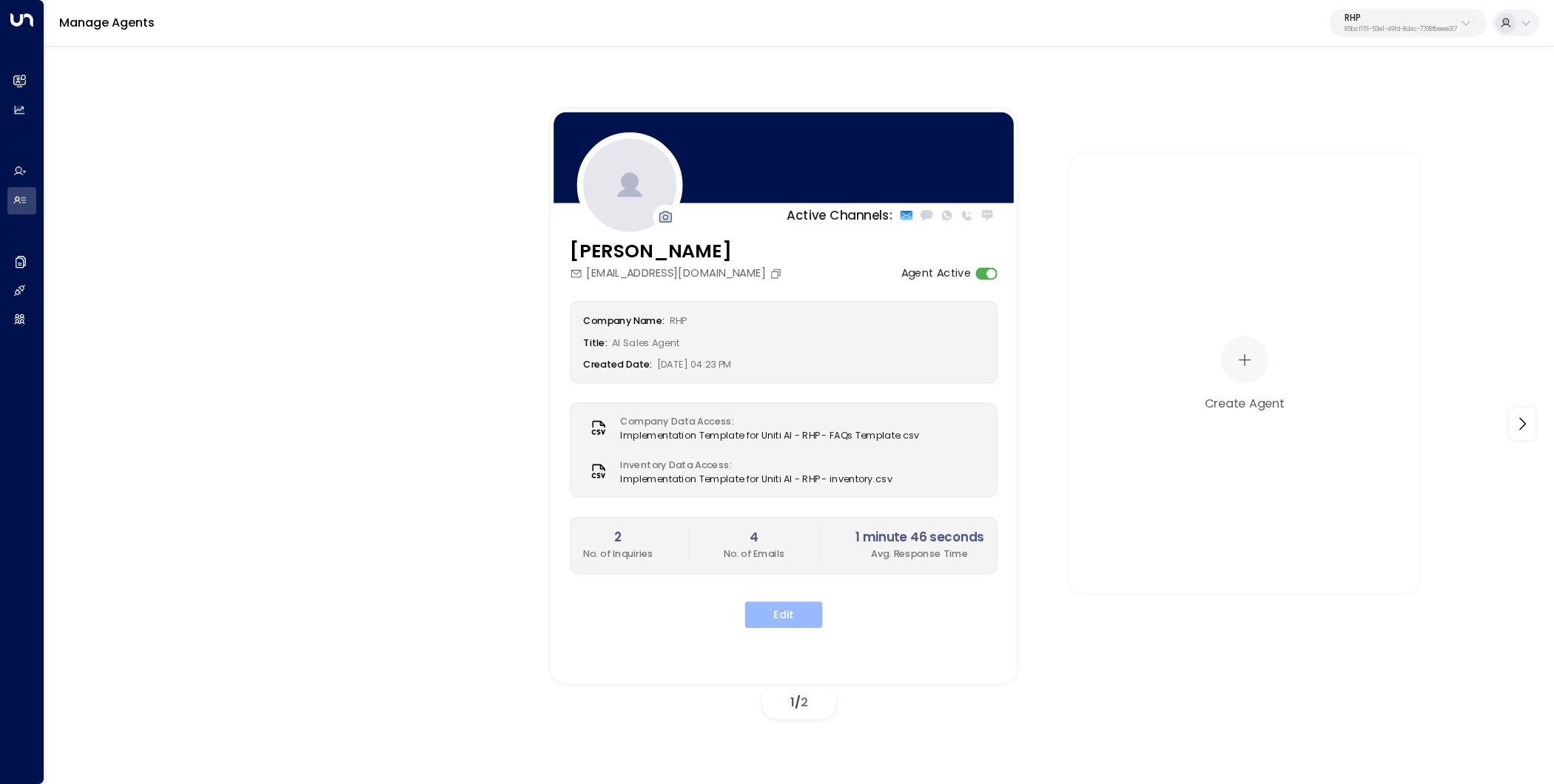
click at [800, 606] on button "Edit" at bounding box center [783, 614] width 77 height 27
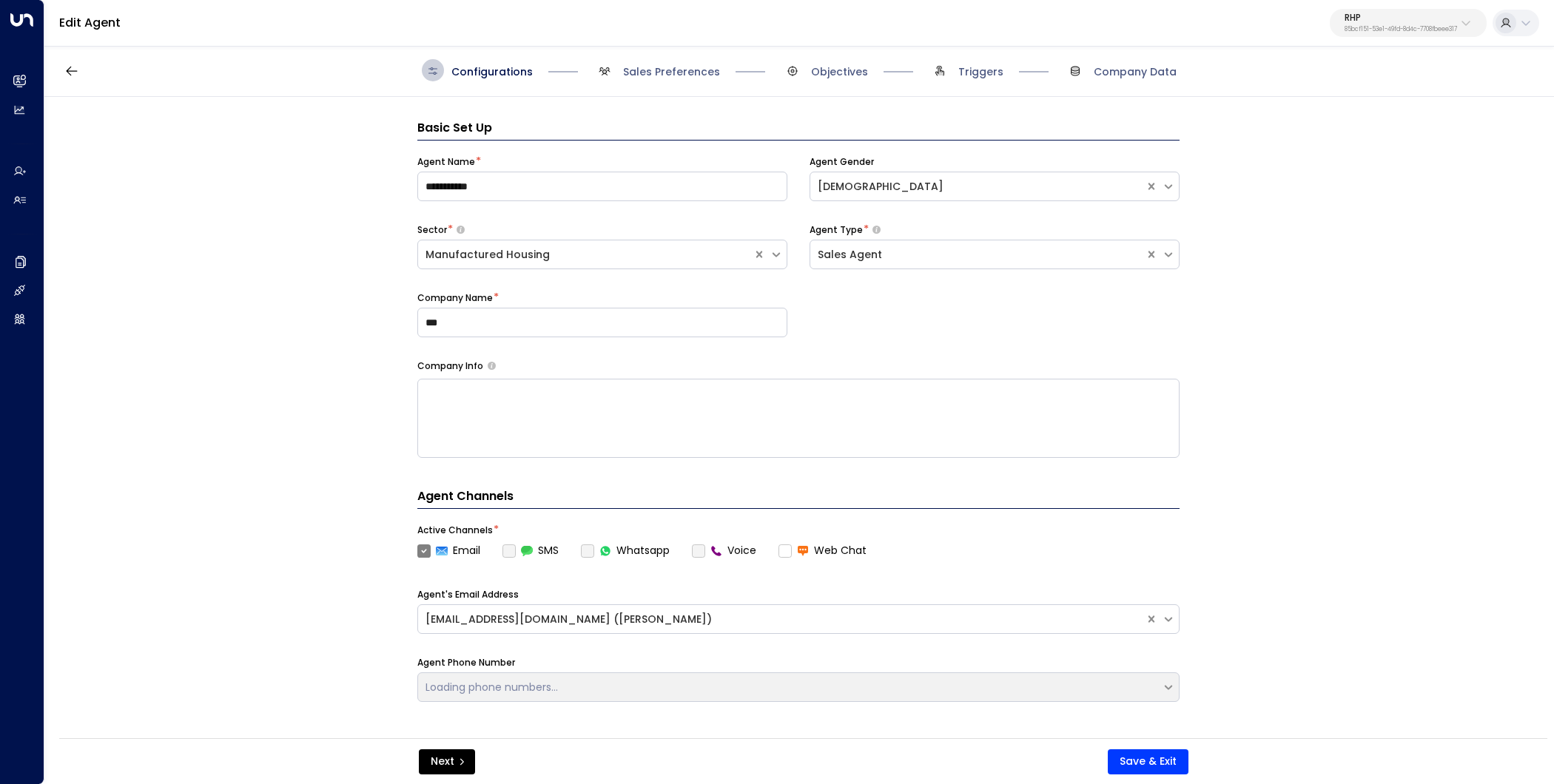
scroll to position [22, 0]
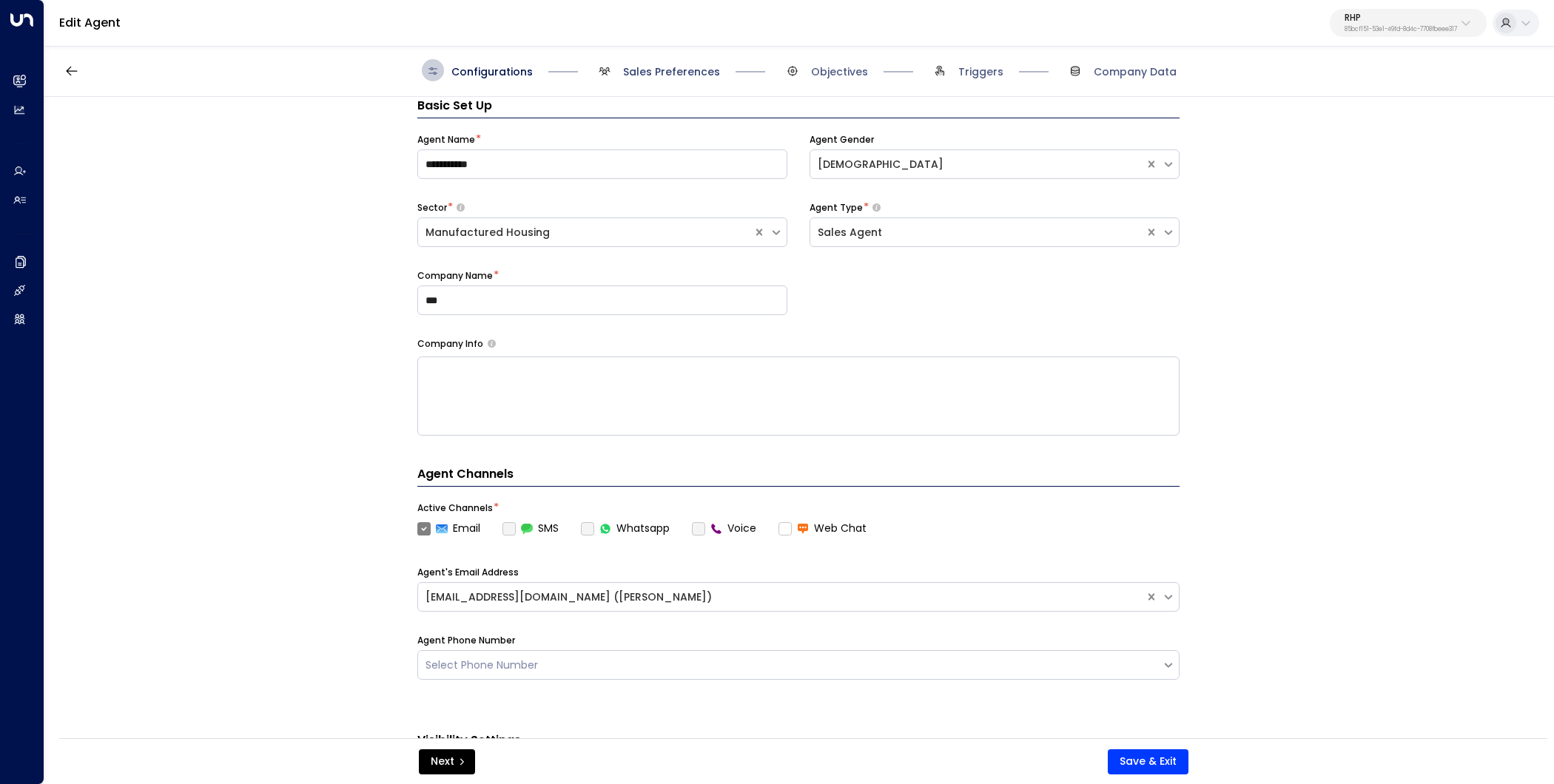
click at [662, 68] on span "Sales Preferences" at bounding box center [671, 71] width 97 height 15
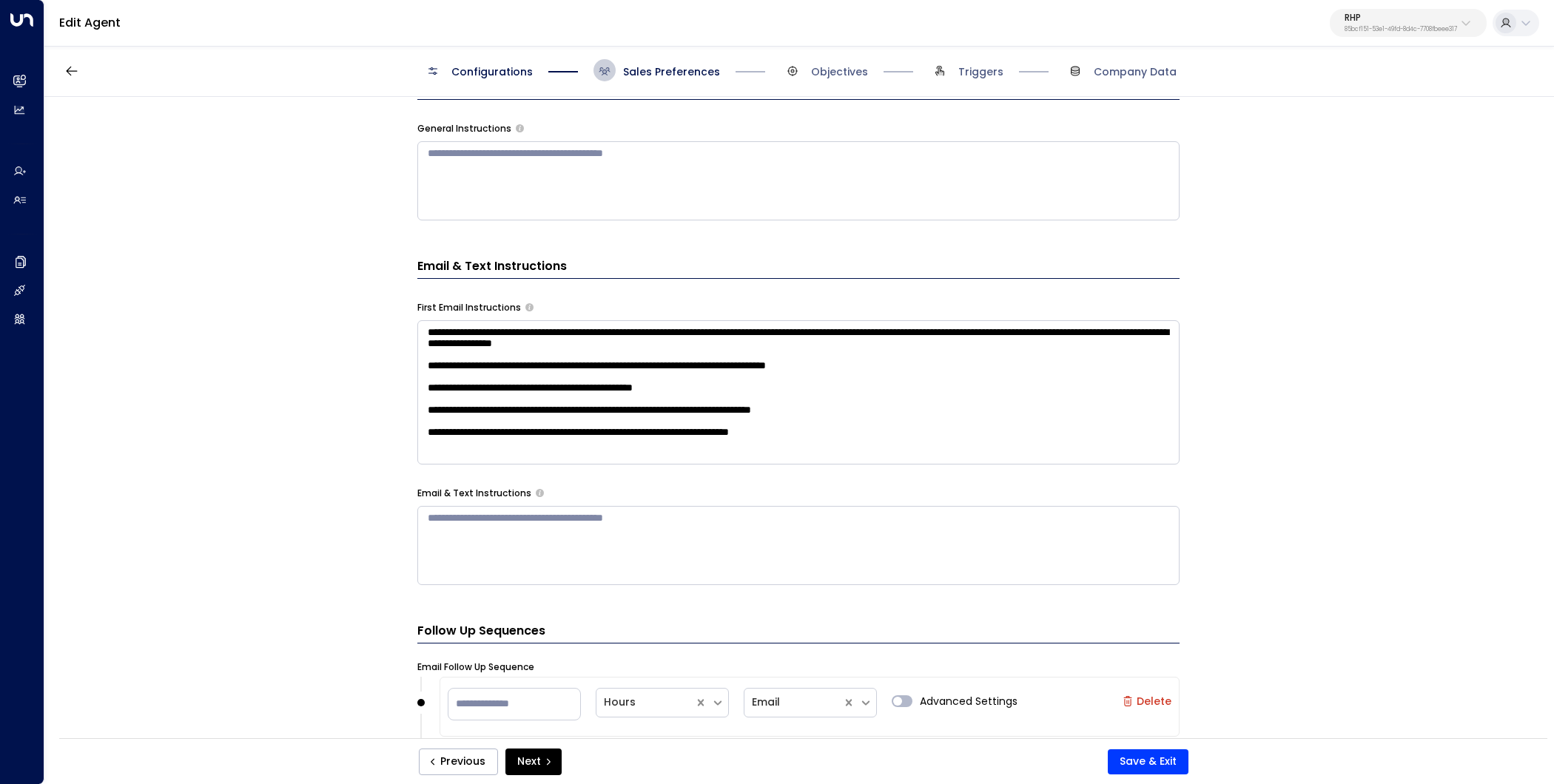
scroll to position [31, 0]
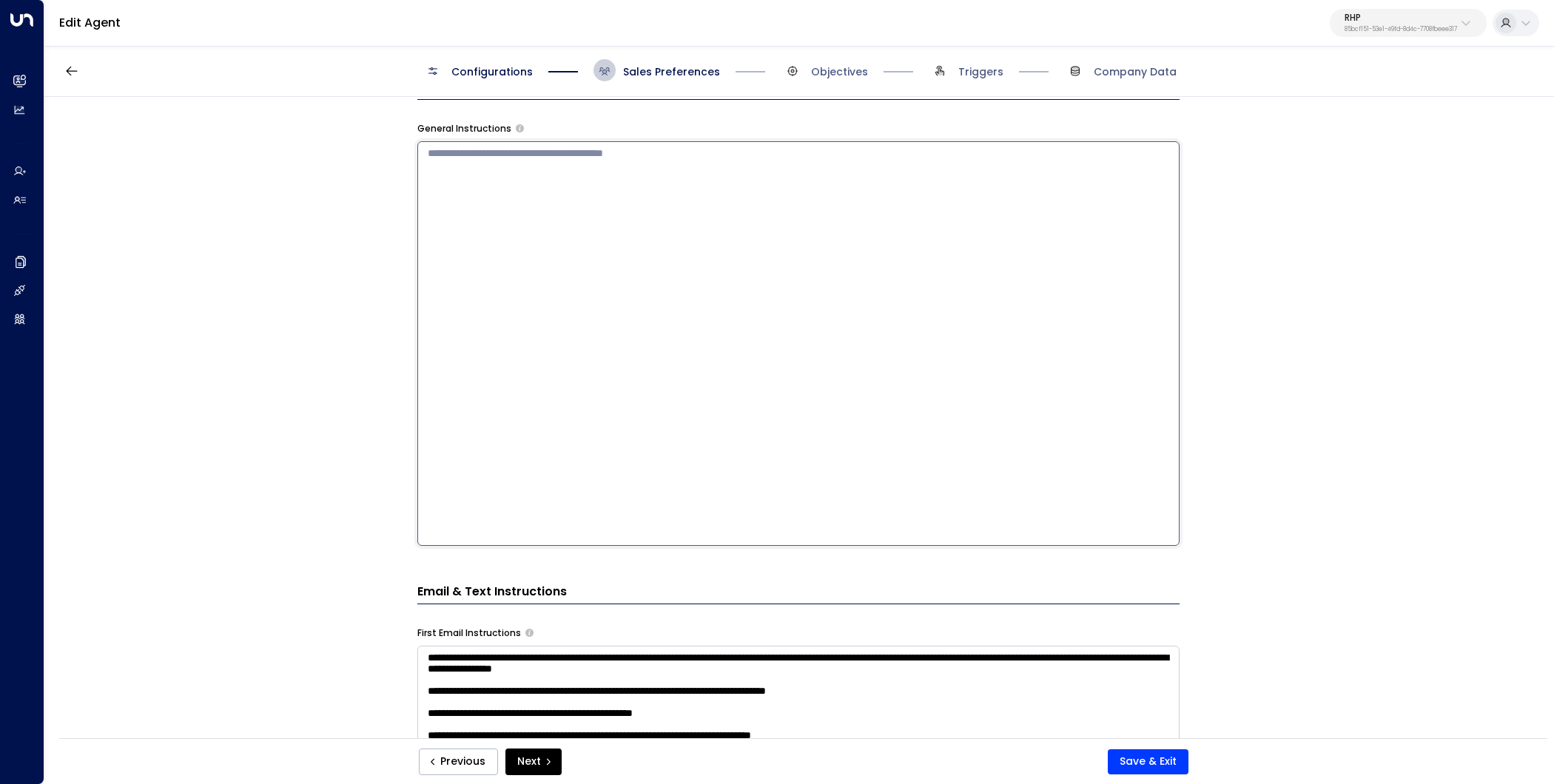
click at [703, 195] on textarea at bounding box center [797, 343] width 762 height 405
type textarea "**********"
click at [1178, 750] on button "Save & Exit" at bounding box center [1147, 761] width 80 height 25
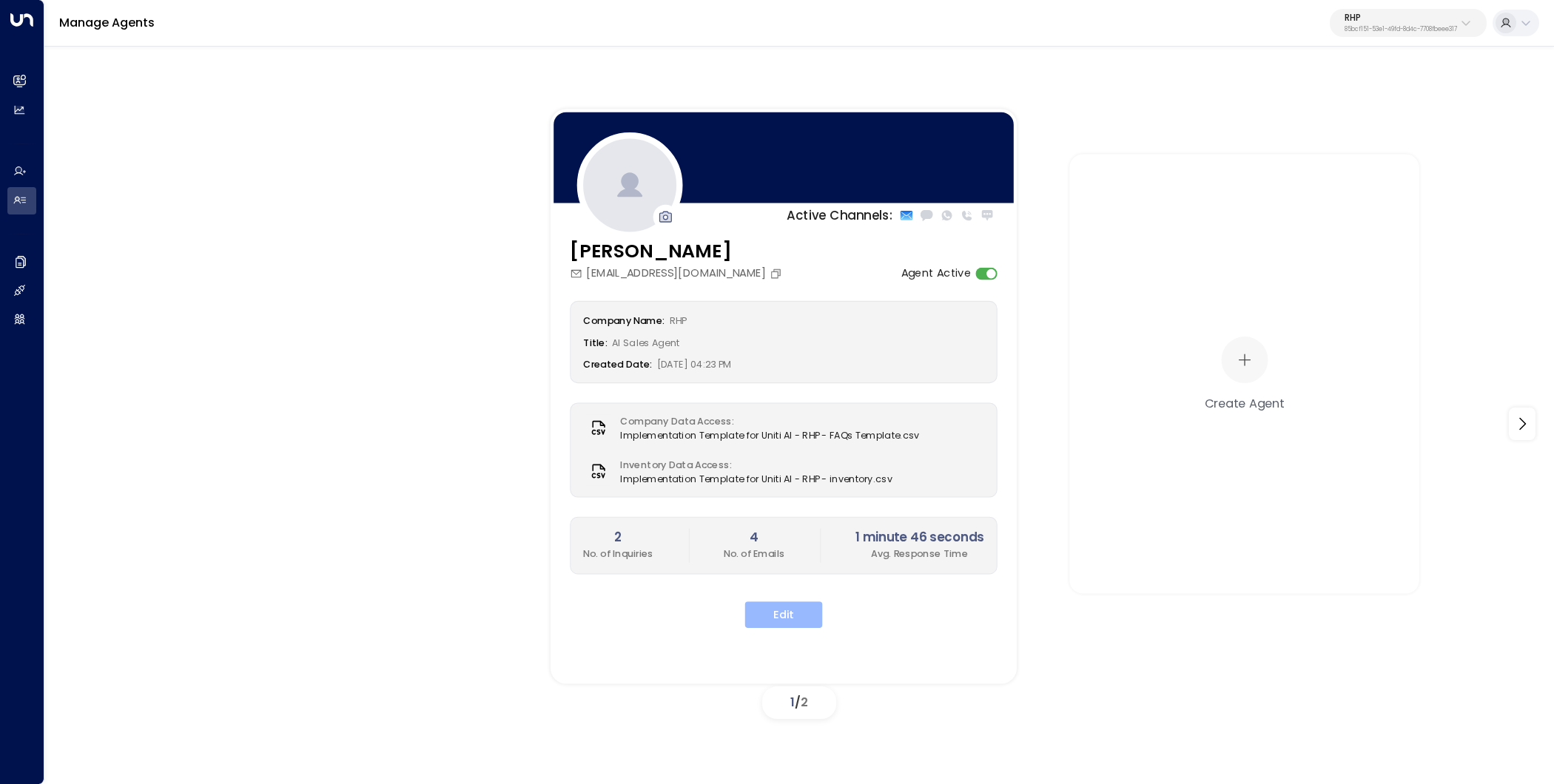
click at [800, 620] on button "Edit" at bounding box center [783, 614] width 77 height 27
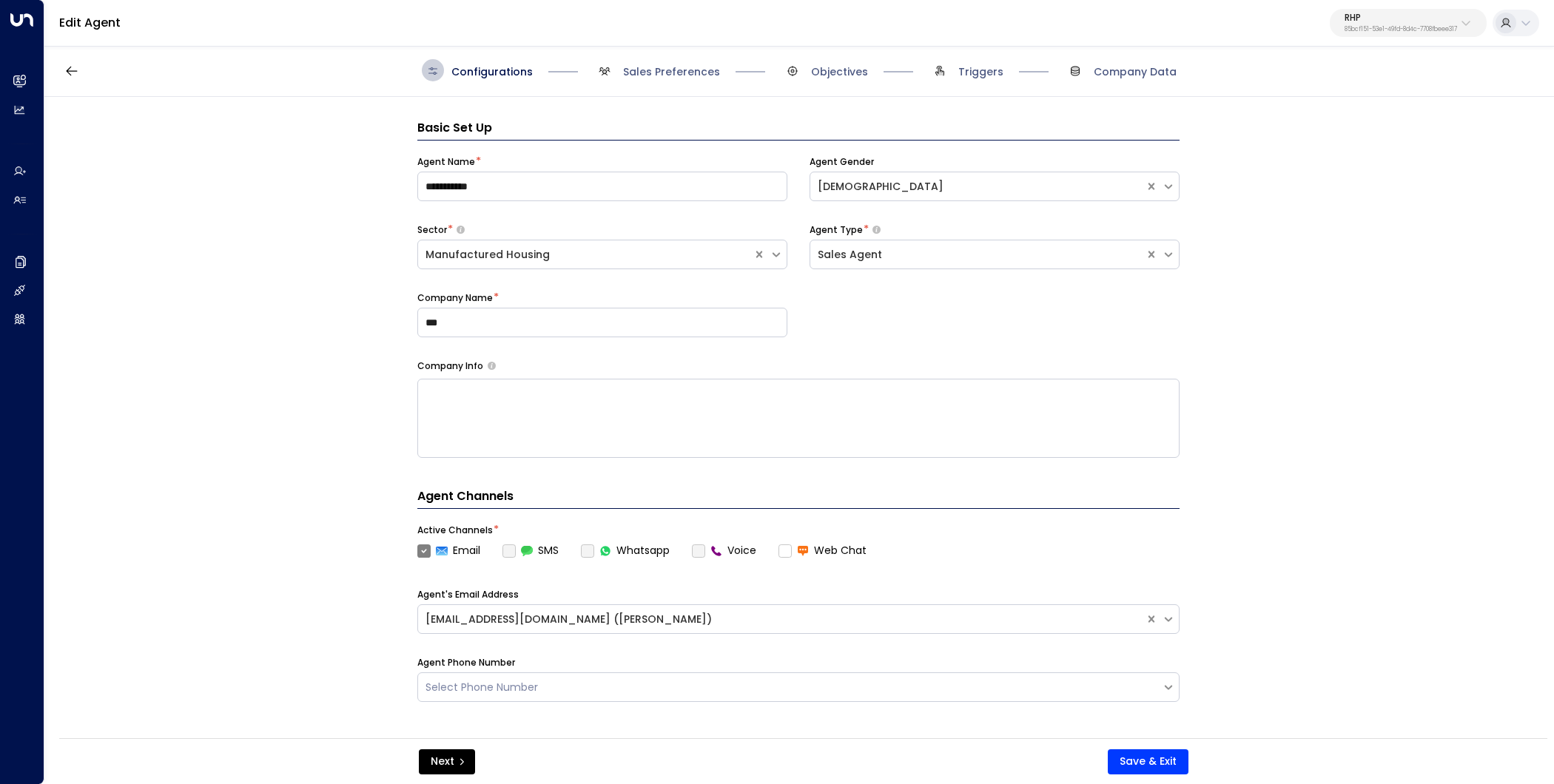
scroll to position [22, 0]
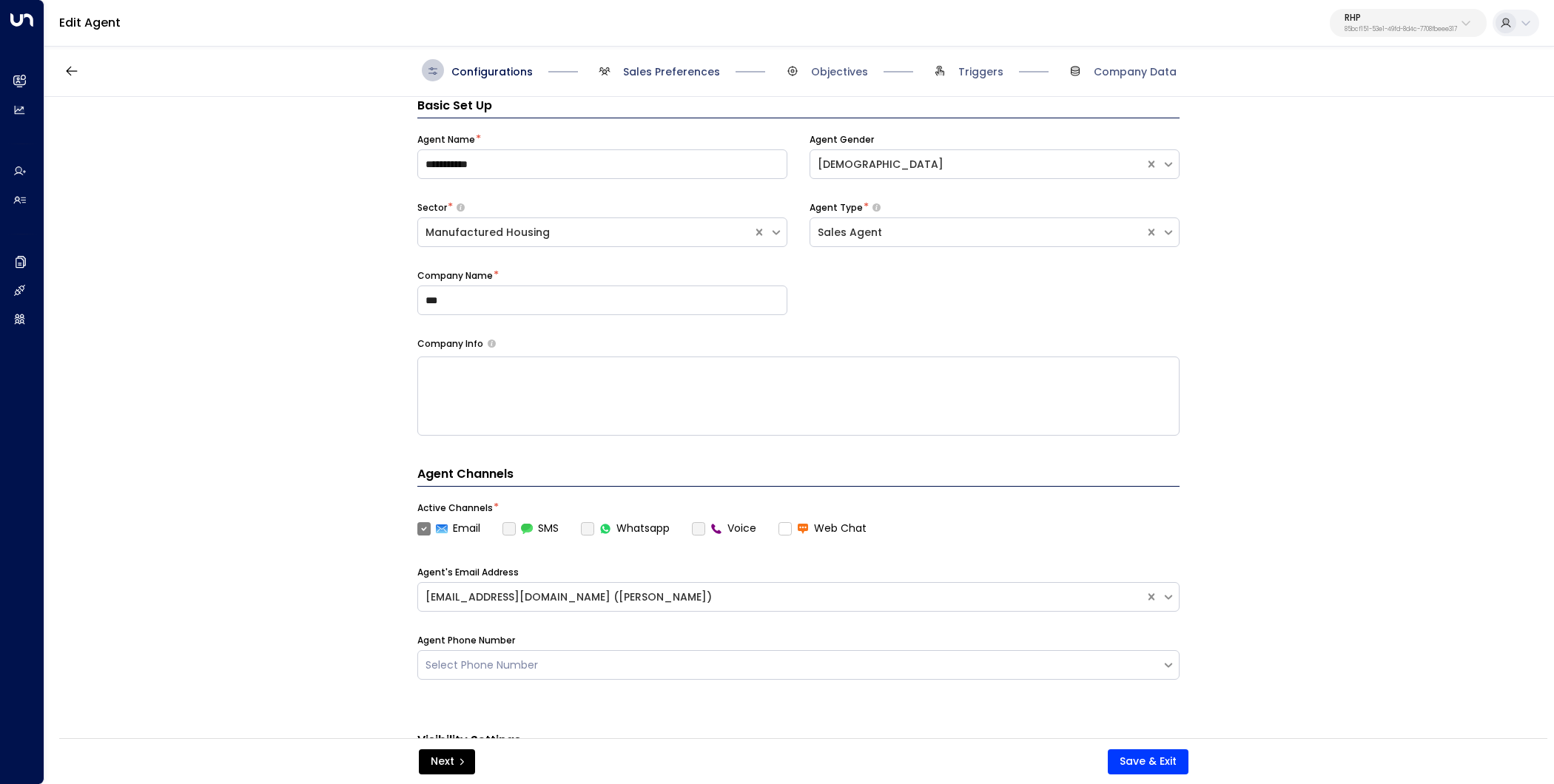
click at [675, 71] on span "Sales Preferences" at bounding box center [671, 71] width 97 height 15
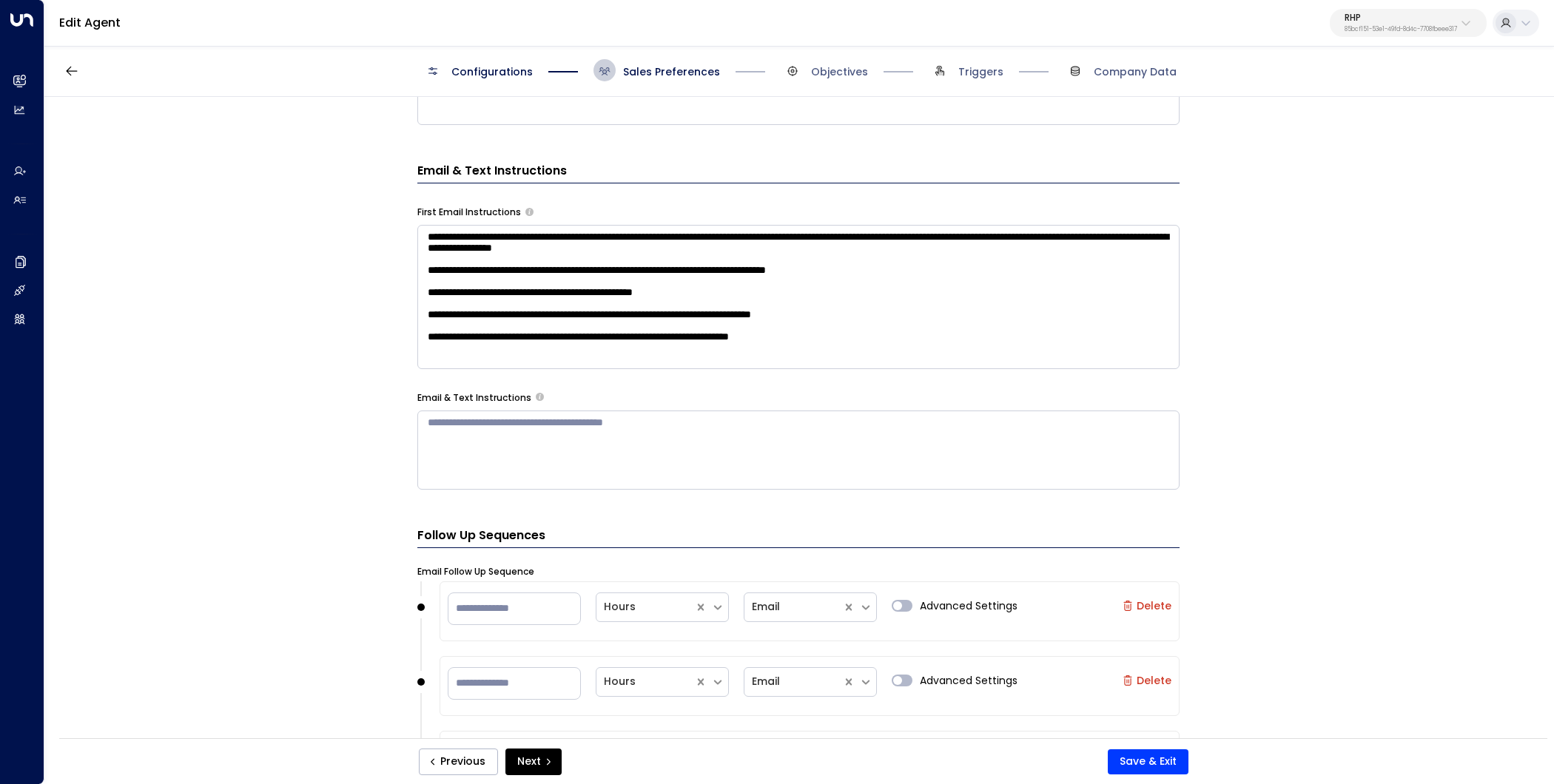
scroll to position [0, 0]
click at [882, 364] on textarea "**********" at bounding box center [797, 297] width 762 height 144
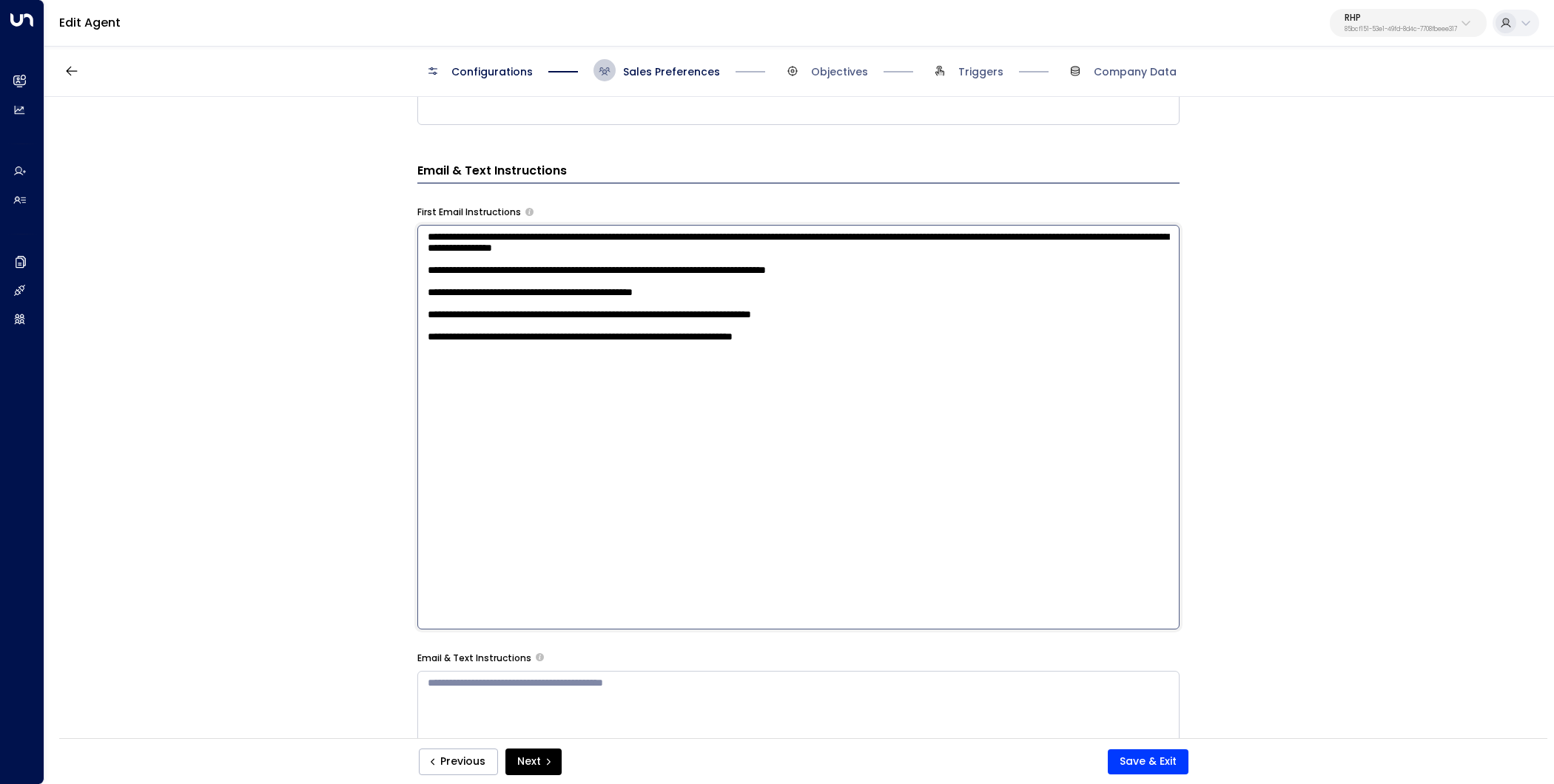
click at [420, 236] on textarea "**********" at bounding box center [797, 428] width 762 height 405
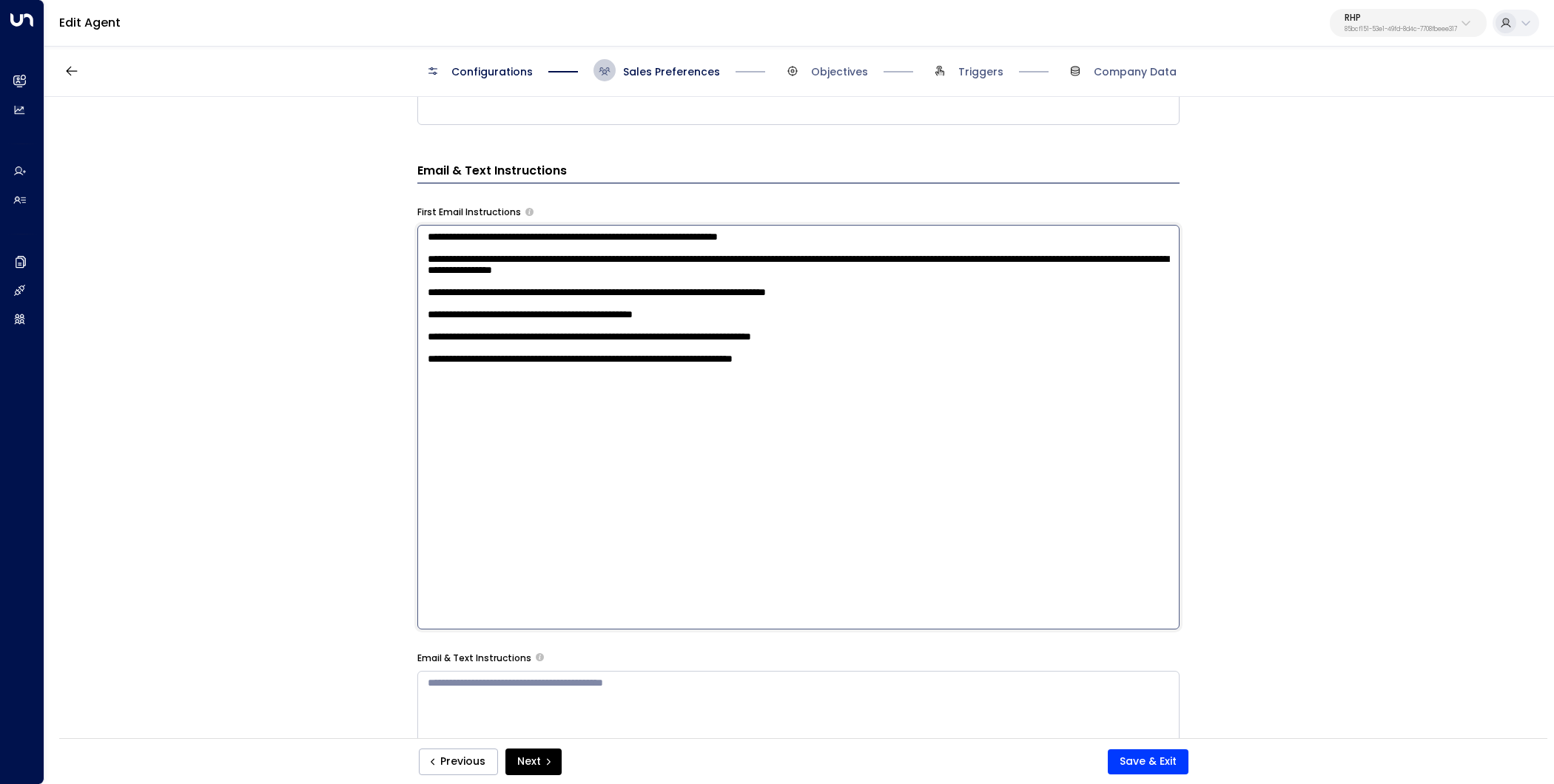
click at [603, 233] on textarea "**********" at bounding box center [797, 428] width 762 height 405
type textarea "**********"
click at [1157, 761] on button "Save & Exit" at bounding box center [1147, 761] width 80 height 25
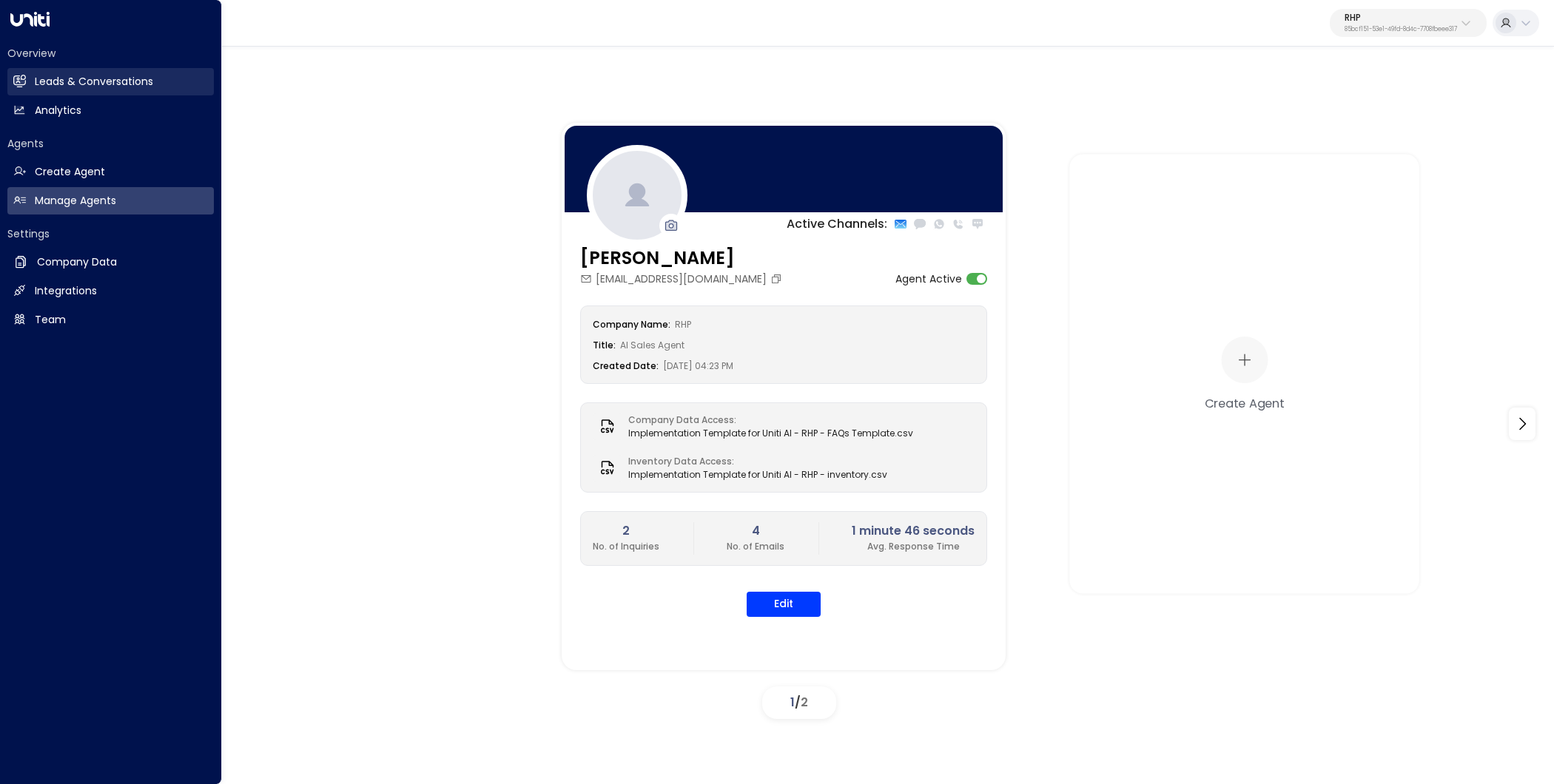
click at [69, 74] on h2 "Leads & Conversations" at bounding box center [93, 82] width 118 height 16
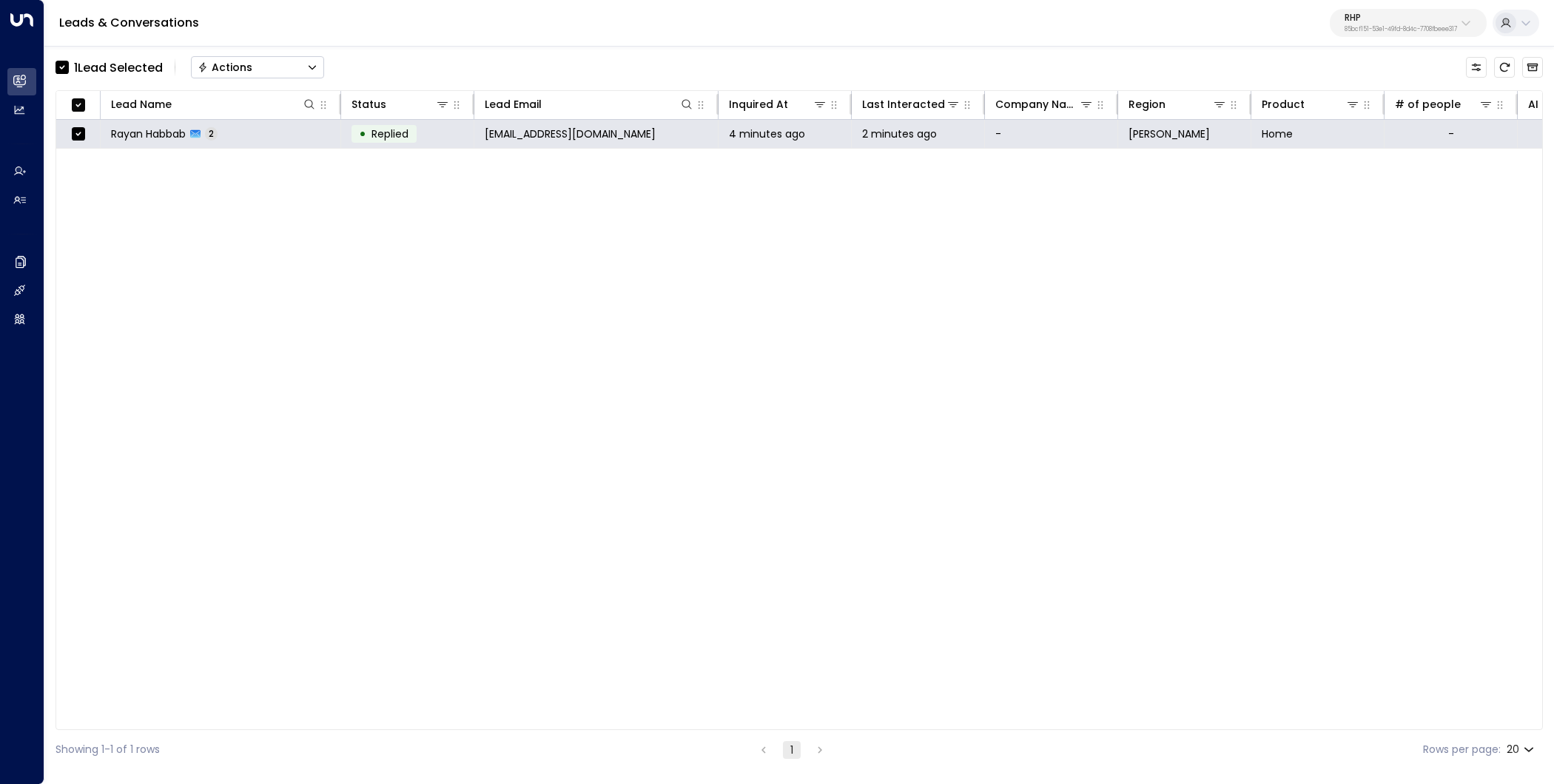
click at [238, 68] on div "Actions" at bounding box center [224, 66] width 55 height 13
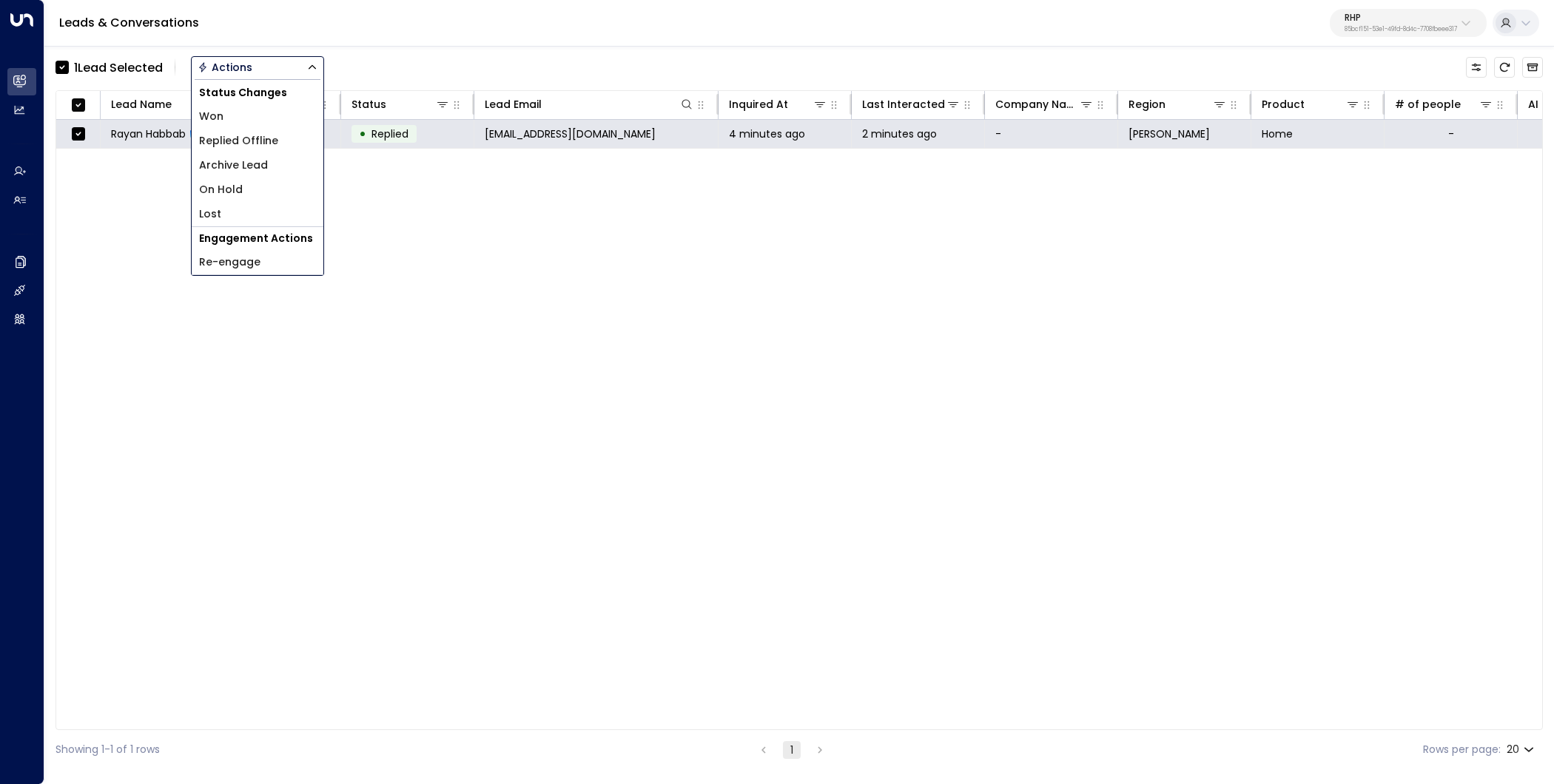
click at [274, 165] on li "Archive Lead" at bounding box center [257, 165] width 132 height 25
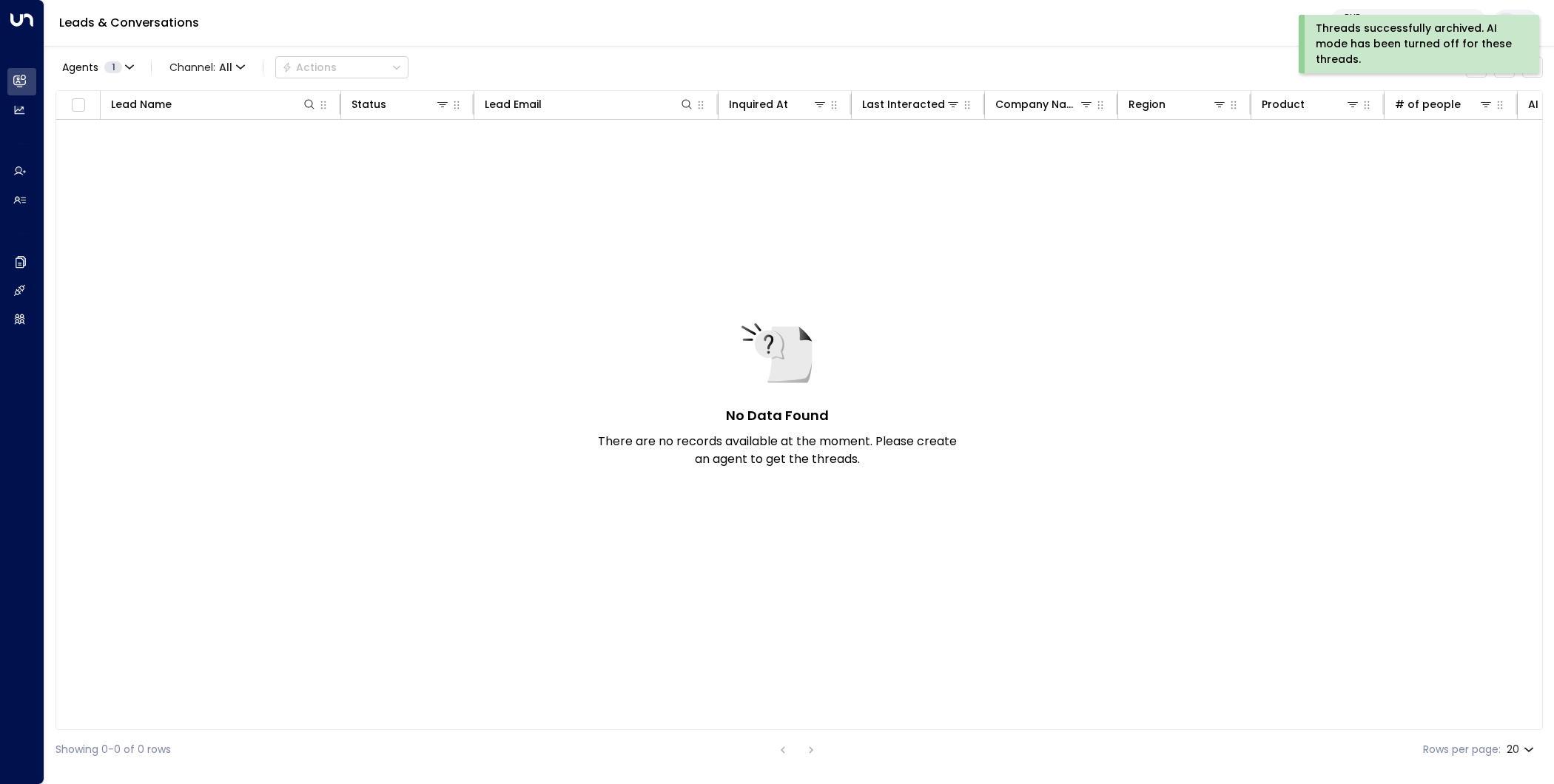
click at [1506, 352] on div "No Data Found There are no records available at the moment. Please create an ag…" at bounding box center [1168, 408] width 2222 height 577
click at [1241, 31] on div "Leads & Conversations RHP 85bcf151-53e1-49fd-8d4c-7708fbeee317" at bounding box center [799, 23] width 1509 height 47
click at [1531, 65] on div "Threads successfully archived. AI mode has been turned off for these threads." at bounding box center [1423, 44] width 236 height 59
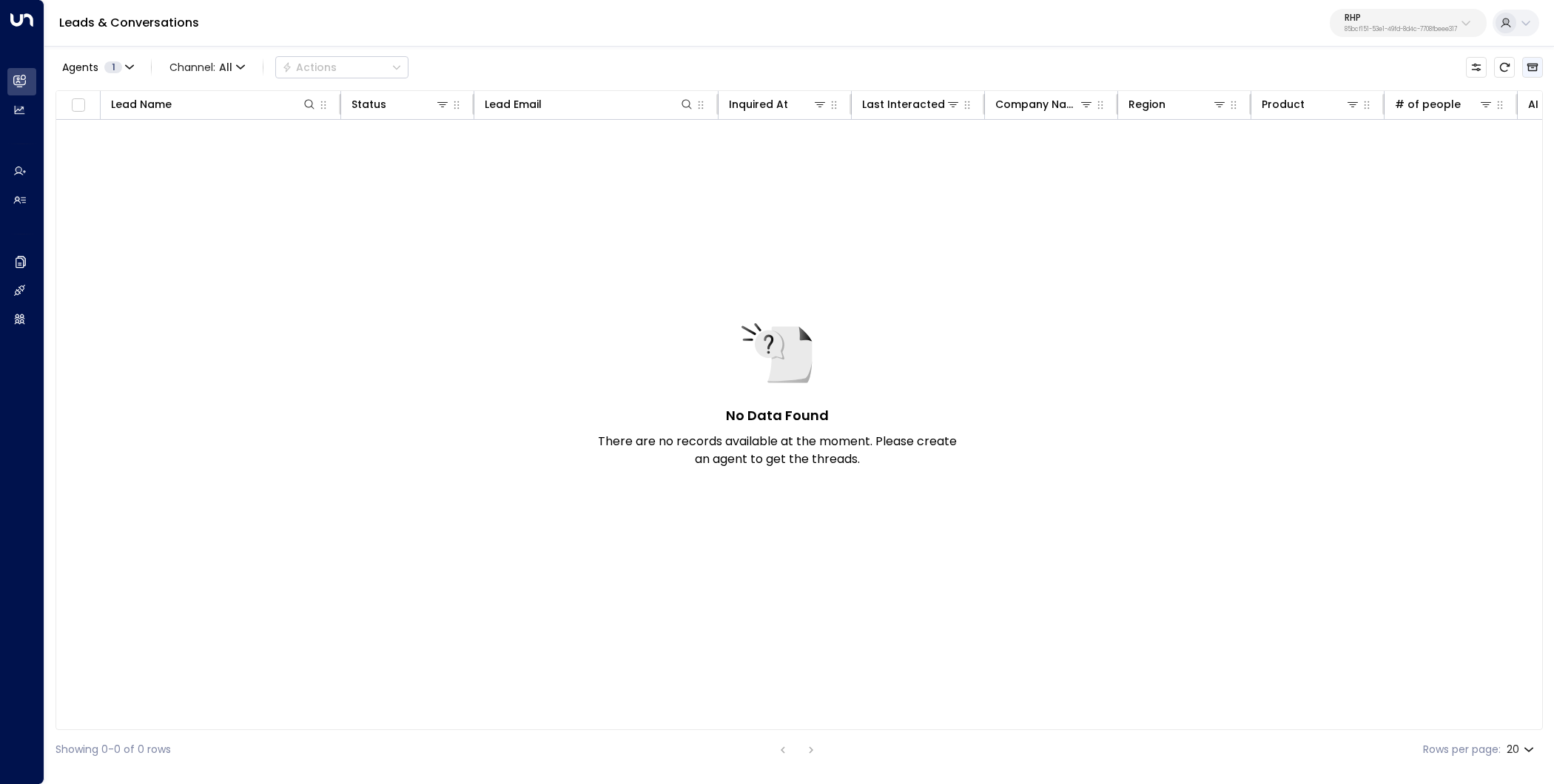
click at [1537, 63] on icon "Archived Leads" at bounding box center [1532, 67] width 12 height 12
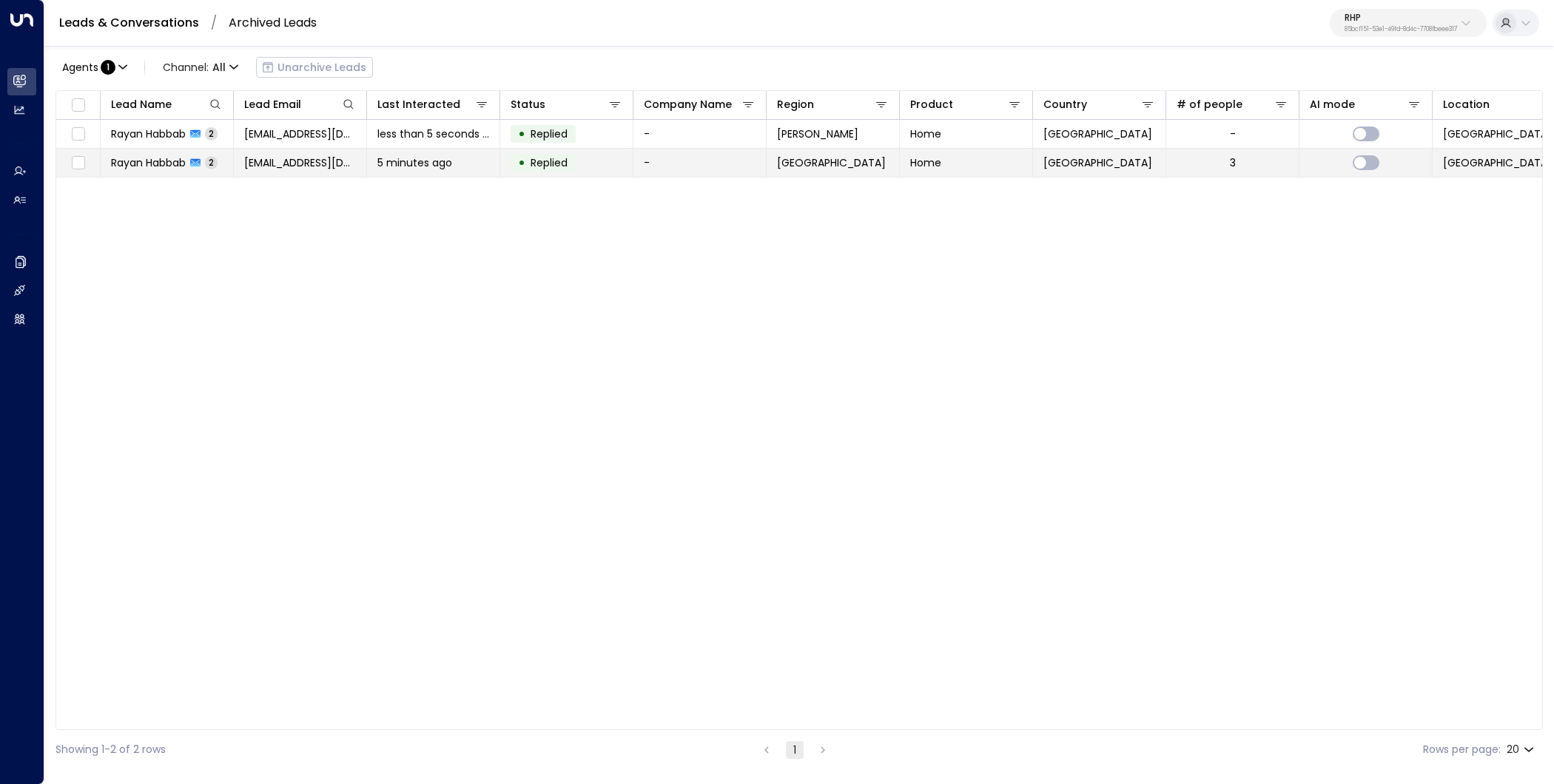
click at [170, 157] on span "Rayan Habbab" at bounding box center [148, 162] width 74 height 15
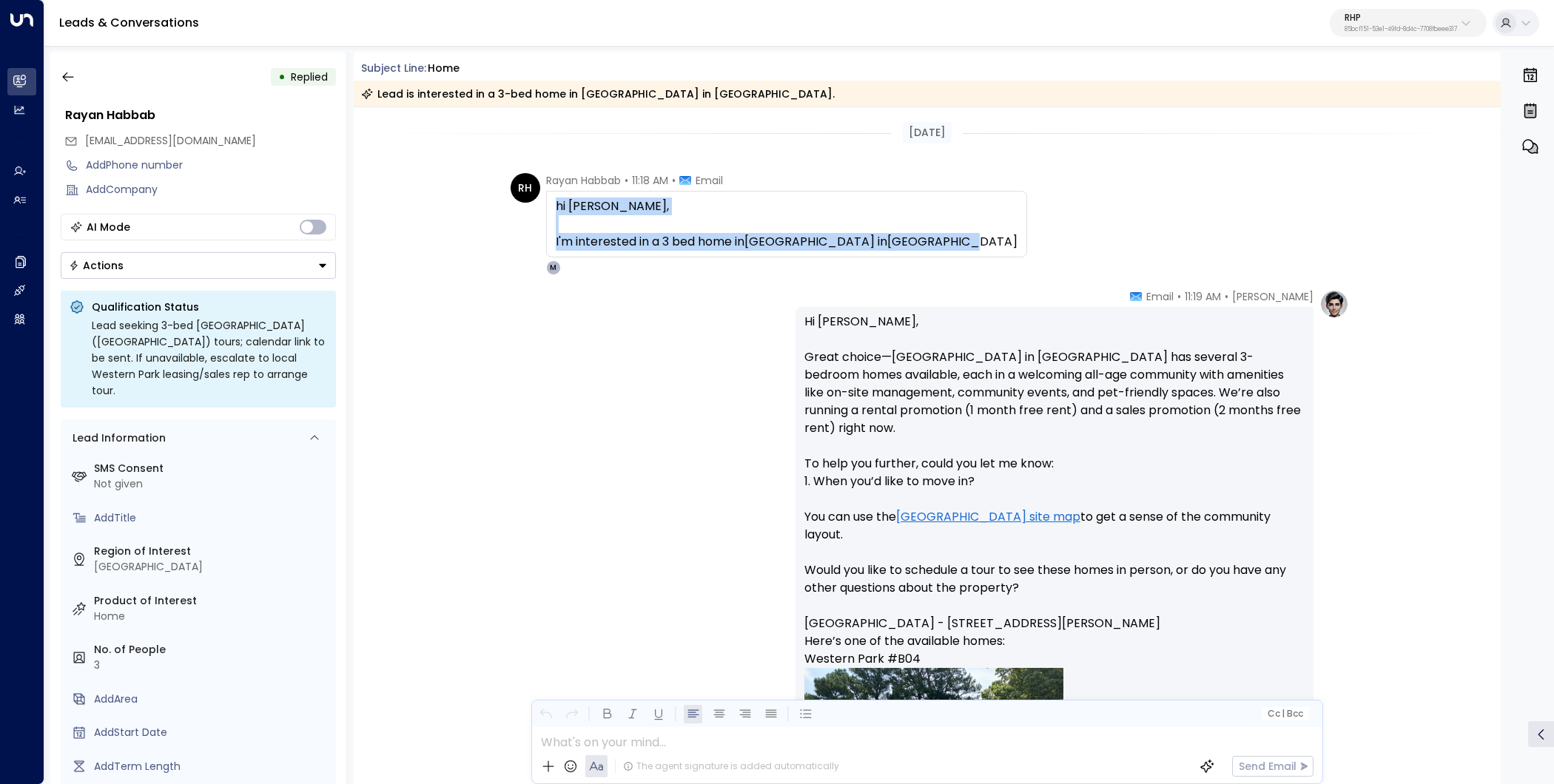
drag, startPoint x: 900, startPoint y: 245, endPoint x: 544, endPoint y: 211, distance: 357.6
click at [546, 211] on div "hi Maya, I'm interested in a 3 bed home in Western Park in Fayetteville" at bounding box center [786, 223] width 481 height 66
copy div "hi Maya, I'm interested in a 3 bed home in Western Park in Fayetteville"
click at [69, 78] on icon "button" at bounding box center [68, 76] width 15 height 15
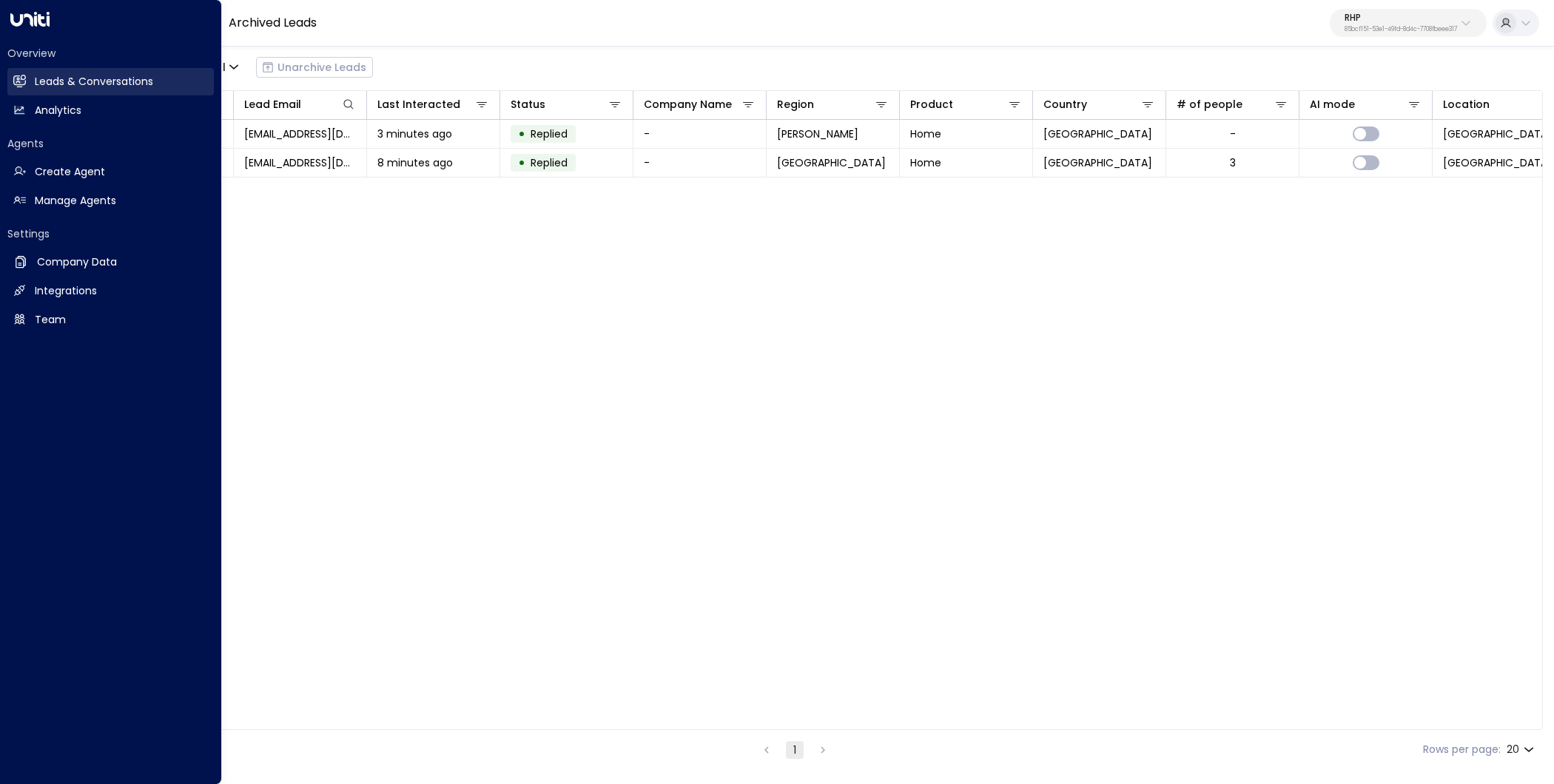
click at [25, 76] on icon at bounding box center [21, 80] width 10 height 13
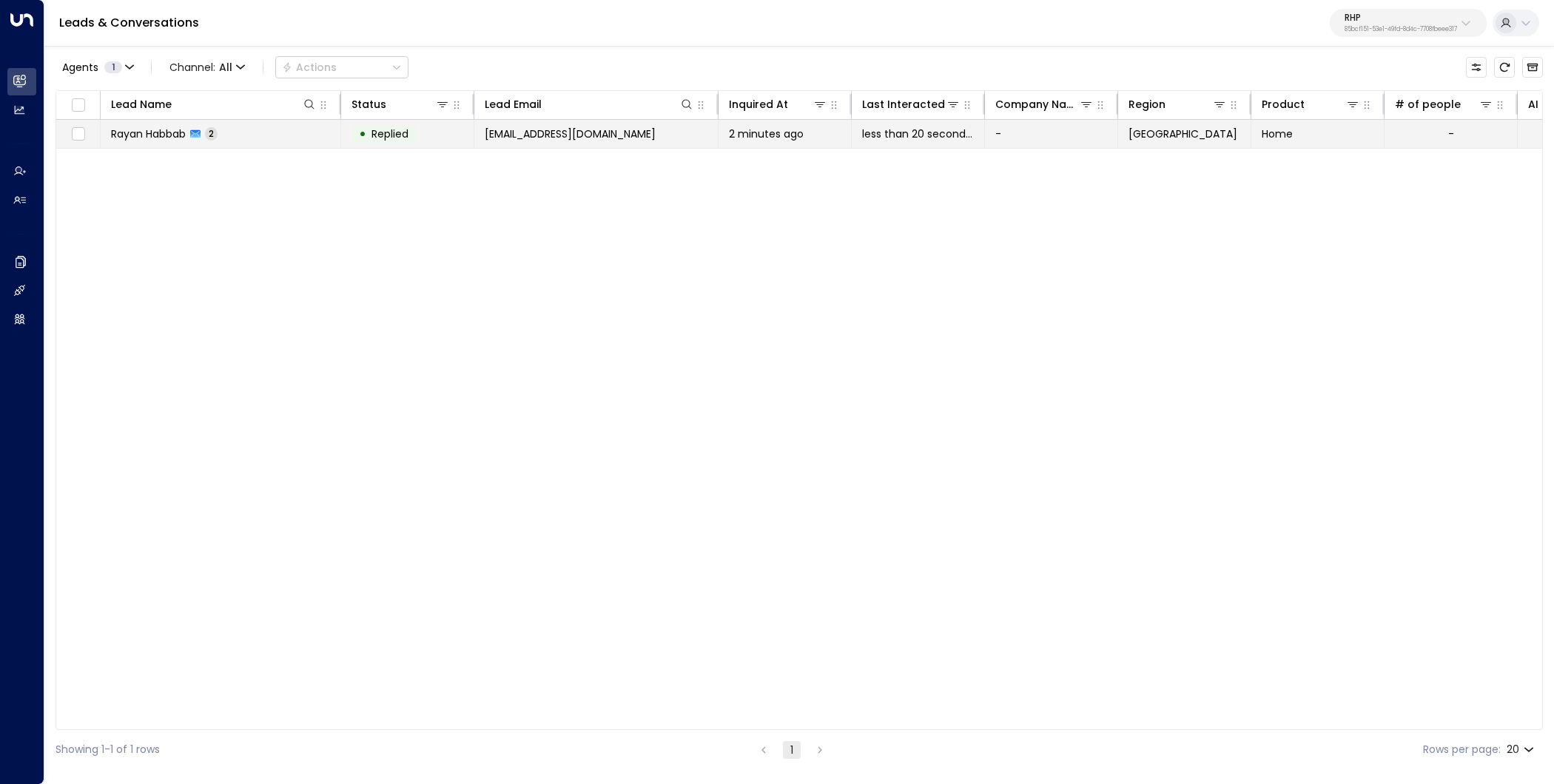
click at [602, 131] on span "[EMAIL_ADDRESS][DOMAIN_NAME]" at bounding box center [570, 133] width 171 height 15
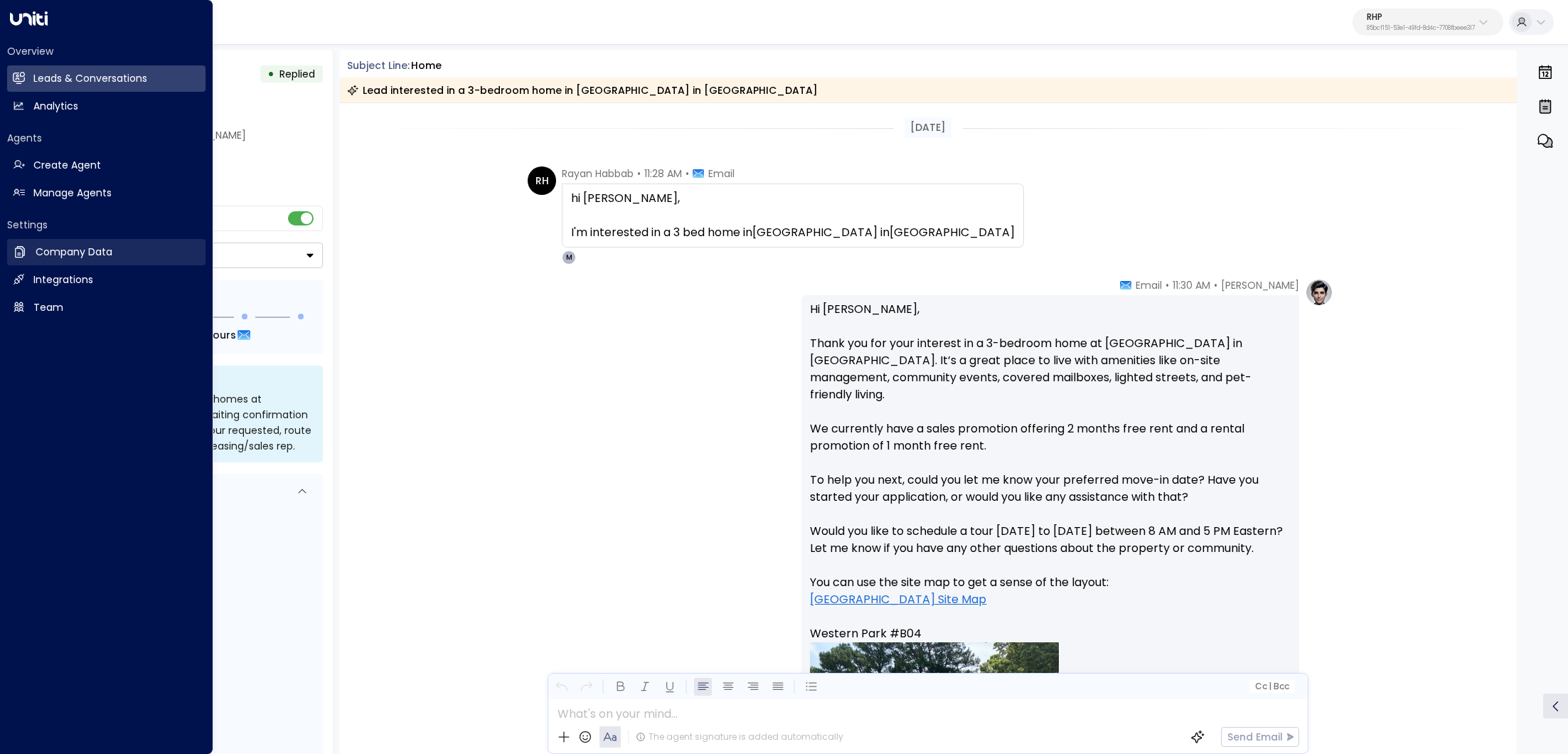
click at [76, 257] on h2 "Company Data" at bounding box center [73, 252] width 76 height 15
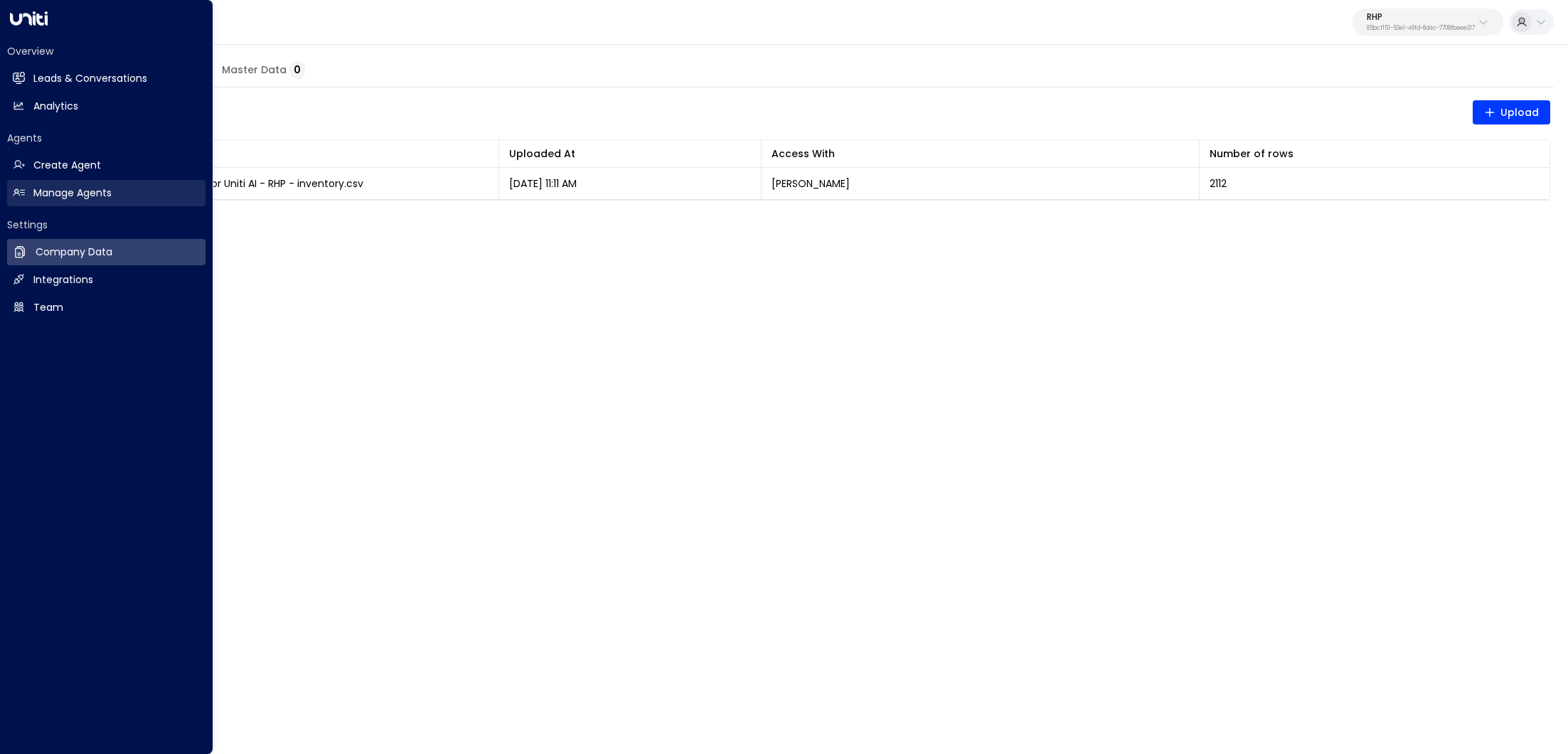
click at [31, 197] on link "Manage Agents Manage Agents" at bounding box center [106, 194] width 199 height 27
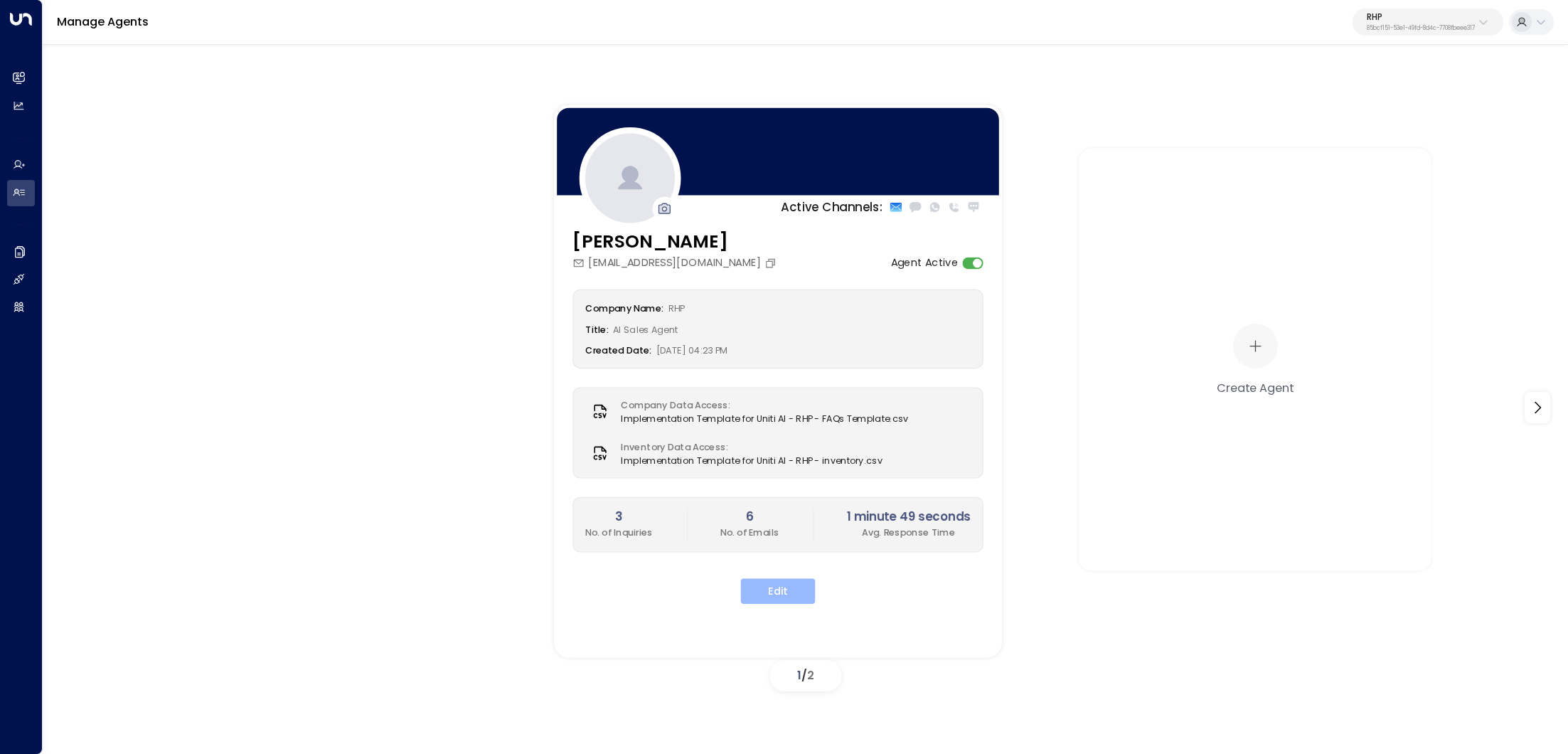
click at [788, 590] on button "Edit" at bounding box center [778, 591] width 74 height 26
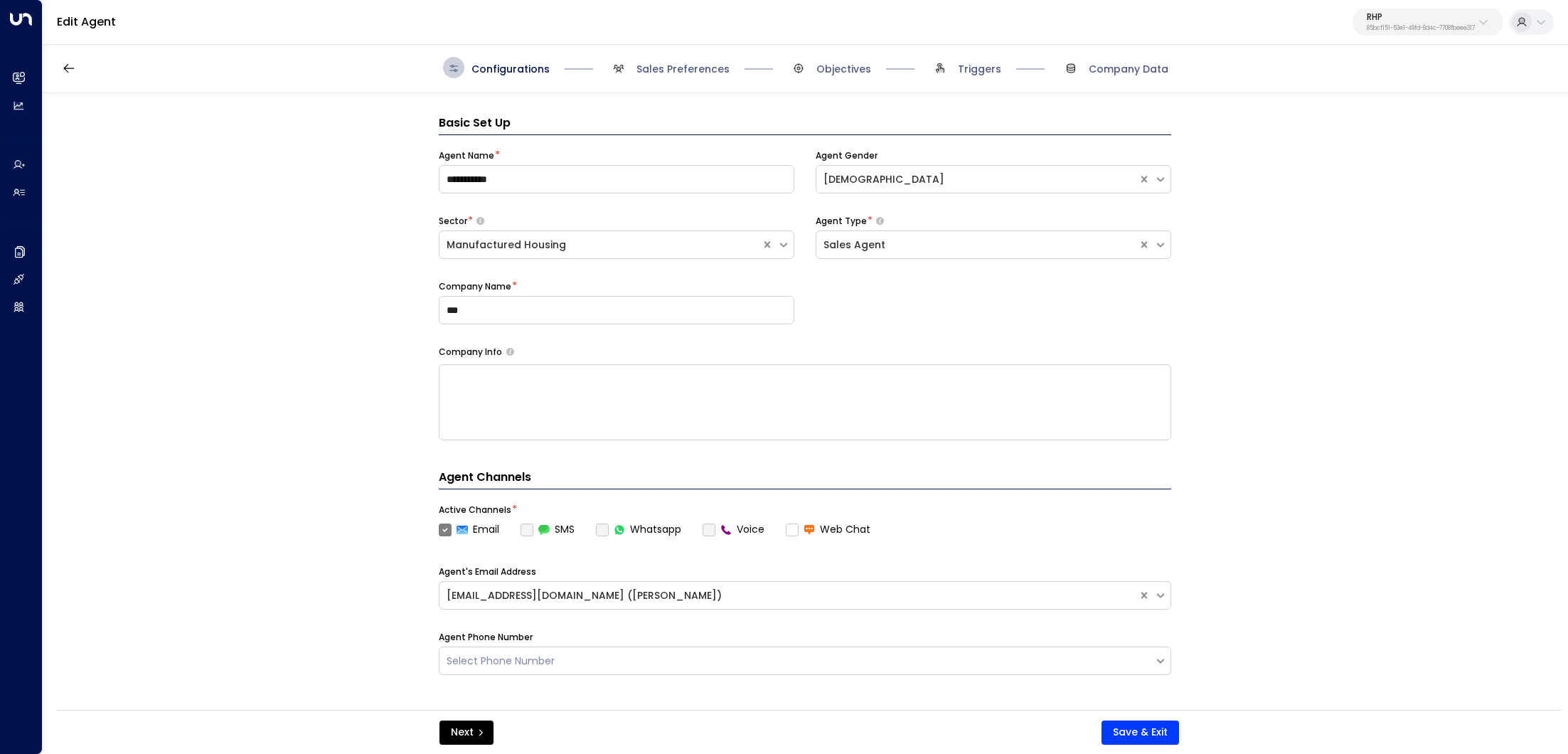
scroll to position [21, 0]
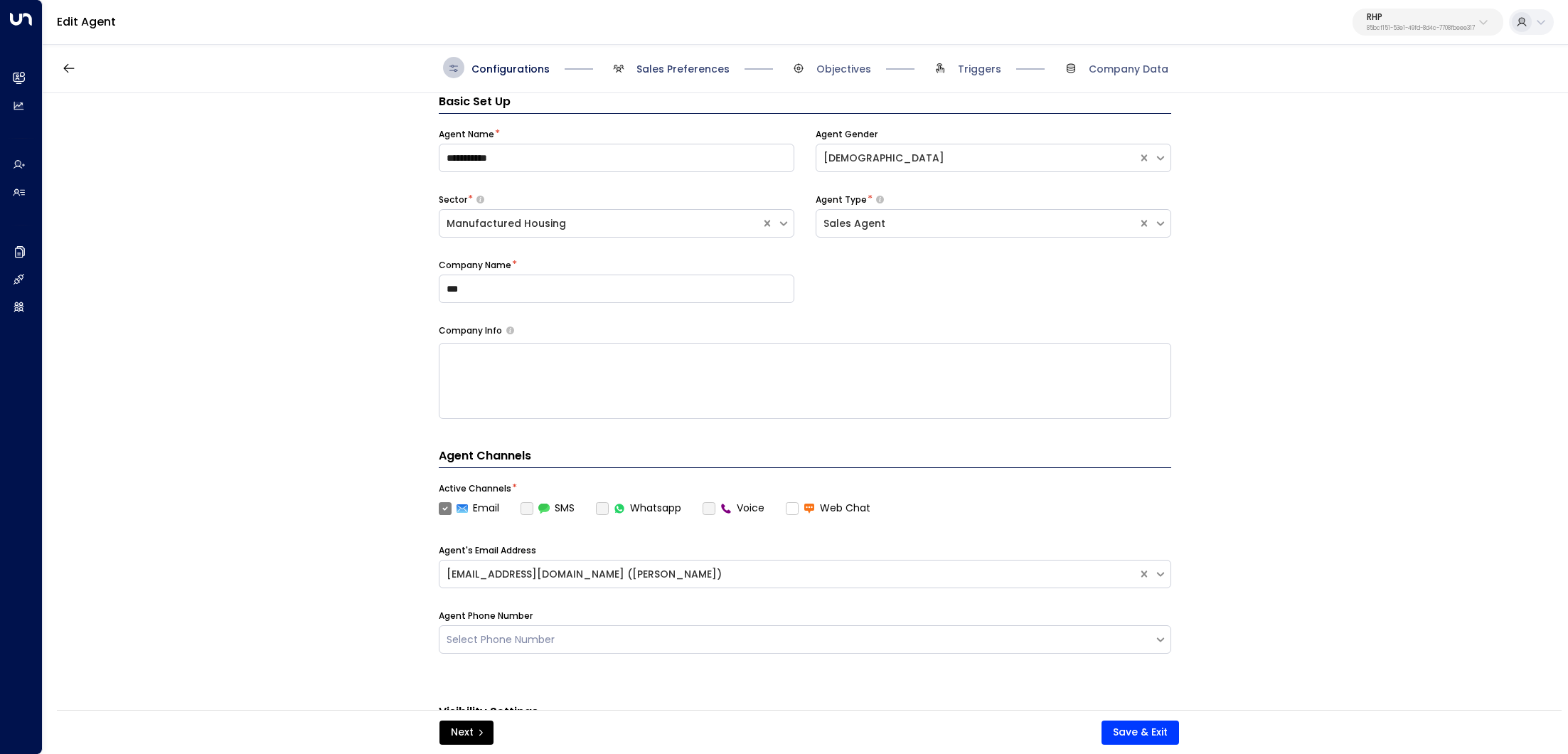
click at [665, 69] on span "Sales Preferences" at bounding box center [683, 69] width 94 height 14
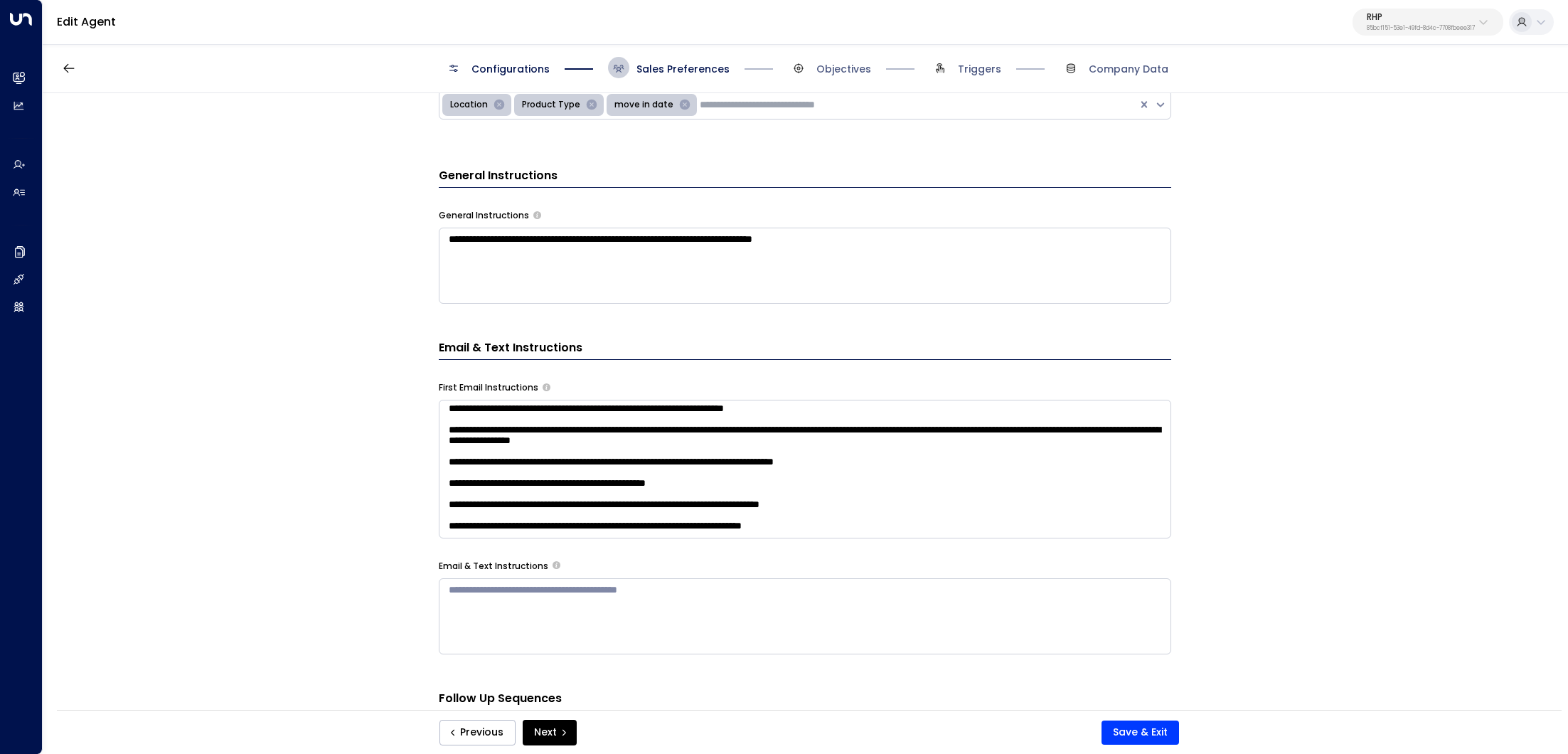
scroll to position [69, 0]
click at [536, 490] on textarea "**********" at bounding box center [805, 469] width 732 height 138
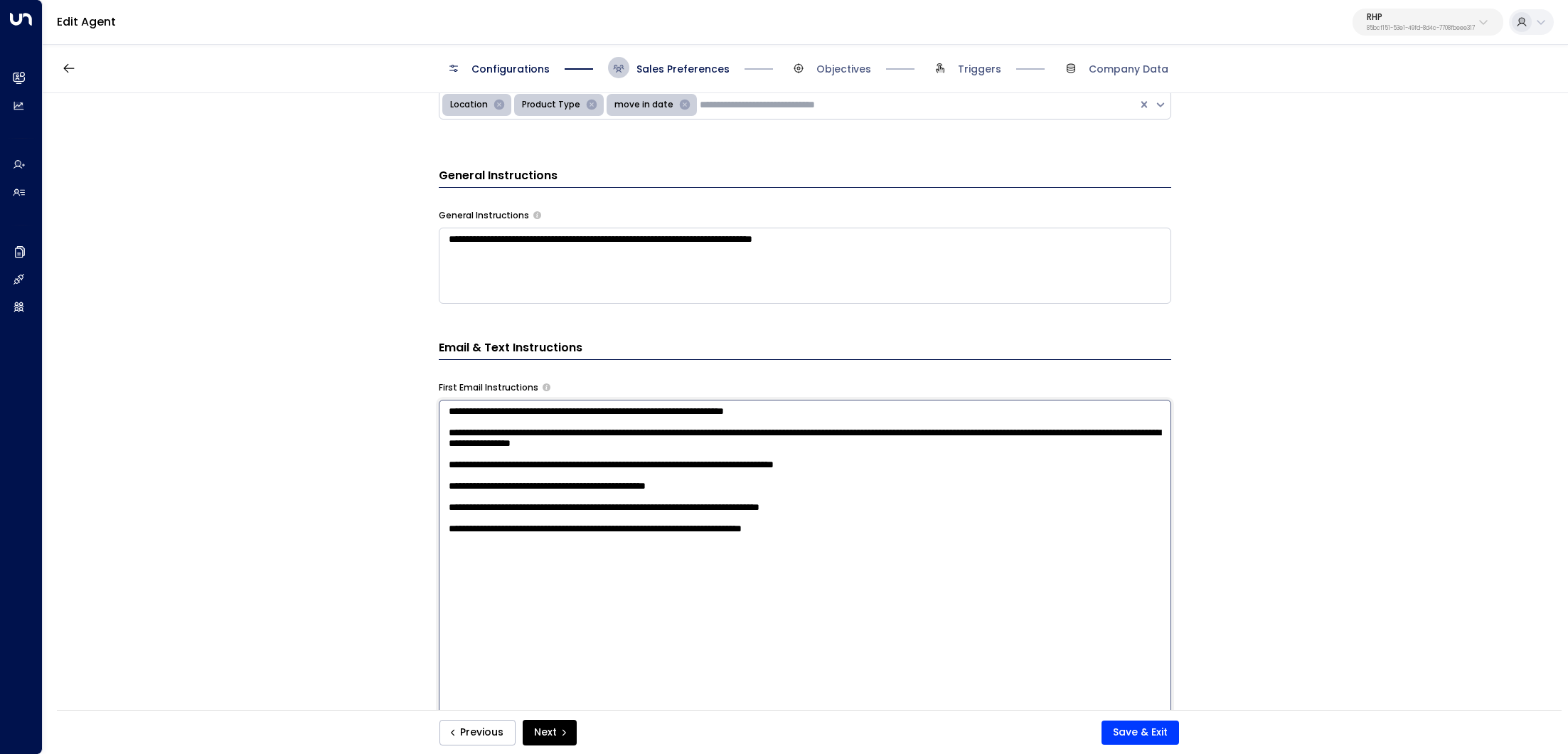
click at [536, 490] on textarea "**********" at bounding box center [805, 595] width 732 height 389
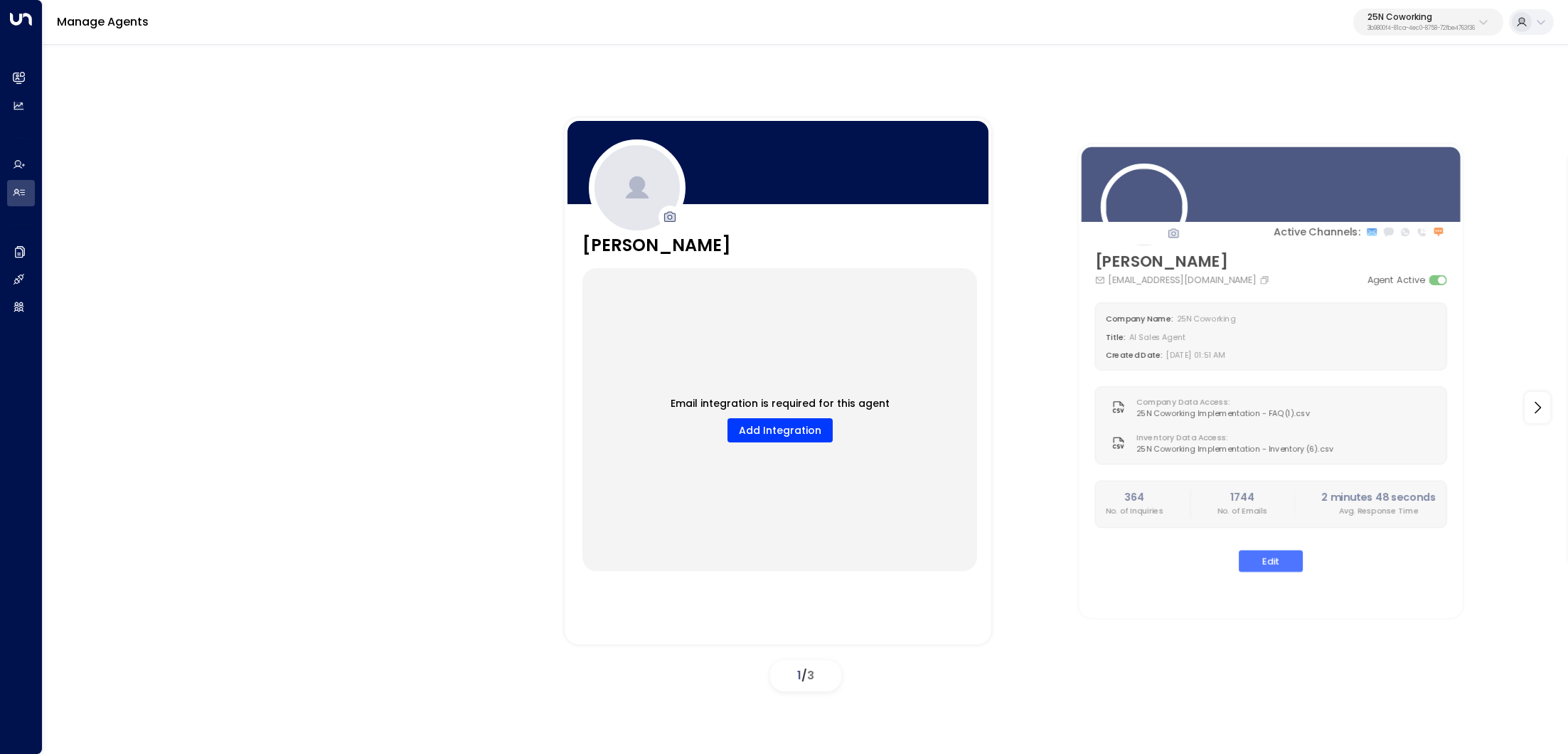
click at [1428, 26] on p "3b9800f4-81ca-4ec0-8758-72fbe4763f36" at bounding box center [1421, 29] width 108 height 6
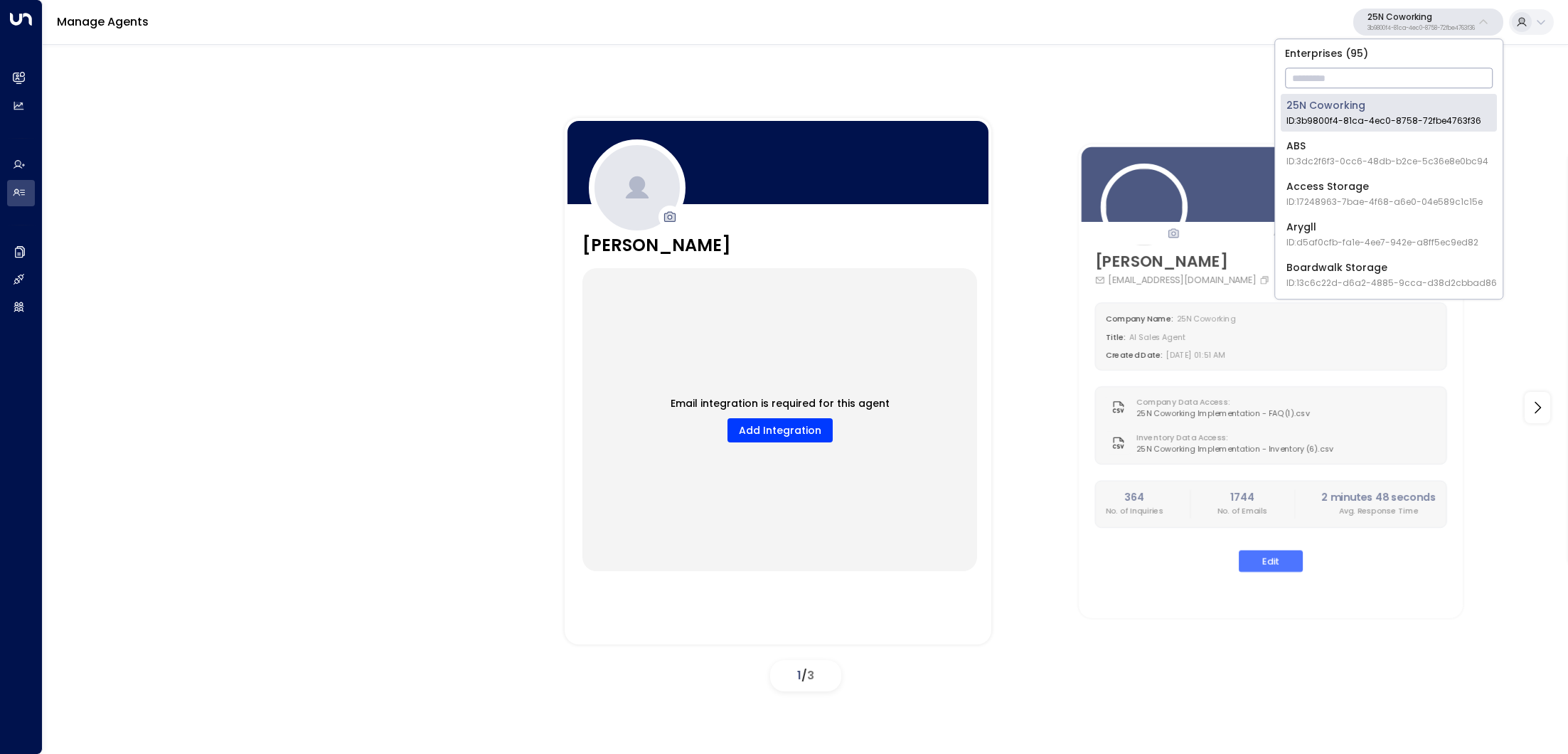
type input "*"
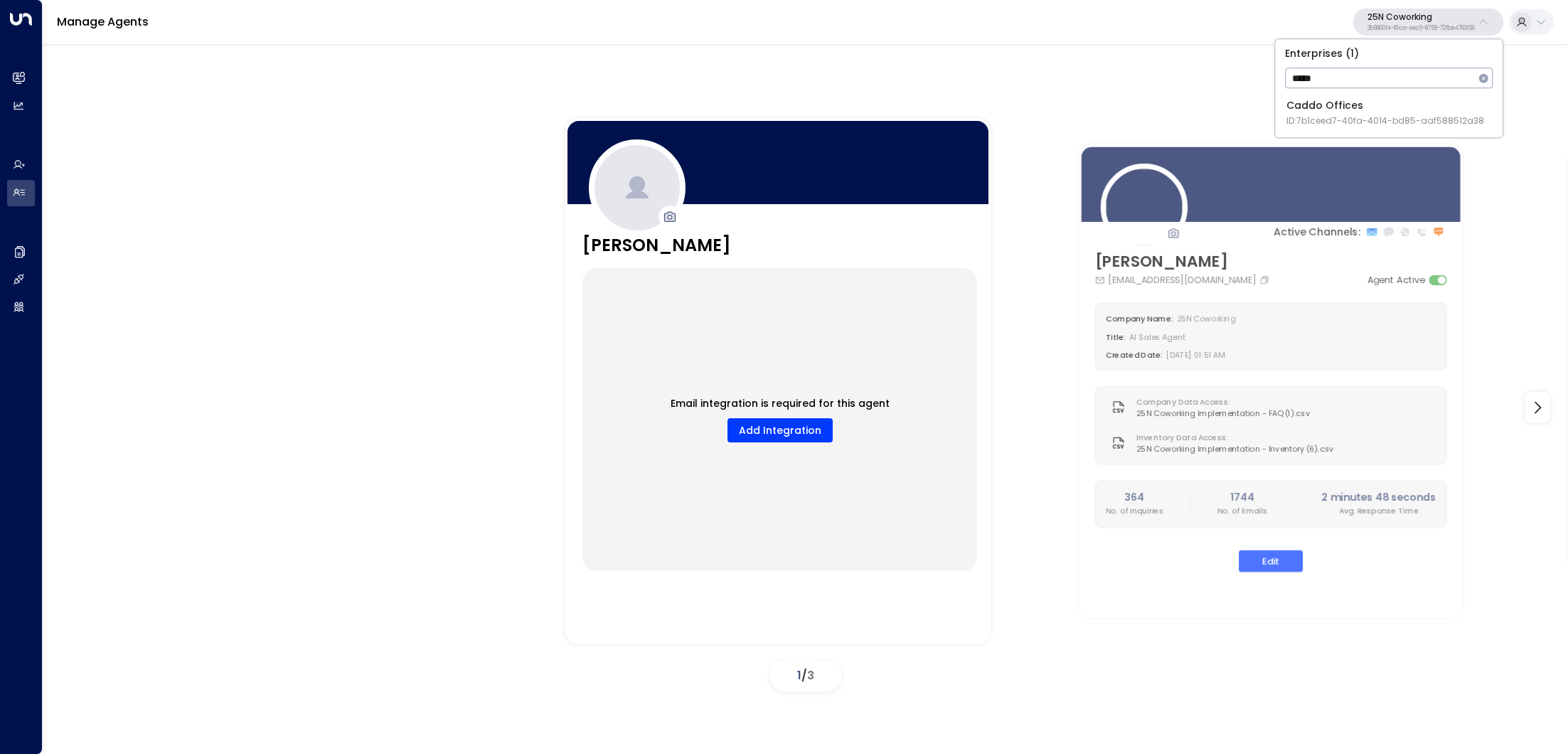
type input "*****"
click at [1315, 111] on div "Caddo Offices ID: 7b1ceed7-40fa-4014-bd85-aaf588512a38" at bounding box center [1385, 113] width 198 height 30
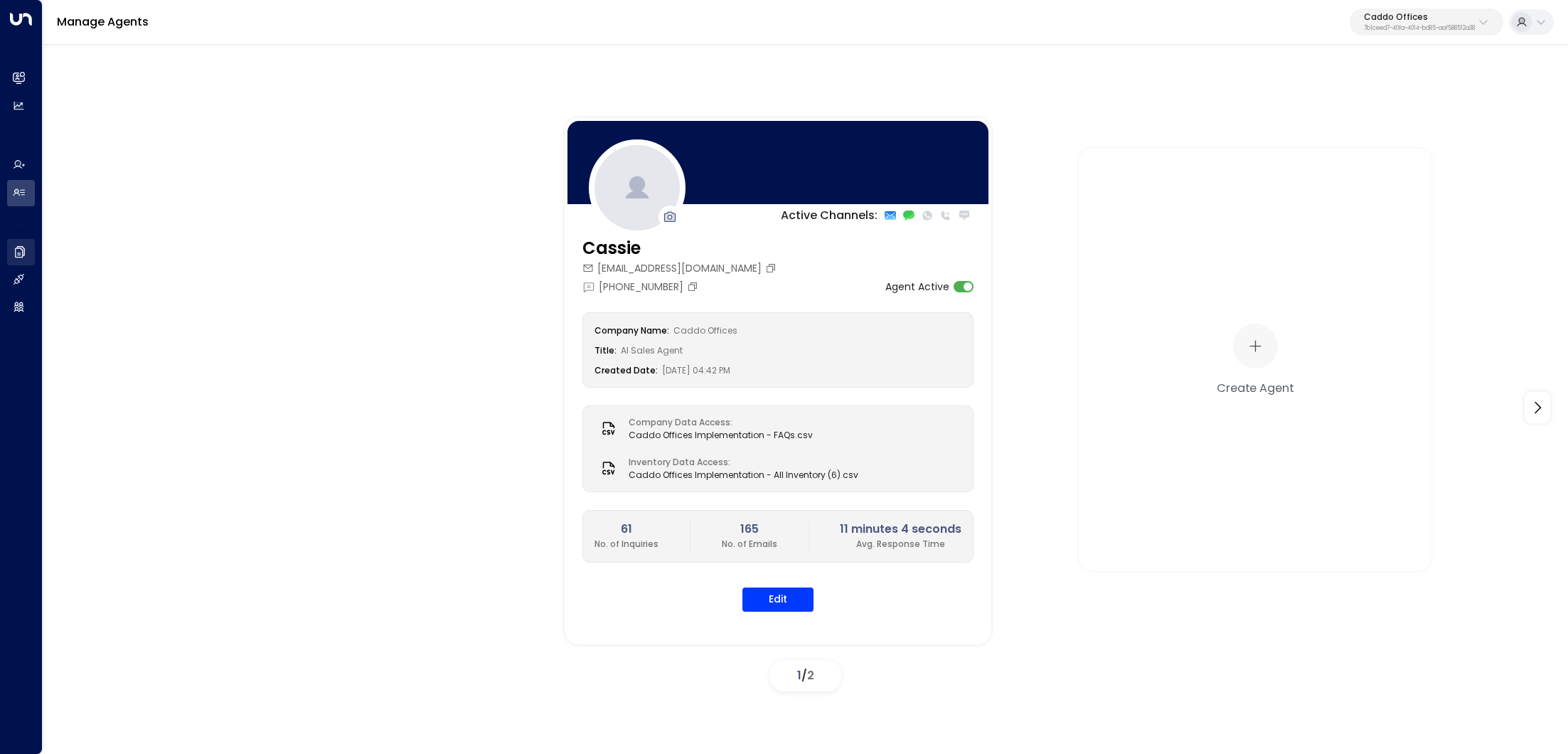
click at [23, 241] on link "Company Data Company Data" at bounding box center [20, 252] width 28 height 27
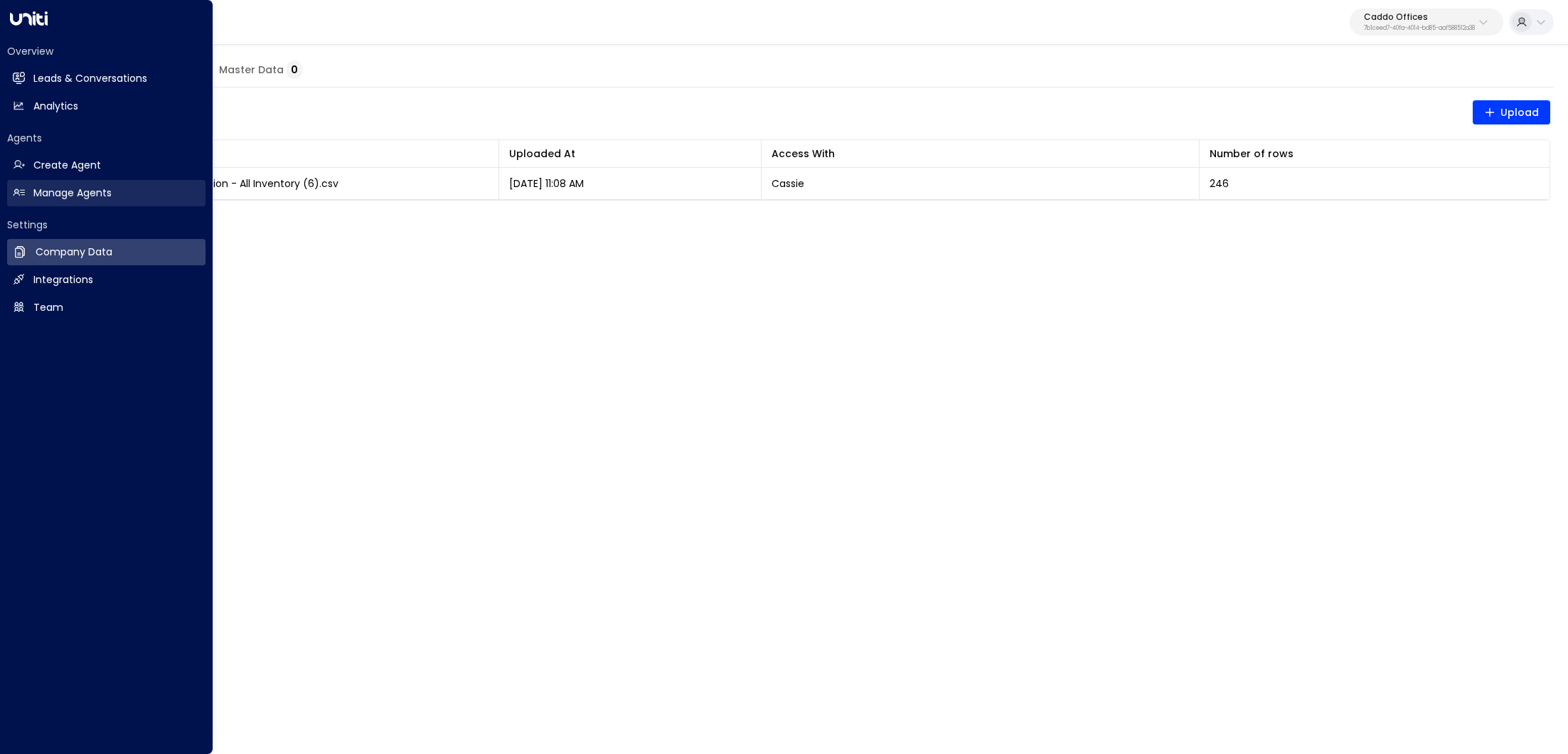
click at [38, 192] on h2 "Manage Agents" at bounding box center [73, 193] width 78 height 15
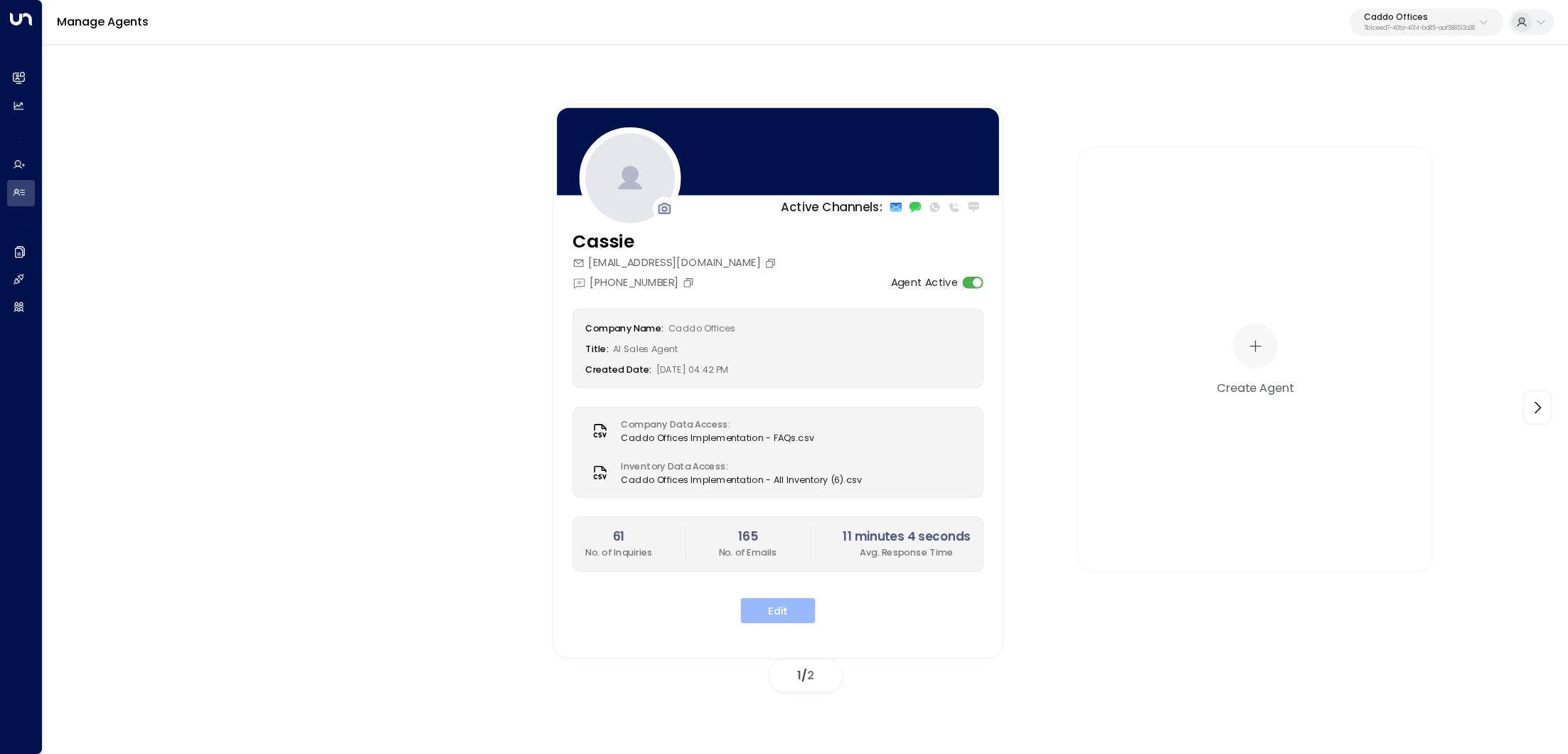
click at [788, 601] on button "Edit" at bounding box center [778, 610] width 74 height 26
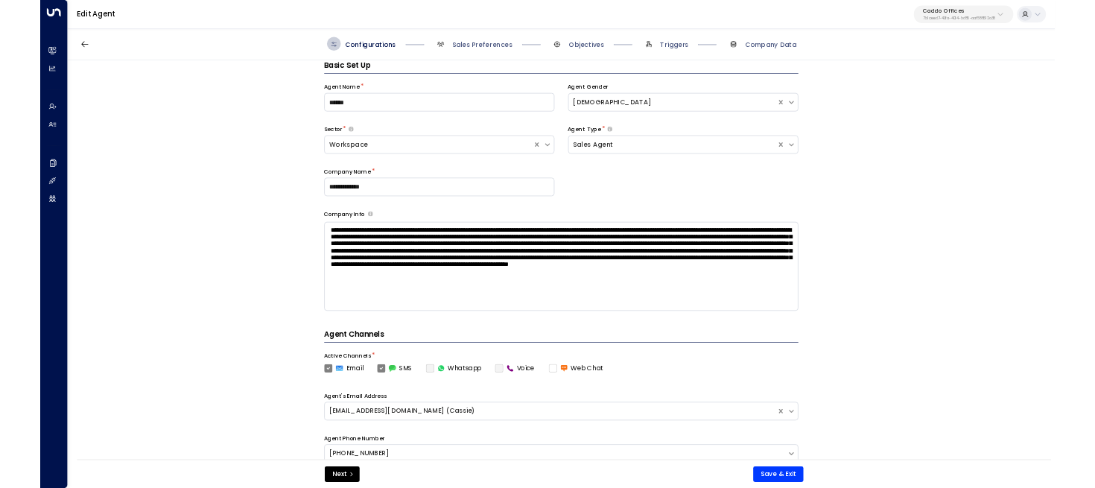
scroll to position [476, 0]
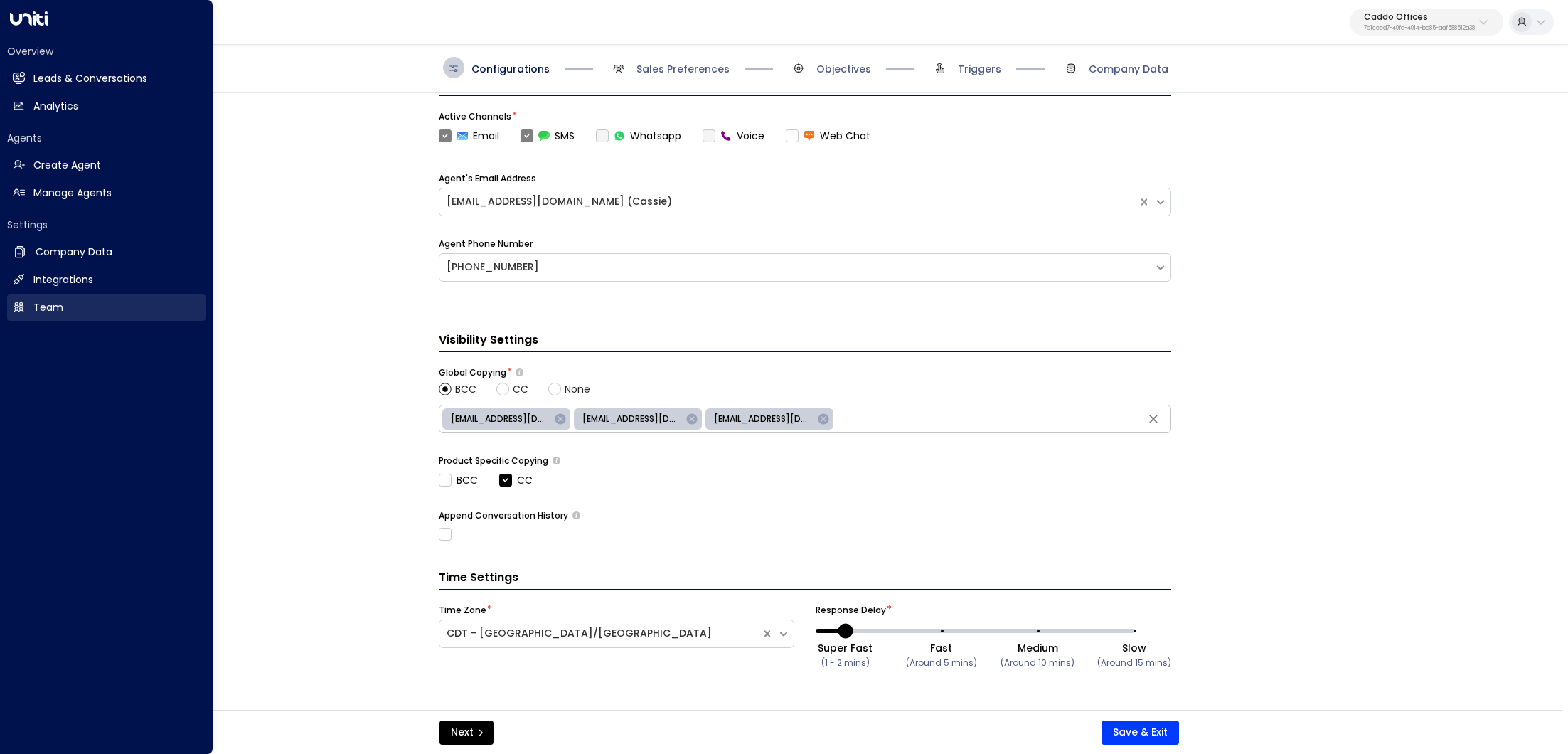
click at [82, 304] on link "Team Team" at bounding box center [106, 307] width 199 height 27
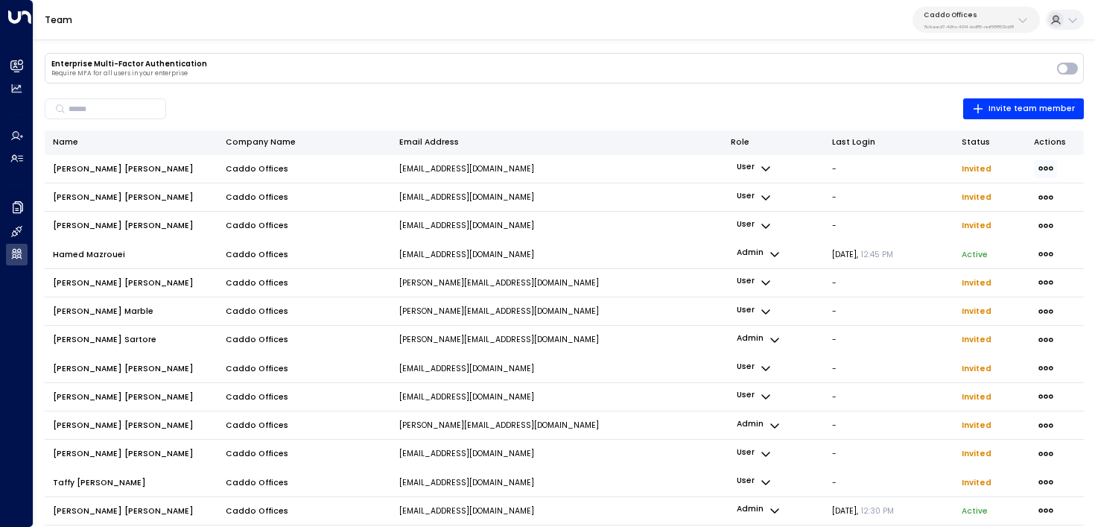
click at [1045, 167] on icon "button" at bounding box center [1046, 169] width 14 height 4
click at [991, 192] on span "Resend Invite" at bounding box center [979, 188] width 42 height 7
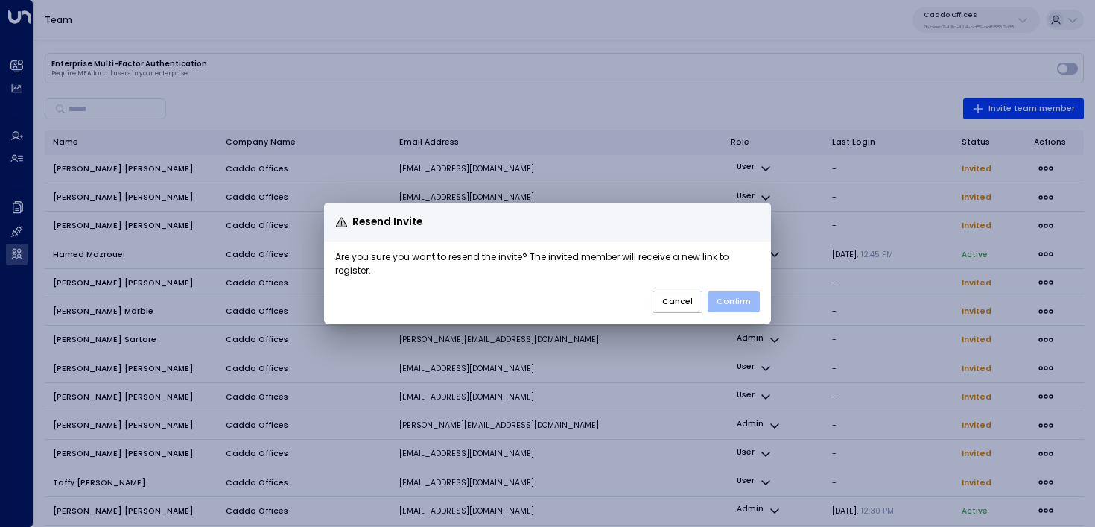
click at [750, 297] on button "Confirm" at bounding box center [734, 301] width 52 height 21
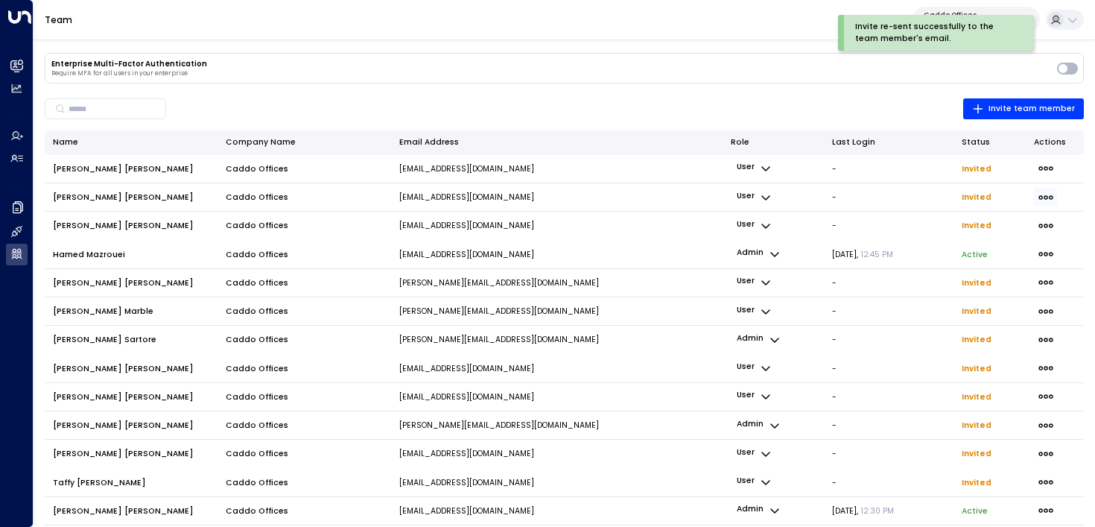
click at [1039, 196] on icon "button" at bounding box center [1046, 197] width 16 height 16
click at [984, 224] on span "Resend Invite" at bounding box center [981, 224] width 57 height 12
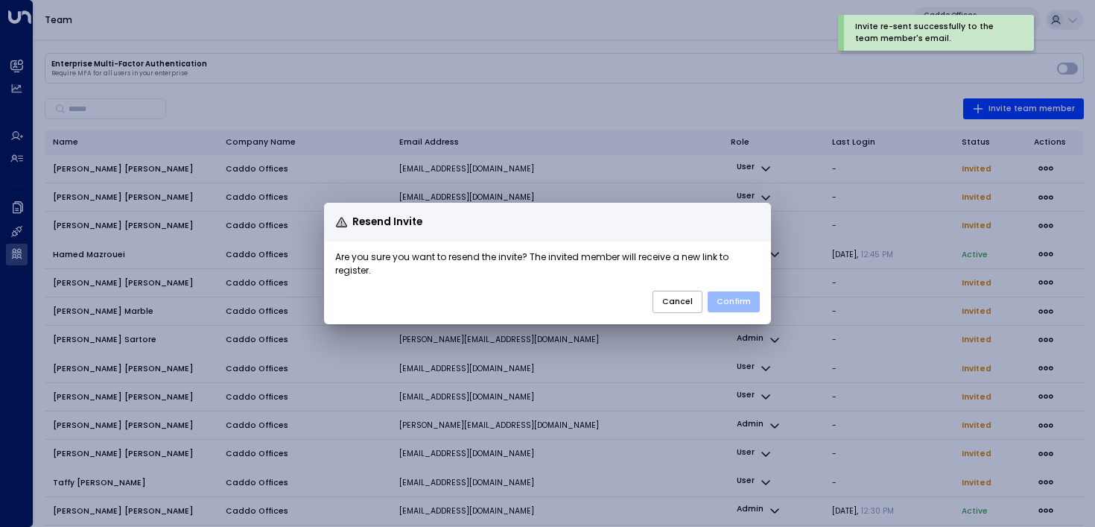
click at [744, 302] on button "Confirm" at bounding box center [734, 301] width 52 height 21
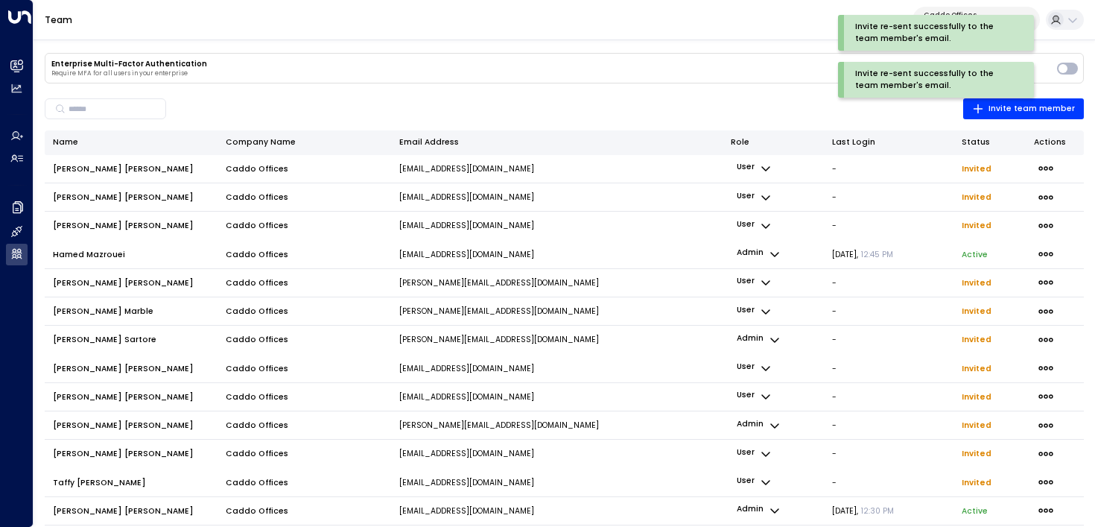
click at [1051, 224] on icon "button" at bounding box center [1046, 226] width 14 height 4
click at [984, 253] on span "Resend Invite" at bounding box center [981, 252] width 57 height 12
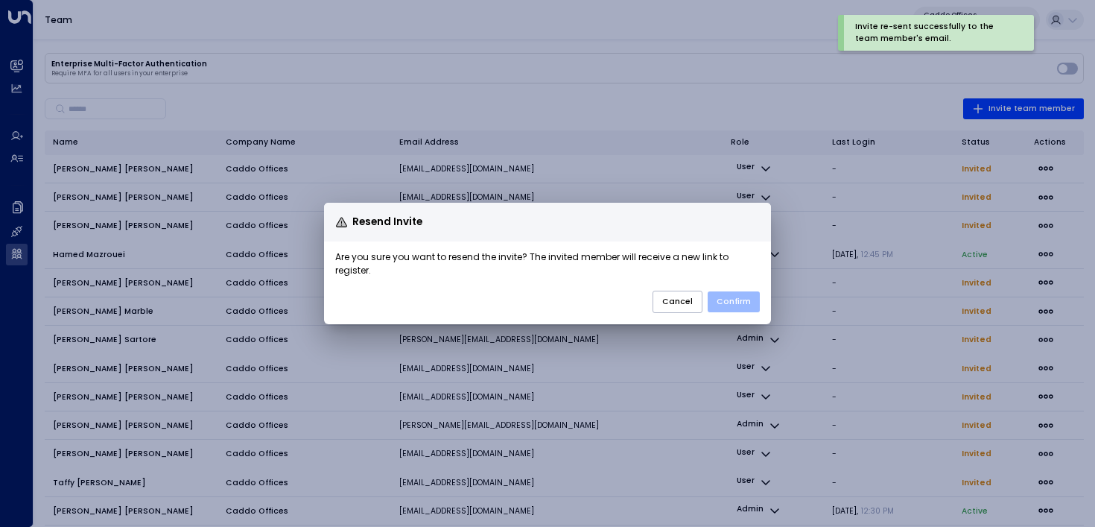
click at [746, 301] on button "Confirm" at bounding box center [734, 301] width 52 height 21
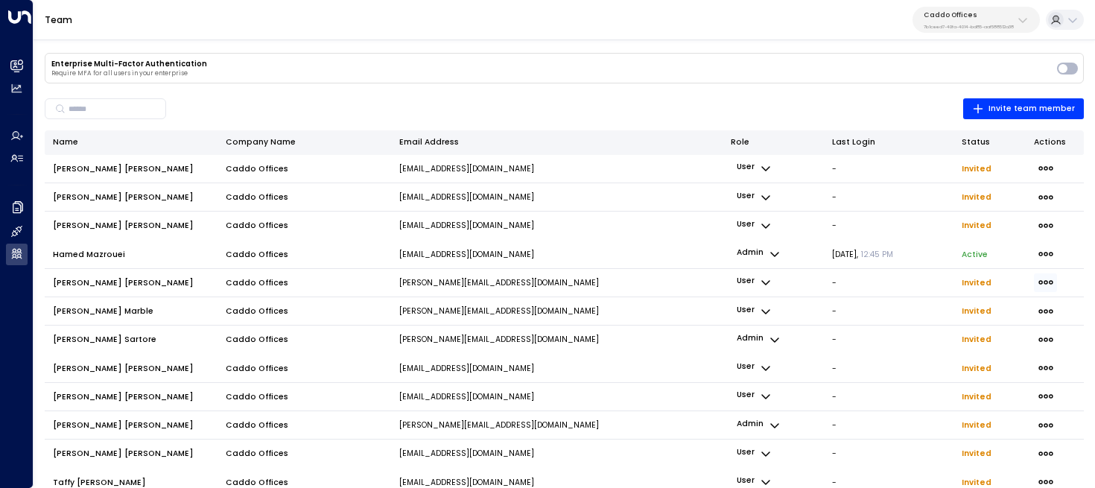
click at [1050, 279] on icon "button" at bounding box center [1046, 282] width 16 height 16
click at [980, 308] on li "Resend Invite" at bounding box center [979, 302] width 60 height 12
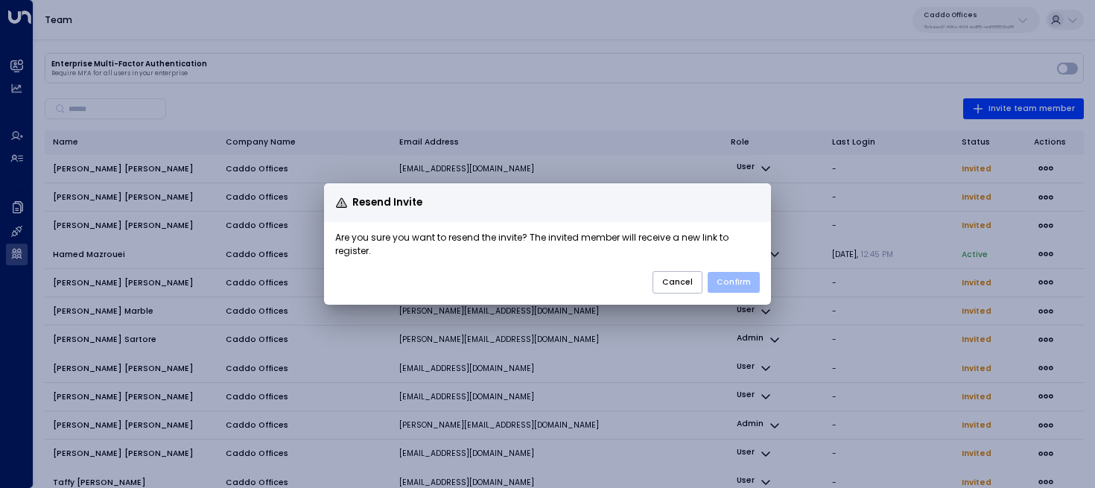
click at [729, 276] on button "Confirm" at bounding box center [734, 282] width 52 height 21
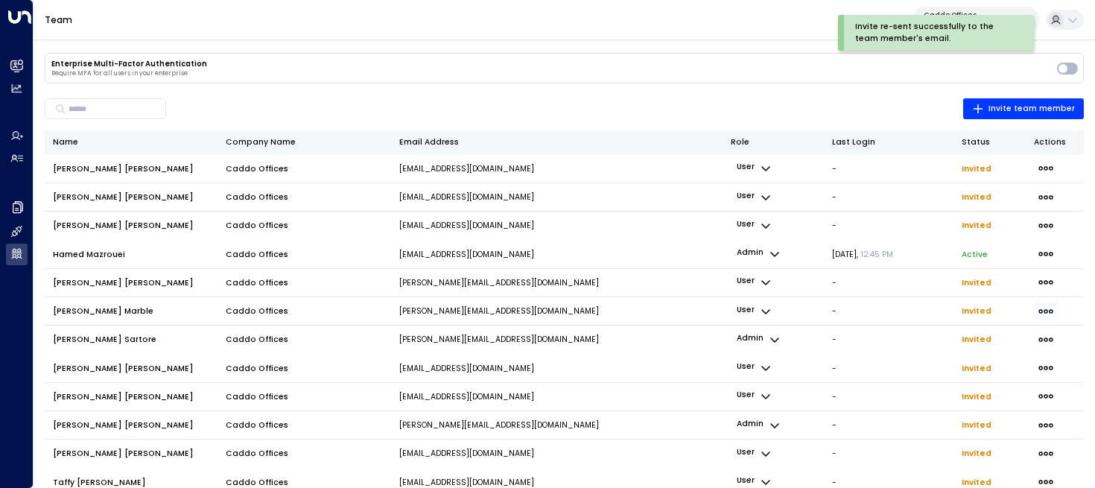
click at [1046, 309] on icon "button" at bounding box center [1046, 311] width 14 height 4
click at [987, 335] on span "Resend Invite" at bounding box center [981, 338] width 57 height 12
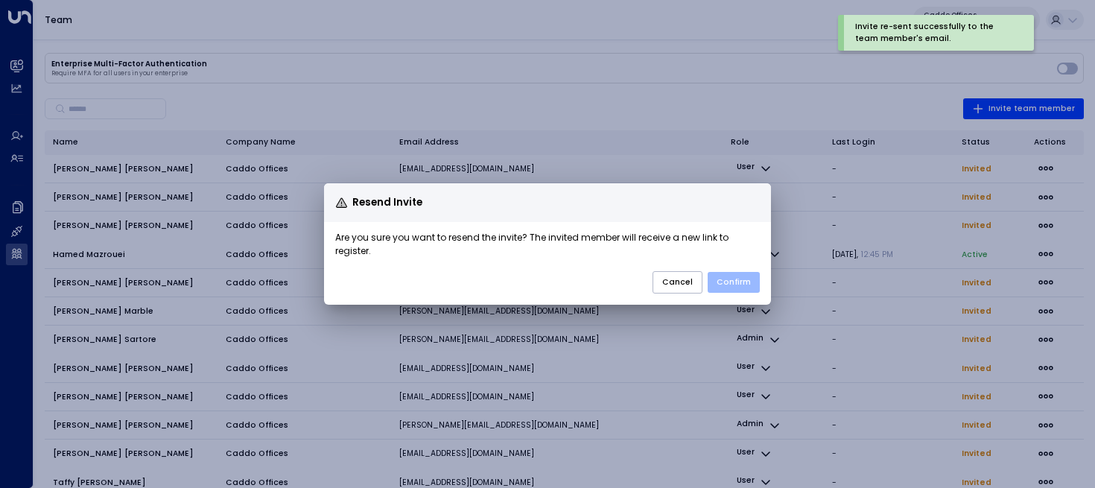
click at [738, 281] on button "Confirm" at bounding box center [734, 282] width 52 height 21
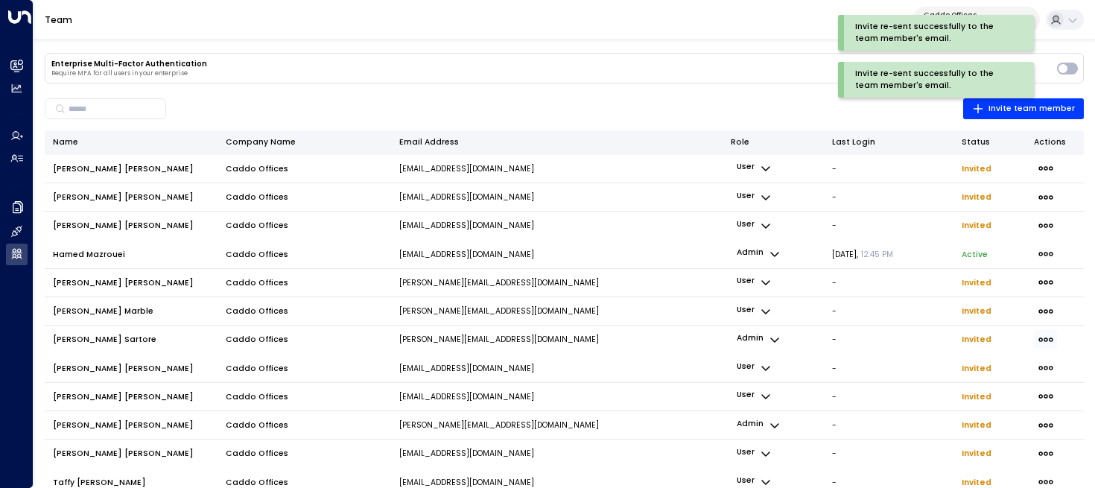
click at [1049, 341] on icon "button" at bounding box center [1046, 340] width 16 height 16
click at [965, 362] on span "Resend Invite" at bounding box center [979, 358] width 42 height 7
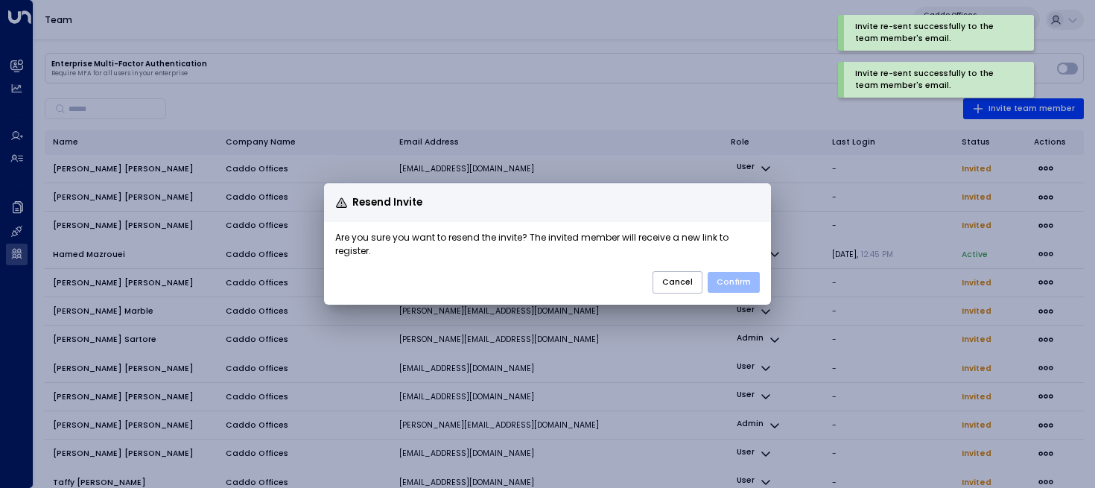
click at [741, 279] on button "Confirm" at bounding box center [734, 282] width 52 height 21
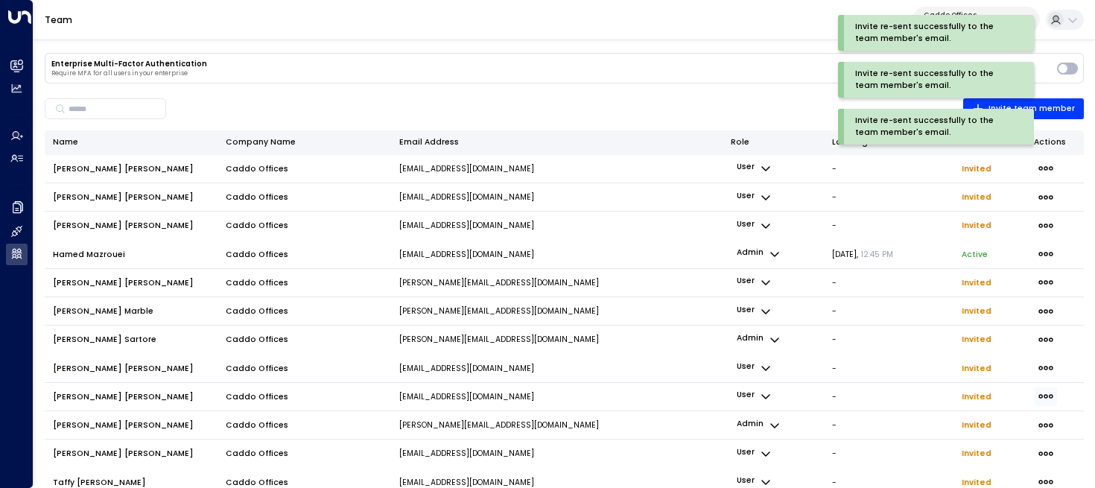
click at [1042, 393] on icon "button" at bounding box center [1046, 396] width 16 height 16
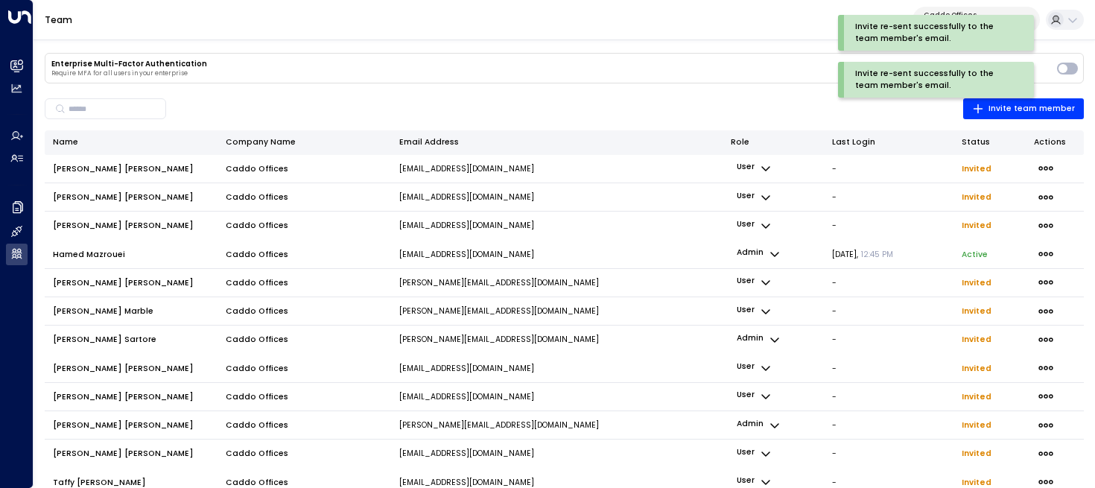
click at [982, 420] on span "Resend Invite" at bounding box center [979, 416] width 42 height 7
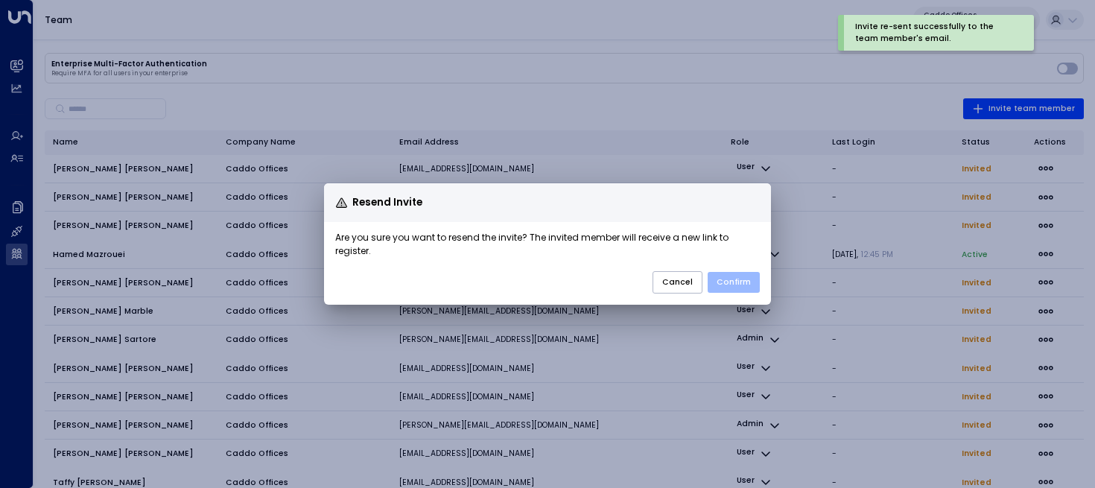
click at [736, 273] on button "Confirm" at bounding box center [734, 282] width 52 height 21
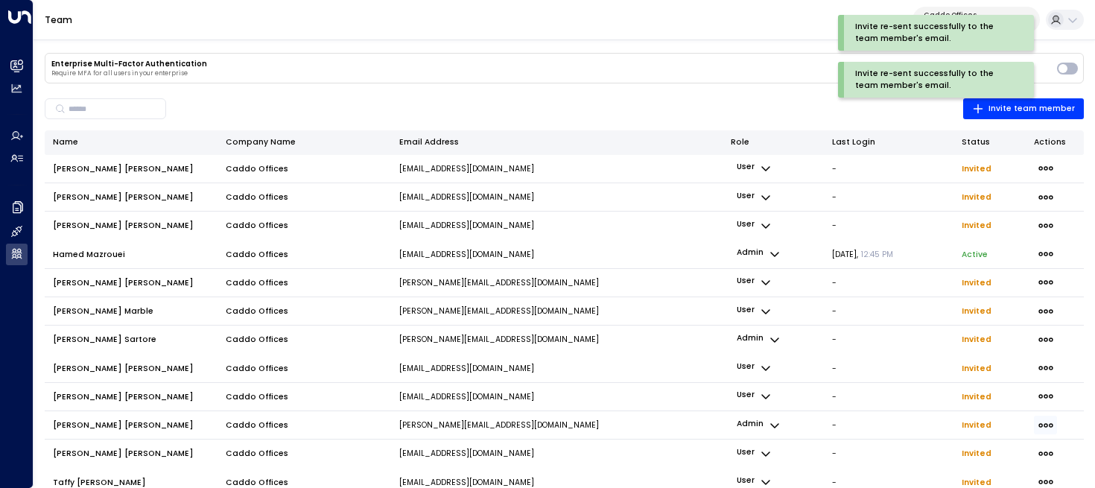
click at [1050, 424] on icon "button" at bounding box center [1046, 425] width 16 height 16
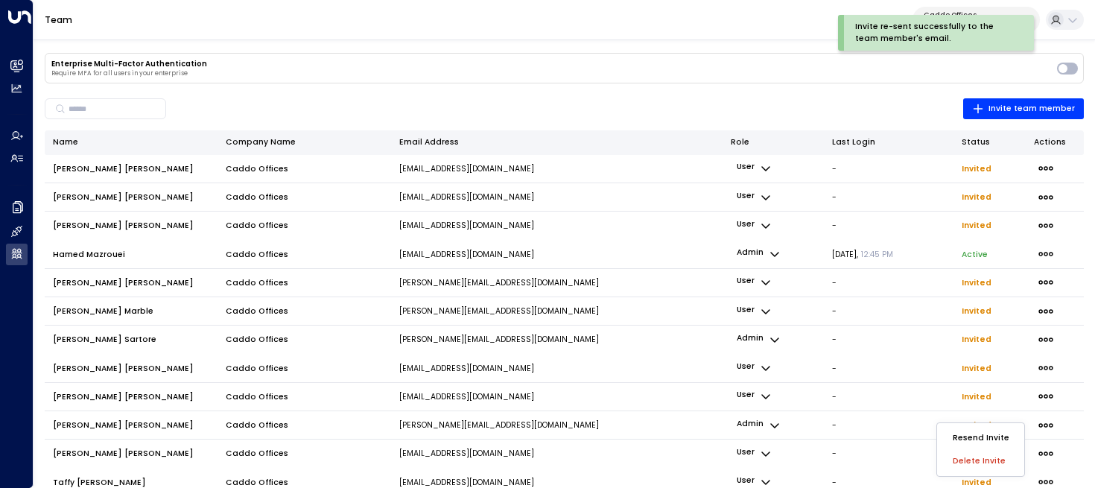
click at [1003, 439] on span "Resend Invite" at bounding box center [981, 438] width 57 height 12
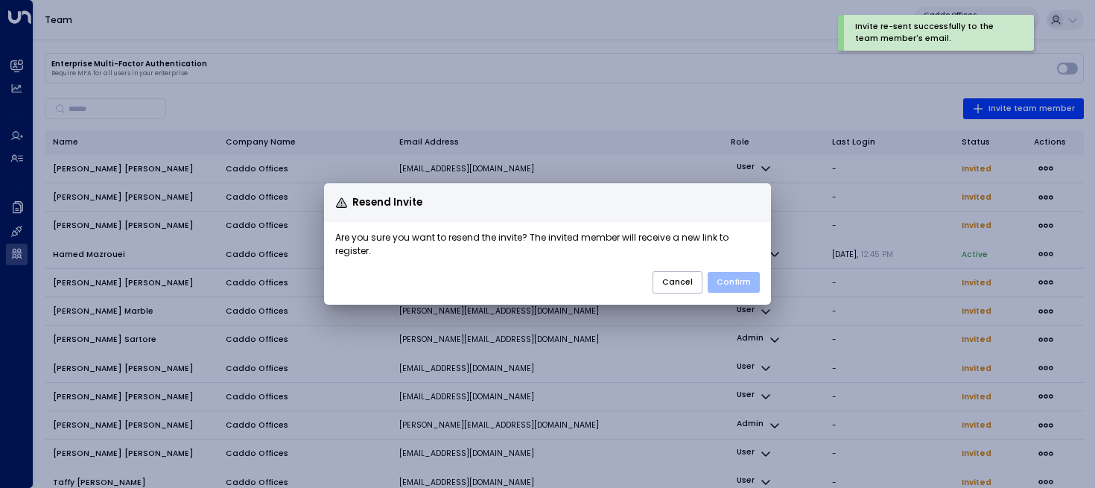
click at [744, 278] on button "Confirm" at bounding box center [734, 282] width 52 height 21
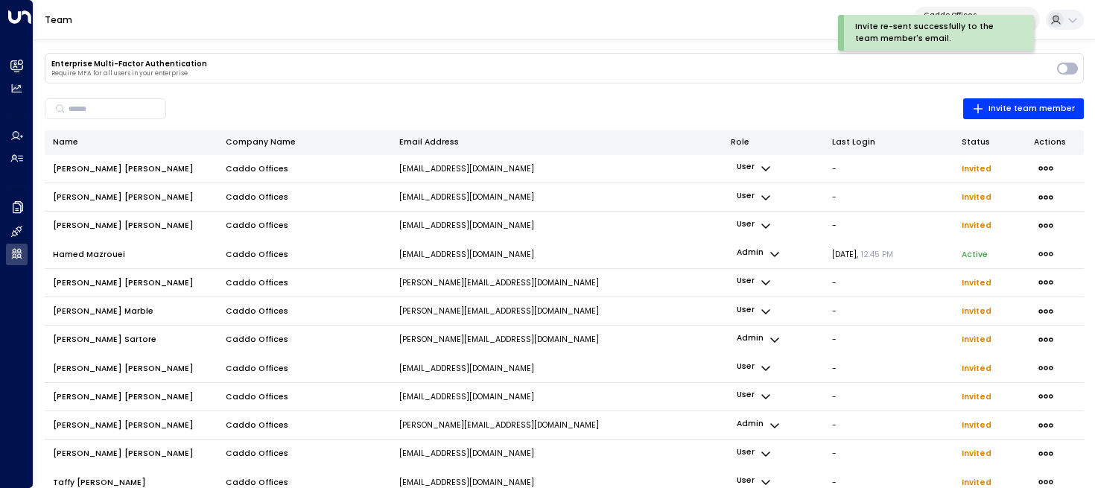
click at [773, 423] on icon "button" at bounding box center [775, 426] width 12 height 12
click at [775, 458] on span "User" at bounding box center [772, 462] width 18 height 12
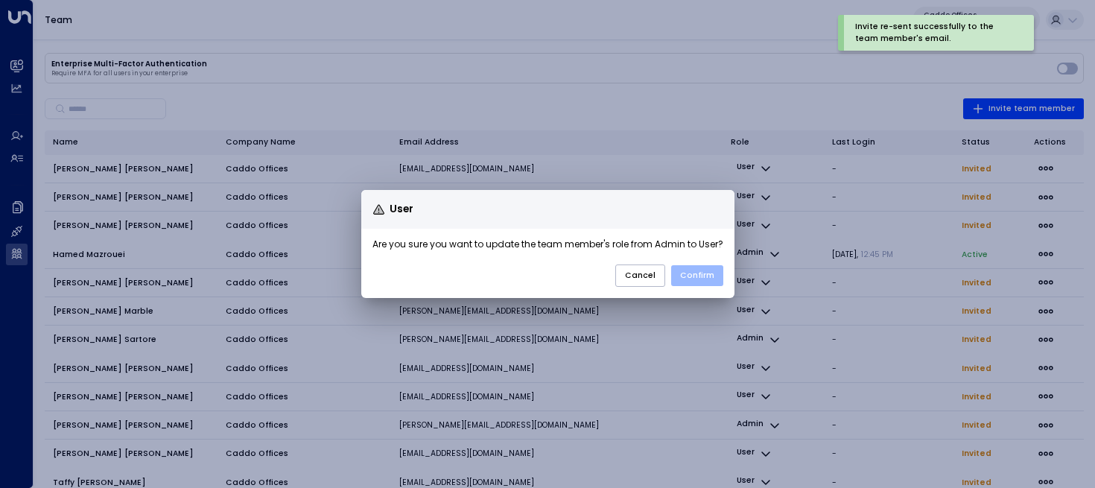
click at [696, 279] on button "Confirm" at bounding box center [697, 275] width 52 height 21
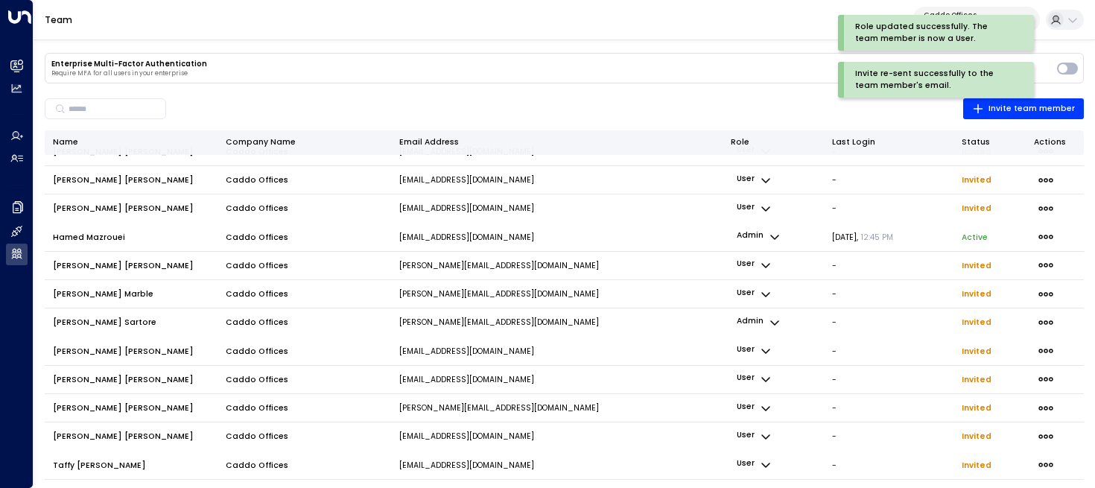
scroll to position [25, 0]
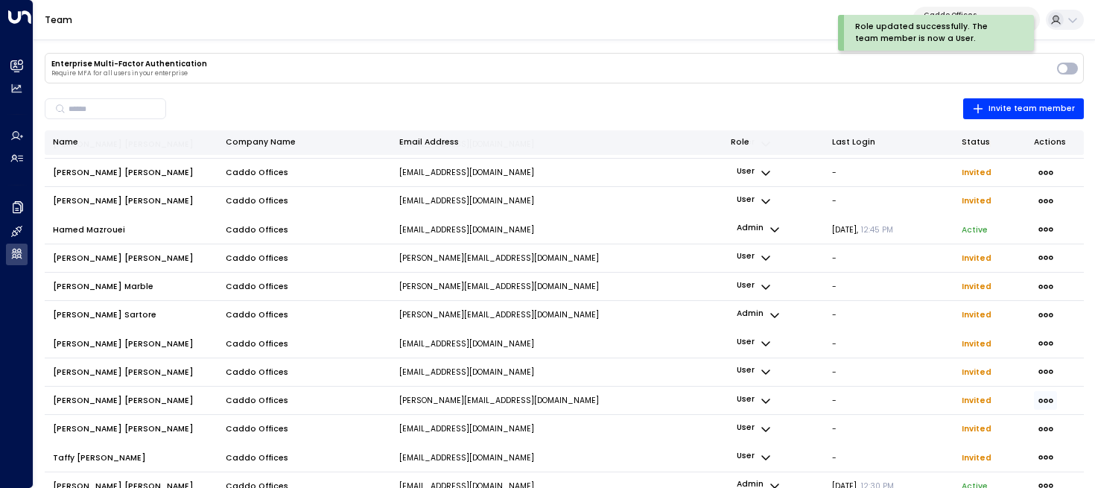
click at [1041, 405] on icon "button" at bounding box center [1046, 401] width 16 height 16
click at [999, 451] on span "Delete Invite" at bounding box center [979, 450] width 53 height 12
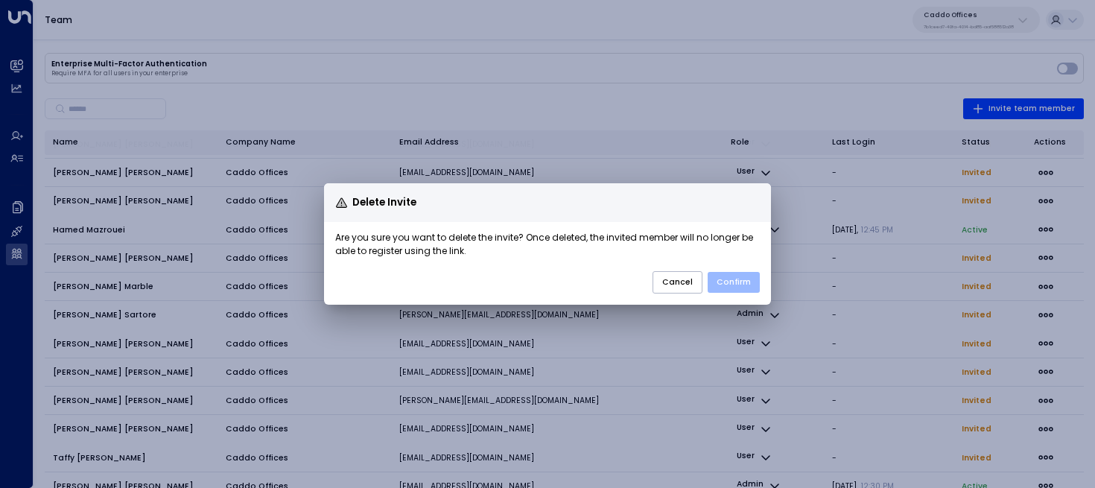
click at [743, 273] on button "Confirm" at bounding box center [734, 282] width 52 height 21
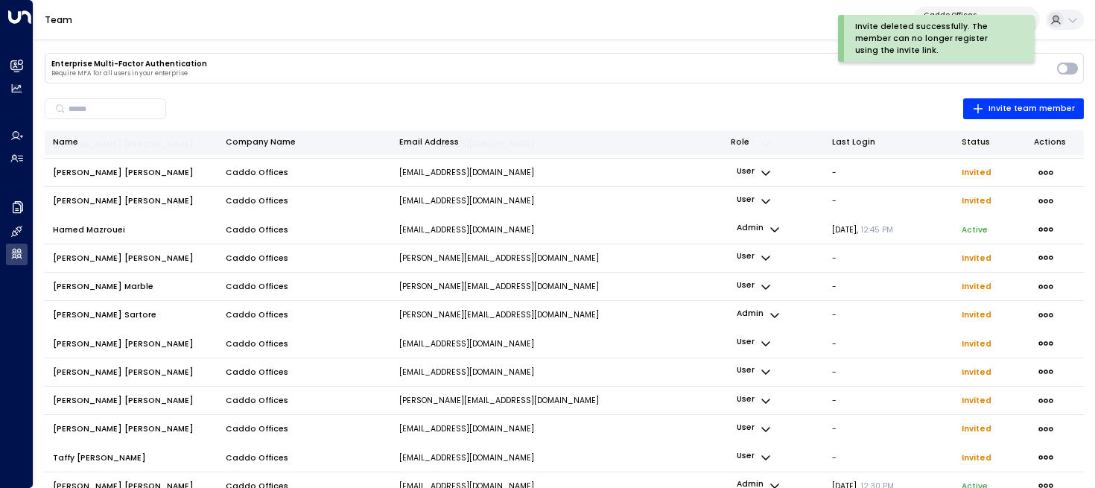
scroll to position [0, 0]
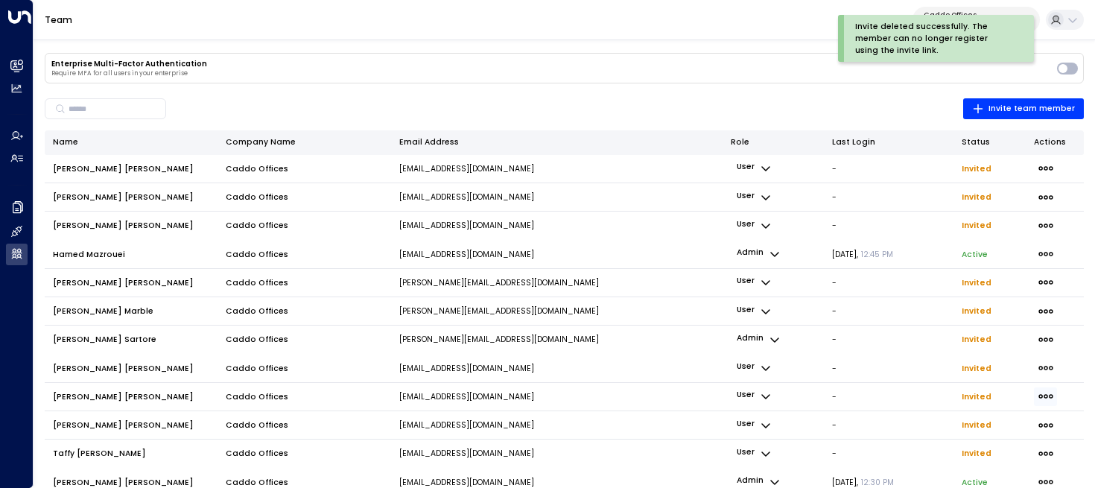
click at [1045, 396] on icon "button" at bounding box center [1046, 397] width 14 height 4
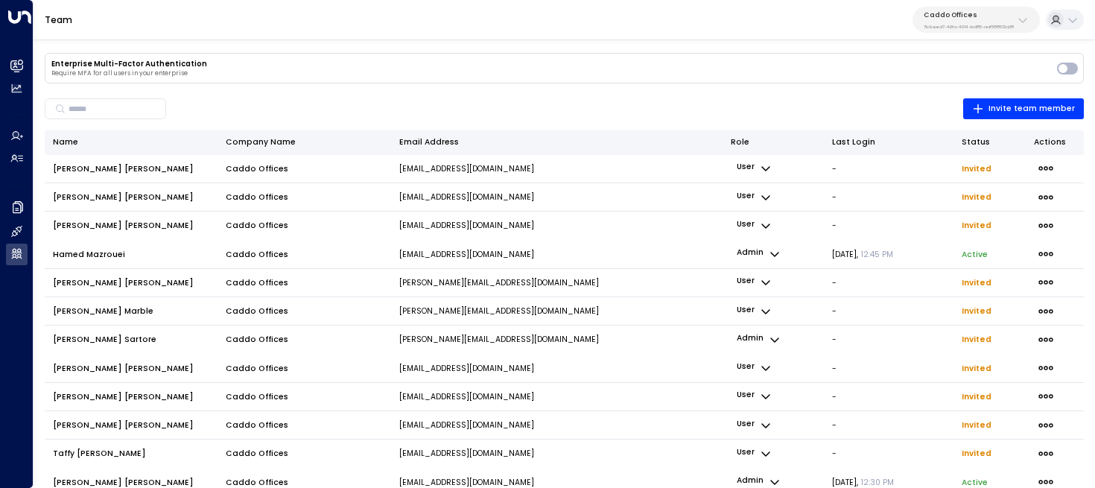
click at [954, 422] on li "Resend Invite" at bounding box center [979, 416] width 60 height 12
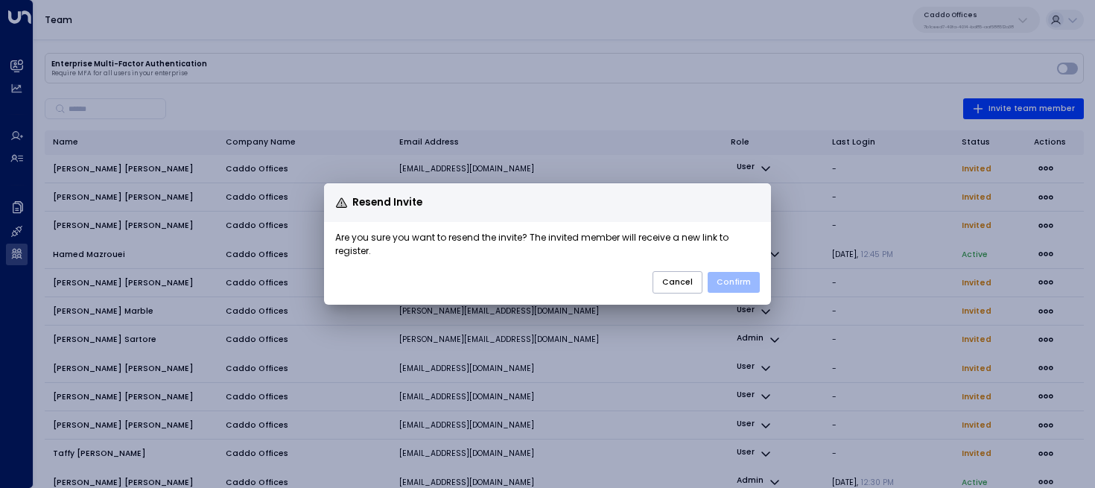
click at [735, 274] on button "Confirm" at bounding box center [734, 282] width 52 height 21
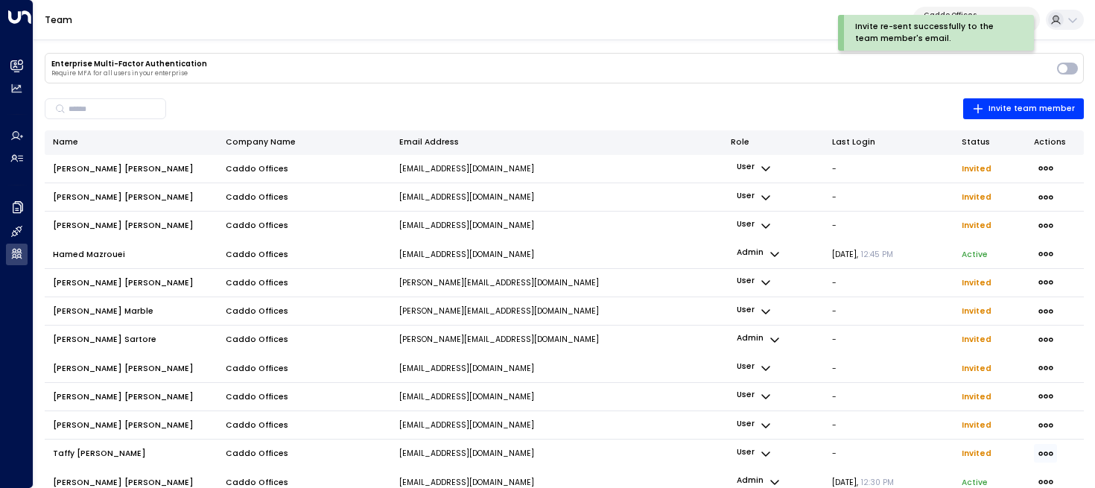
click at [1047, 452] on icon "button" at bounding box center [1046, 454] width 14 height 4
click at [975, 446] on span "Resend Invite" at bounding box center [979, 449] width 42 height 7
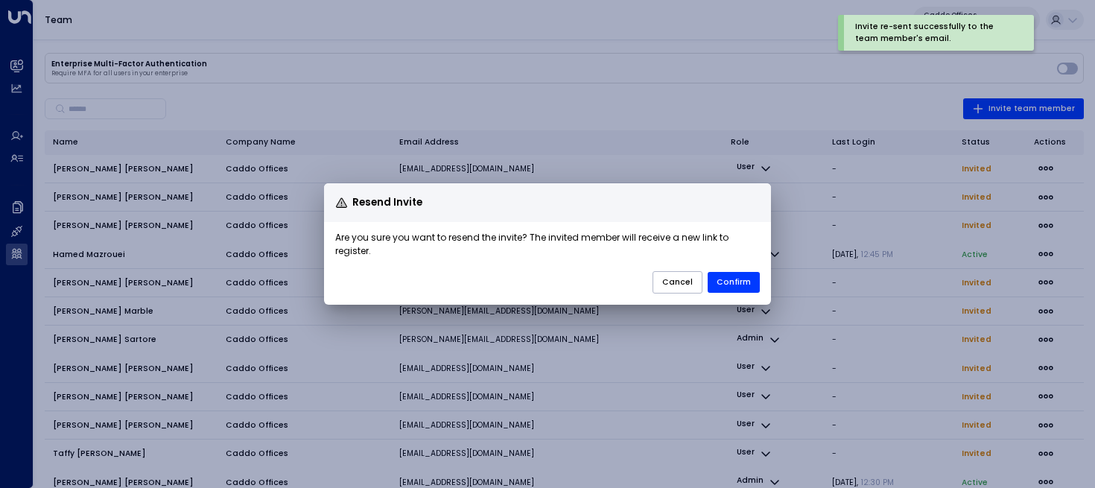
click at [762, 292] on div "Cancel Confirm" at bounding box center [547, 288] width 447 height 34
click at [733, 273] on button "Confirm" at bounding box center [734, 282] width 52 height 21
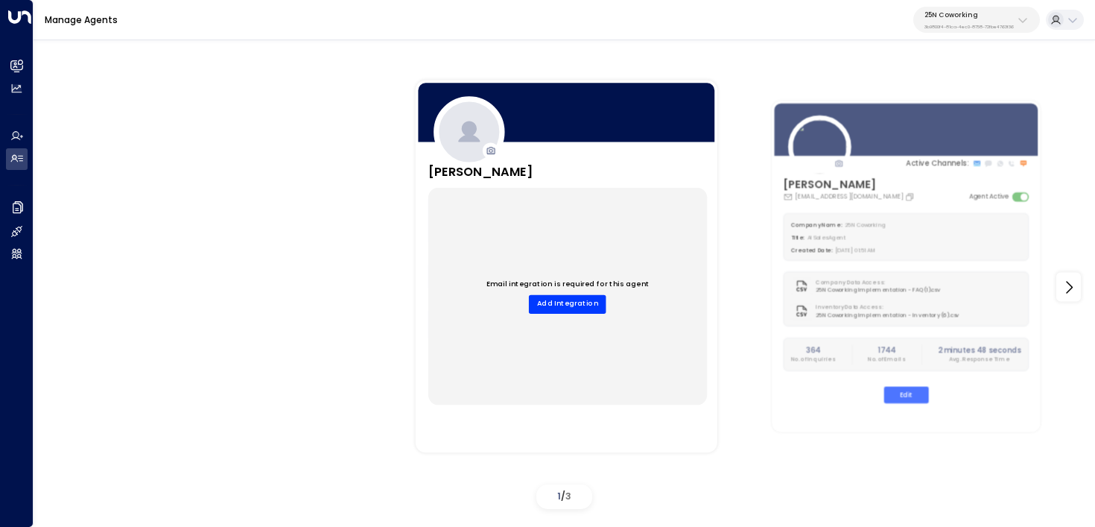
click at [1003, 24] on p "3b9800f4-81ca-4ec0-8758-72fbe4763f36" at bounding box center [969, 27] width 89 height 6
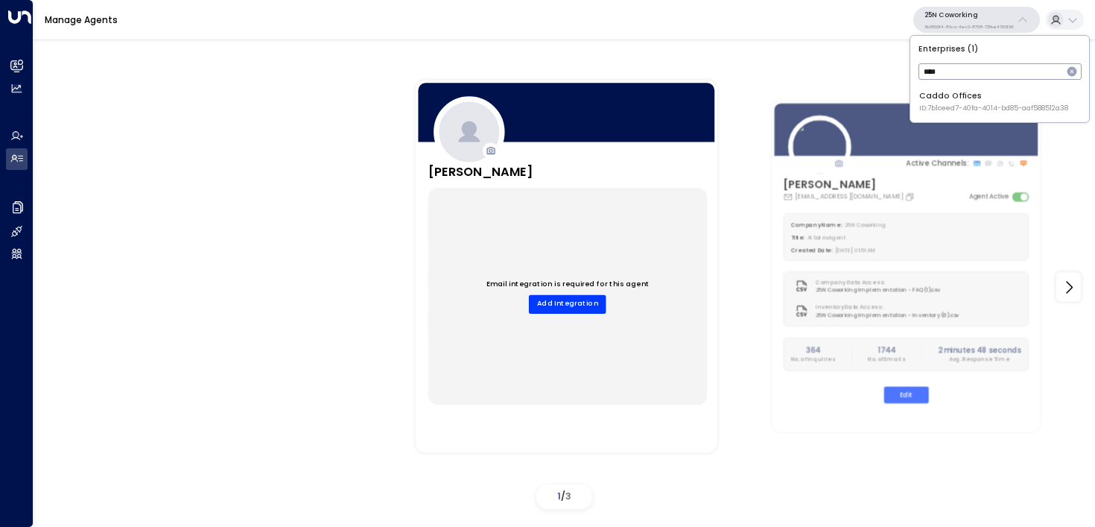
type input "****"
click at [942, 98] on div "Caddo Offices ID: 7b1ceed7-40fa-4014-bd85-aaf588512a38" at bounding box center [994, 101] width 149 height 23
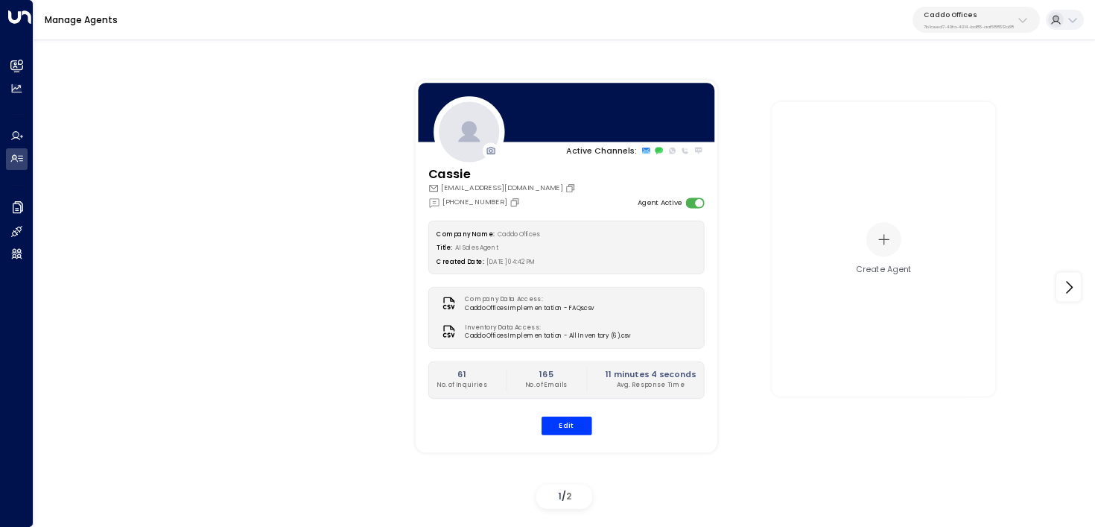
click at [38, 208] on div "Active Channels: [PERSON_NAME] [PERSON_NAME][EMAIL_ADDRESS][DOMAIN_NAME] [PHONE…" at bounding box center [565, 287] width 1062 height 455
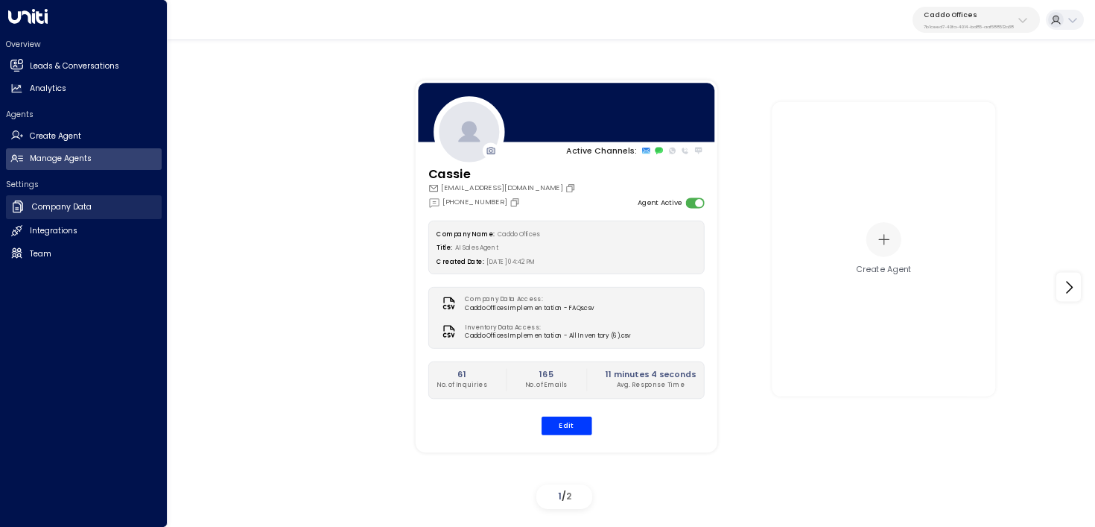
click at [20, 208] on icon at bounding box center [18, 206] width 10 height 12
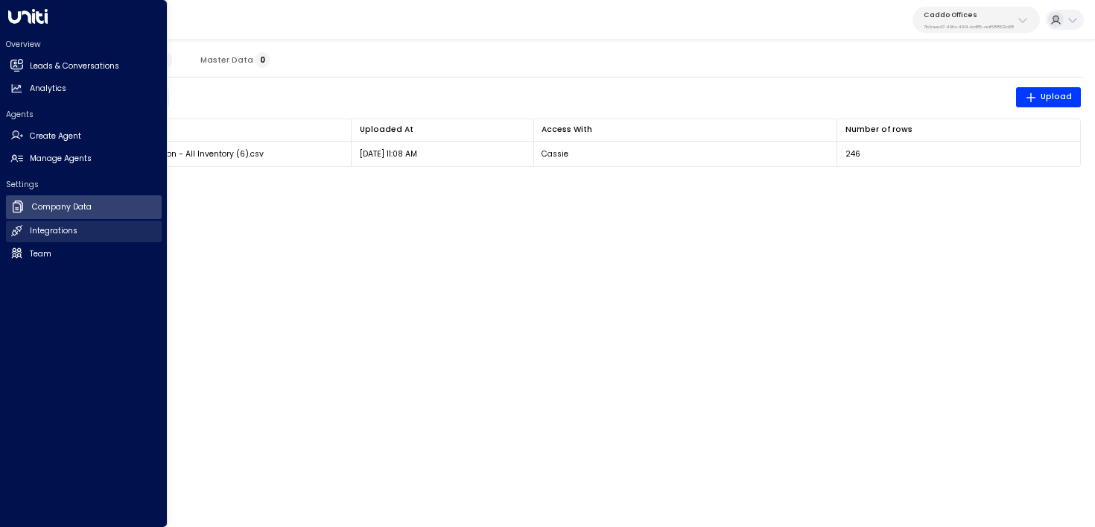
click at [44, 232] on h2 "Integrations" at bounding box center [54, 231] width 48 height 12
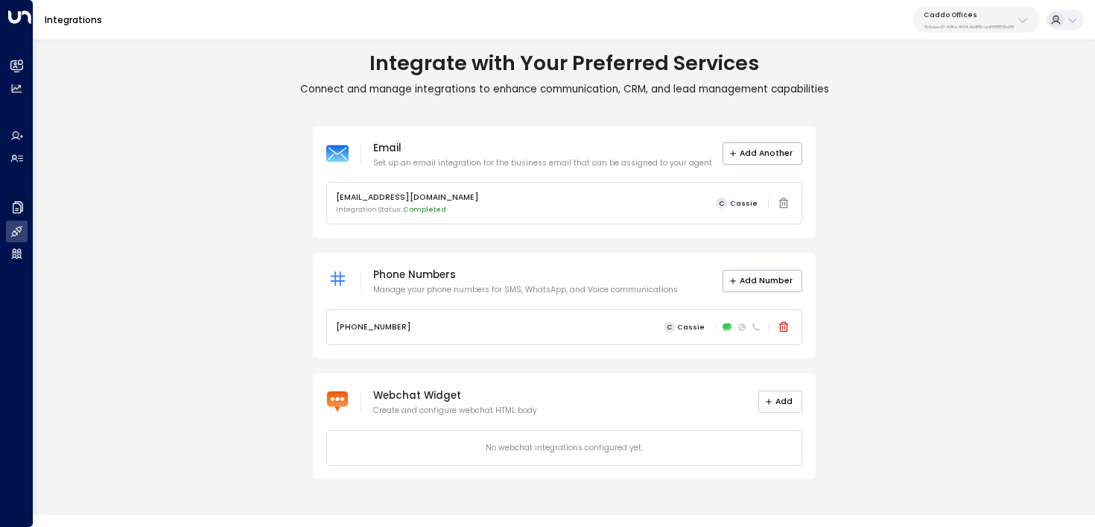
click at [783, 399] on button "Add" at bounding box center [781, 401] width 45 height 22
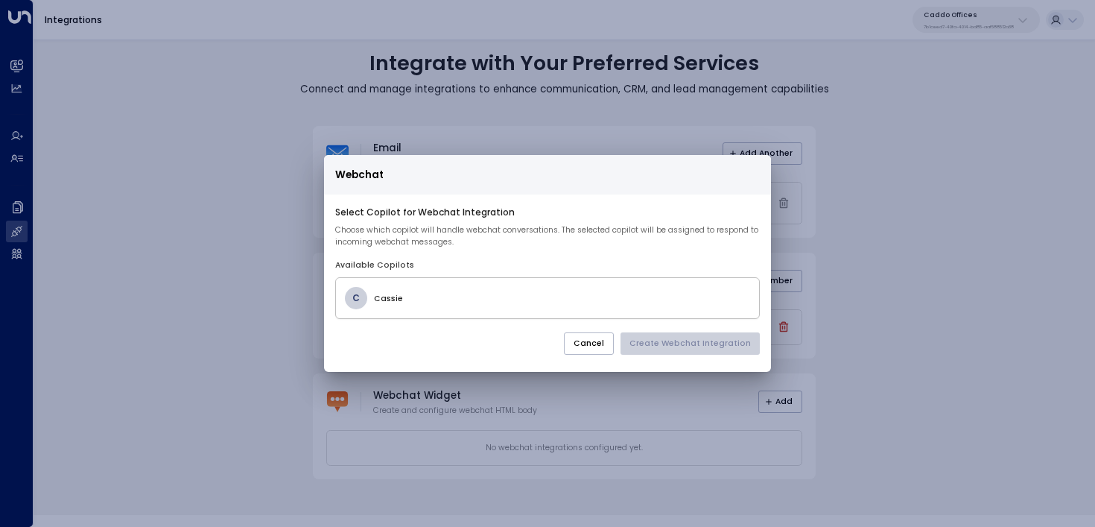
click at [516, 311] on div "C Cassie" at bounding box center [547, 298] width 425 height 42
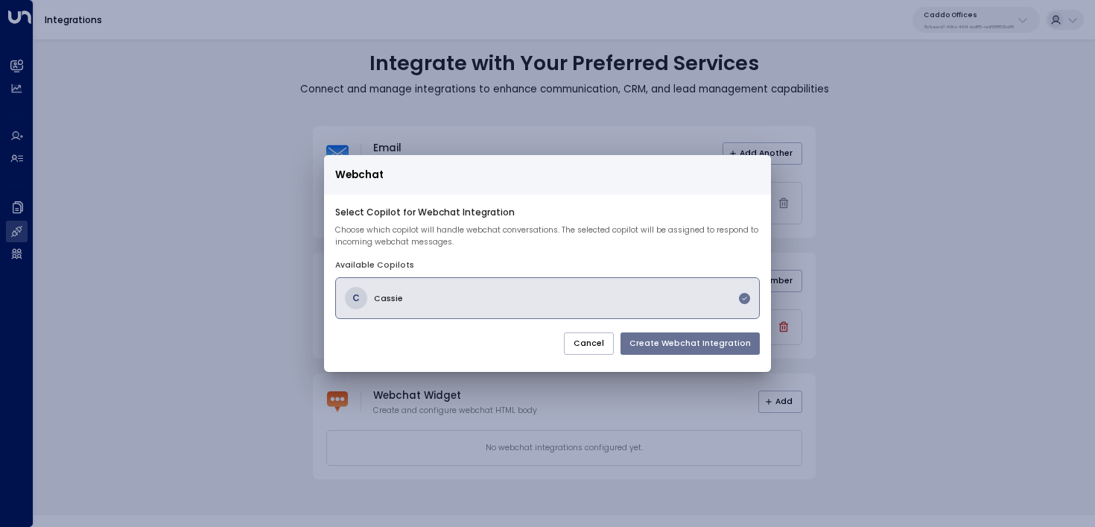
click at [718, 341] on button "Create Webchat Integration" at bounding box center [690, 343] width 139 height 22
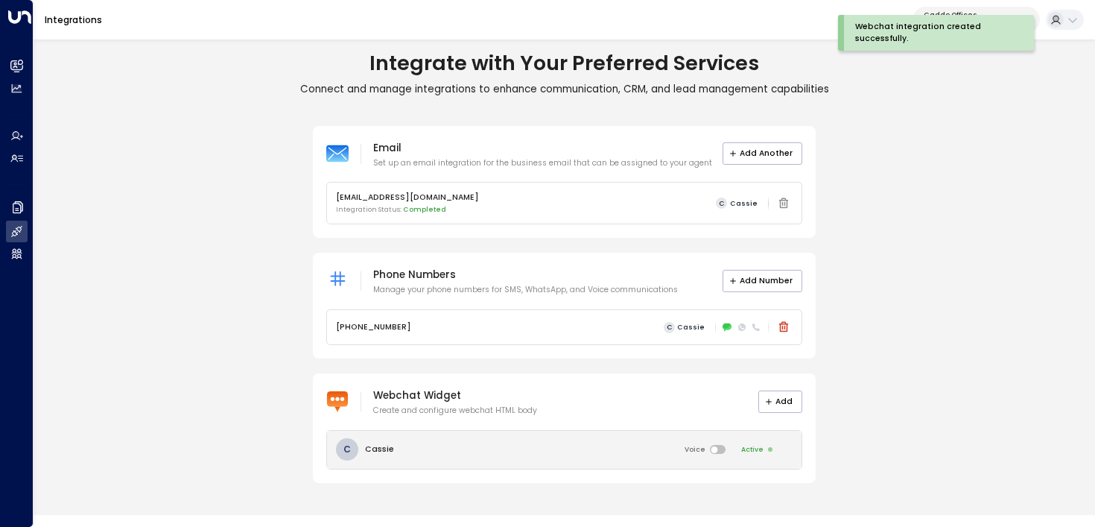
click at [573, 454] on div "C Cassie Voice Active" at bounding box center [564, 450] width 475 height 38
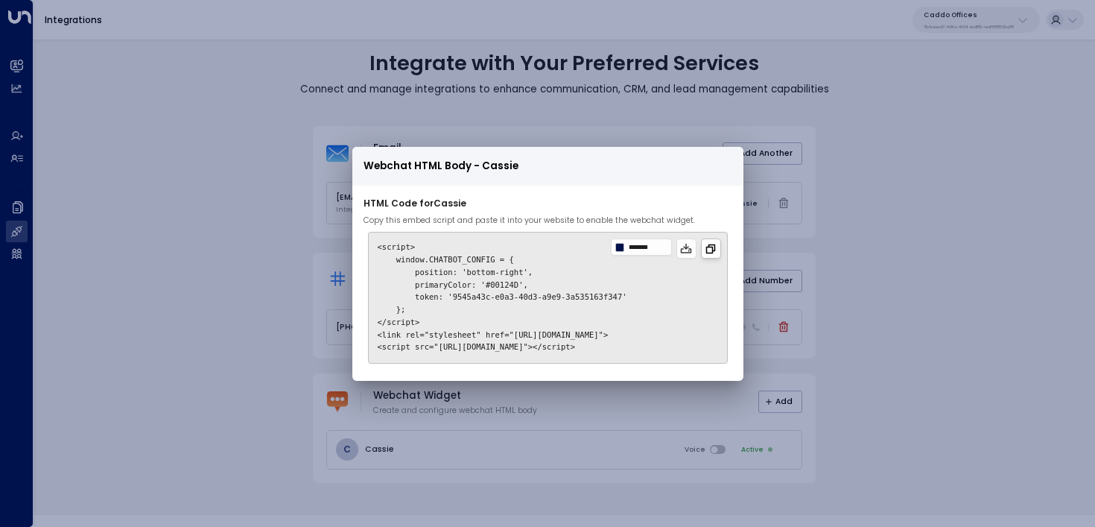
click at [713, 249] on icon at bounding box center [711, 249] width 12 height 12
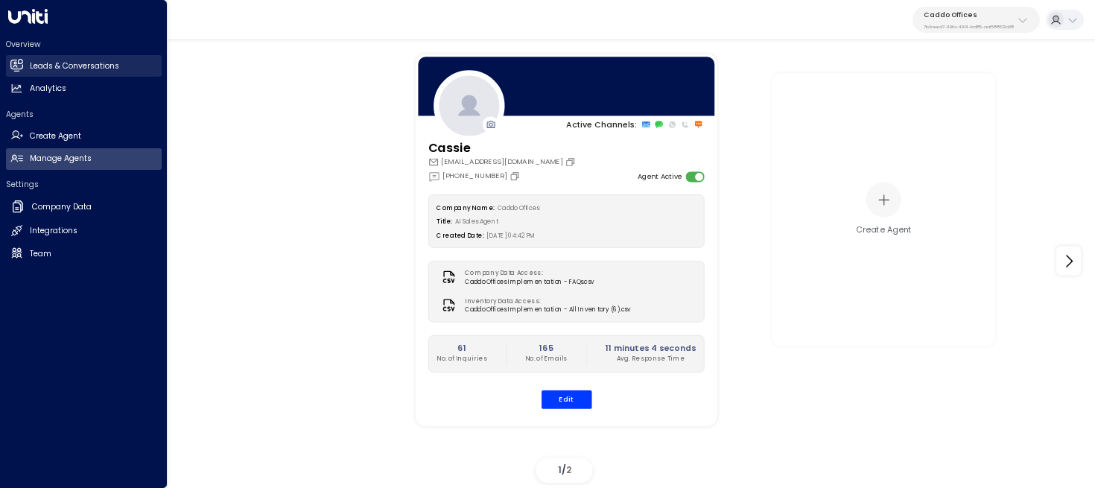
click at [31, 58] on link "Leads & Conversations Leads & Conversations" at bounding box center [84, 66] width 156 height 22
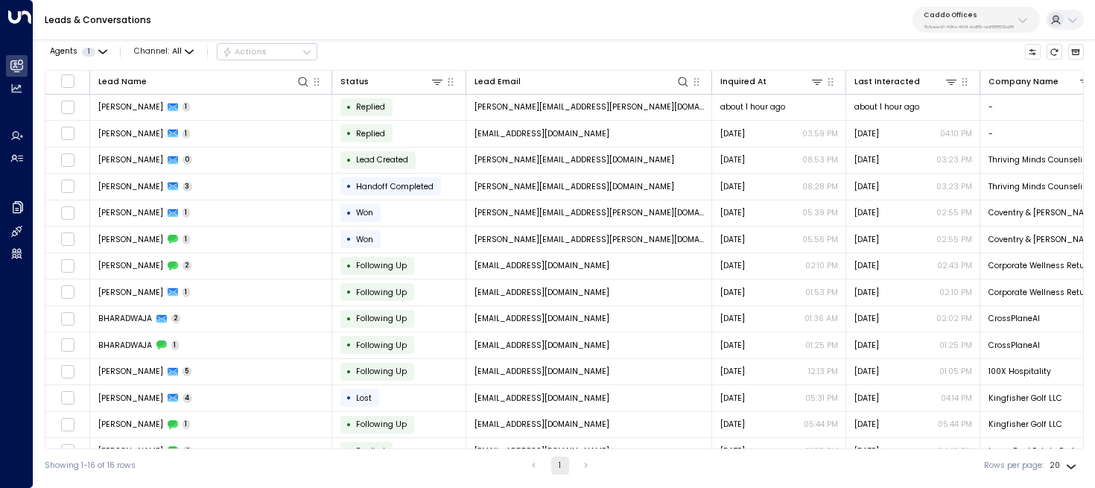
click at [1009, 21] on div "Caddo Offices 7b1ceed7-40fa-4014-bd85-aaf588512a38" at bounding box center [969, 19] width 90 height 19
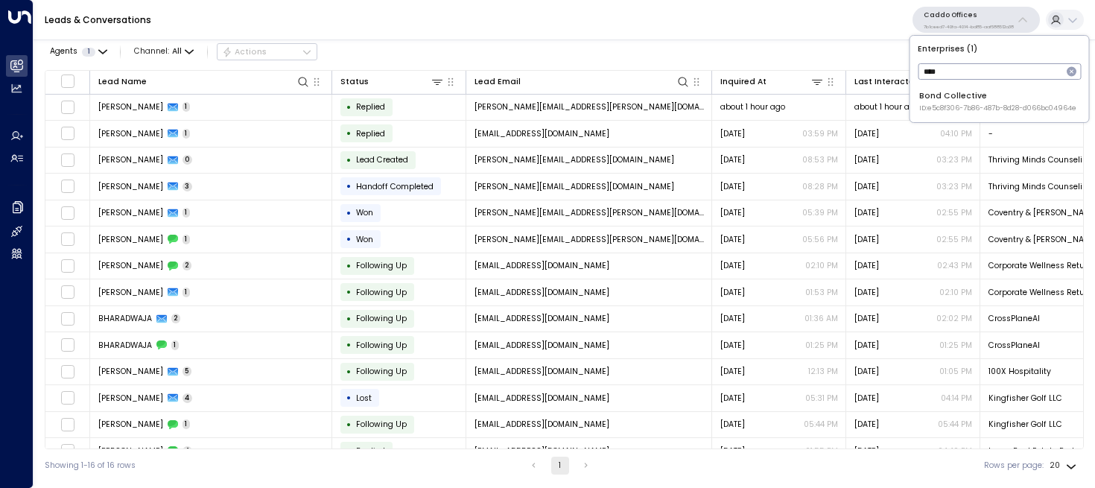
type input "****"
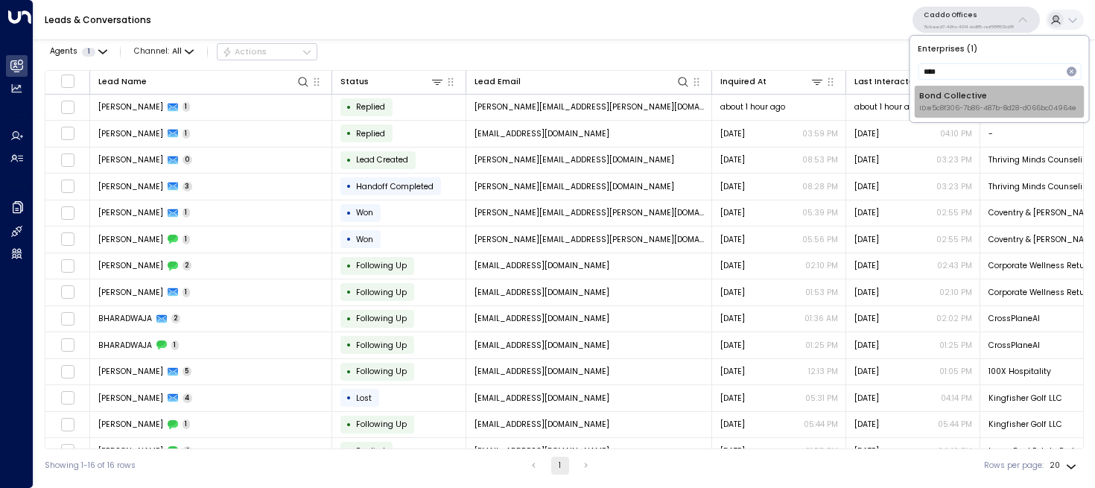
click at [993, 110] on span "ID: e5c8f306-7b86-487b-8d28-d066bc04964e" at bounding box center [998, 109] width 157 height 10
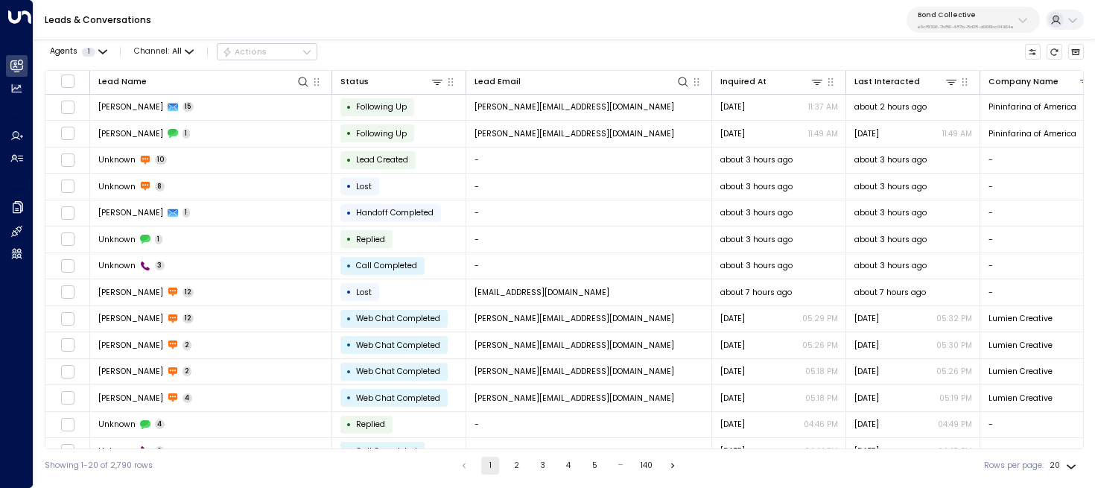
click at [974, 28] on p "e5c8f306-7b86-487b-8d28-d066bc04964e" at bounding box center [966, 27] width 96 height 6
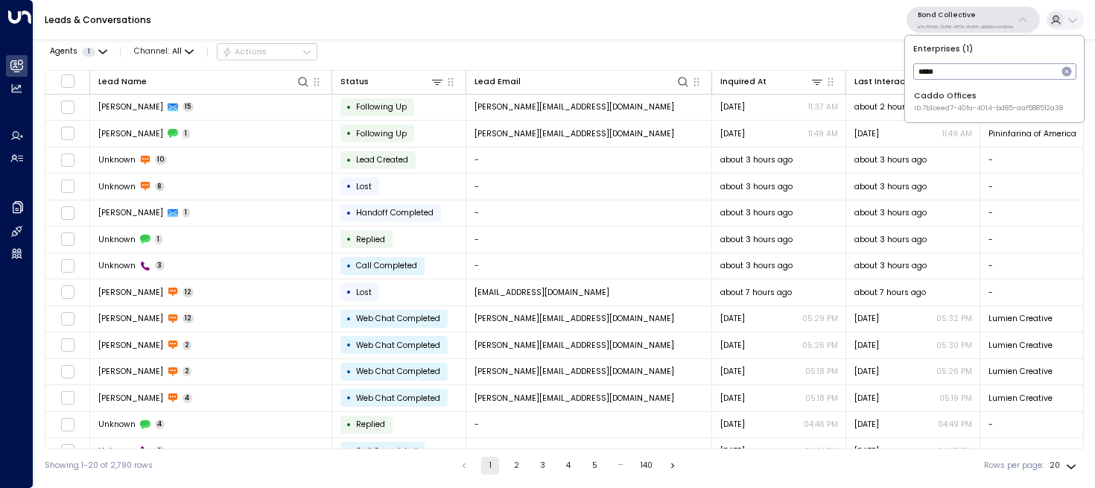
type input "*****"
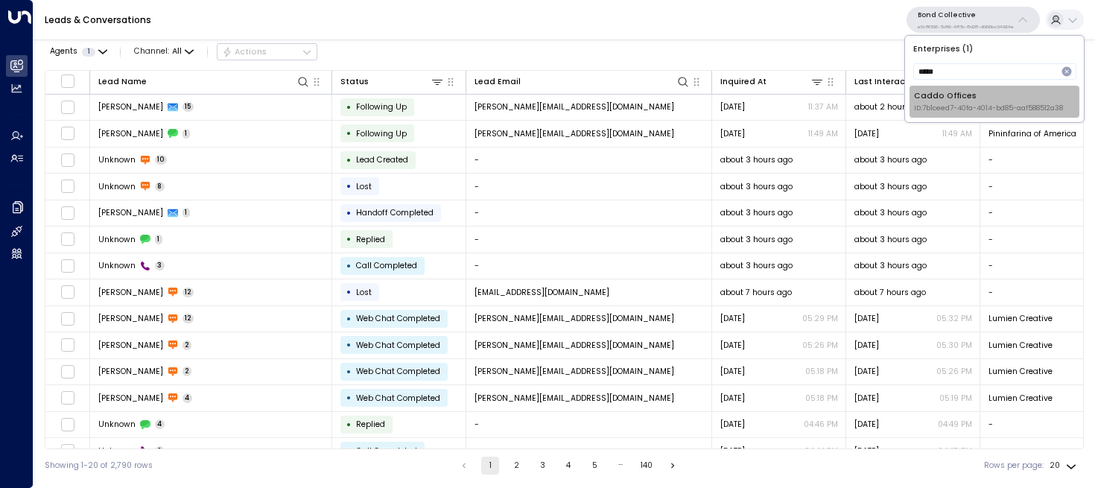
click at [955, 107] on span "ID: 7b1ceed7-40fa-4014-bd85-aaf588512a38" at bounding box center [988, 109] width 149 height 10
